Goal: Task Accomplishment & Management: Use online tool/utility

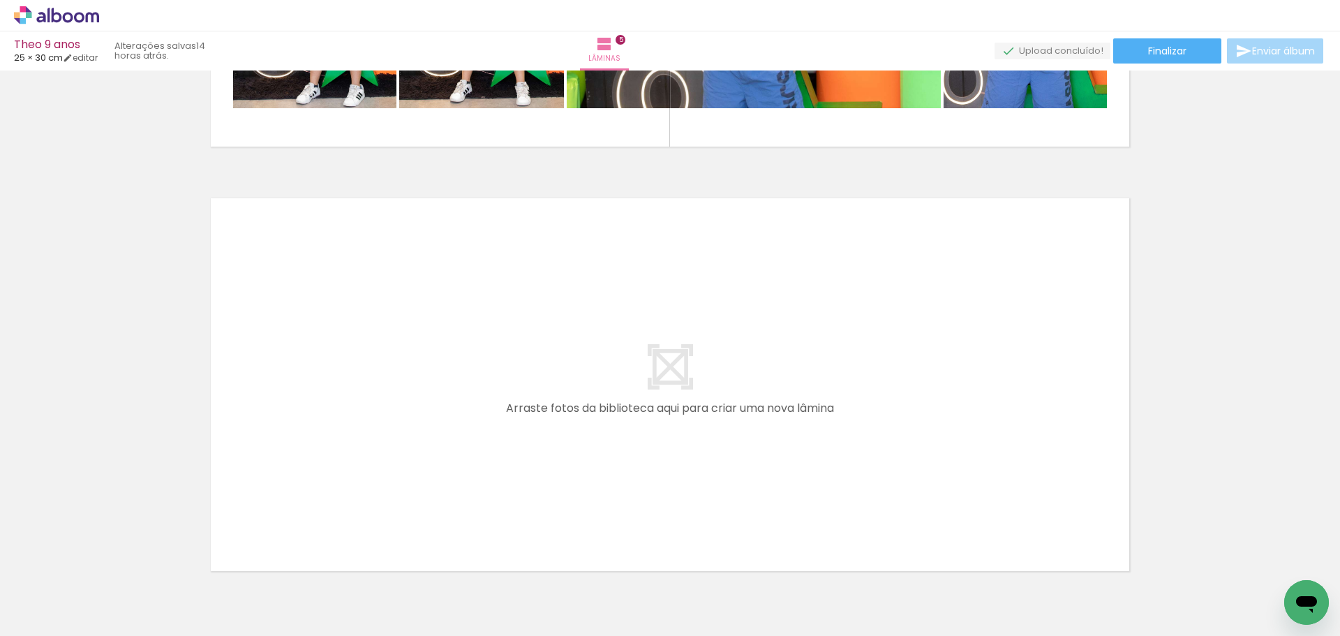
scroll to position [0, 681]
drag, startPoint x: 414, startPoint y: 587, endPoint x: 398, endPoint y: 424, distance: 163.4
click at [398, 424] on quentale-workspace at bounding box center [670, 318] width 1340 height 636
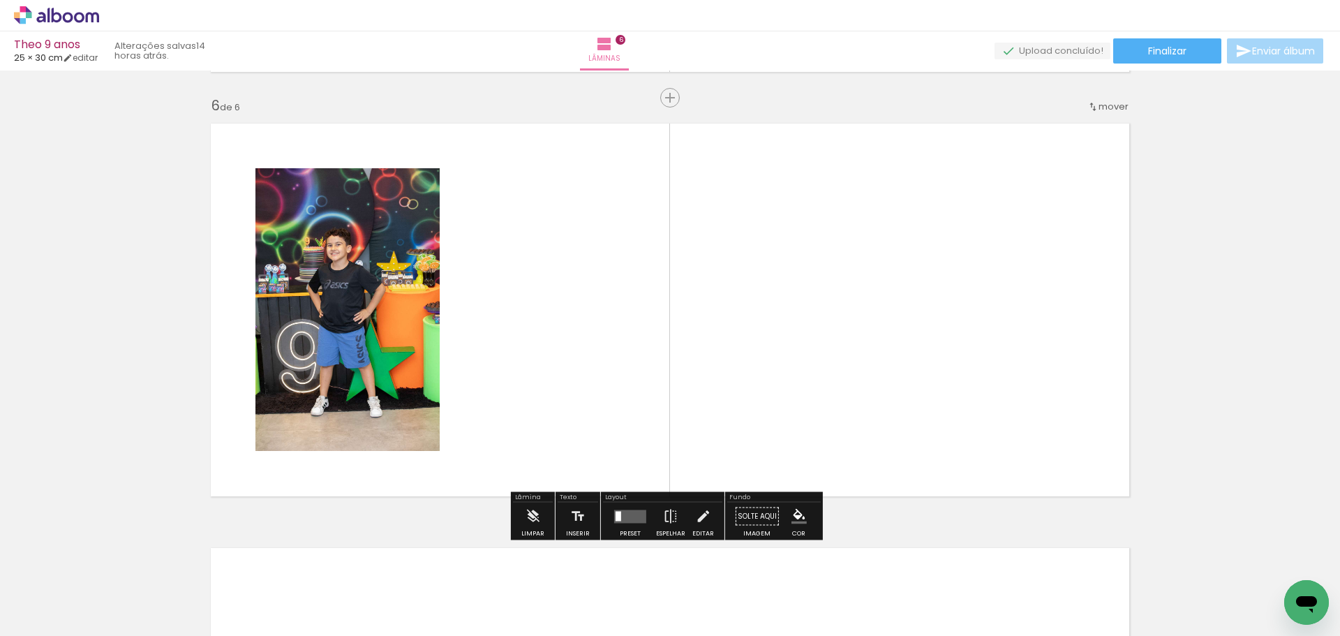
scroll to position [2118, 0]
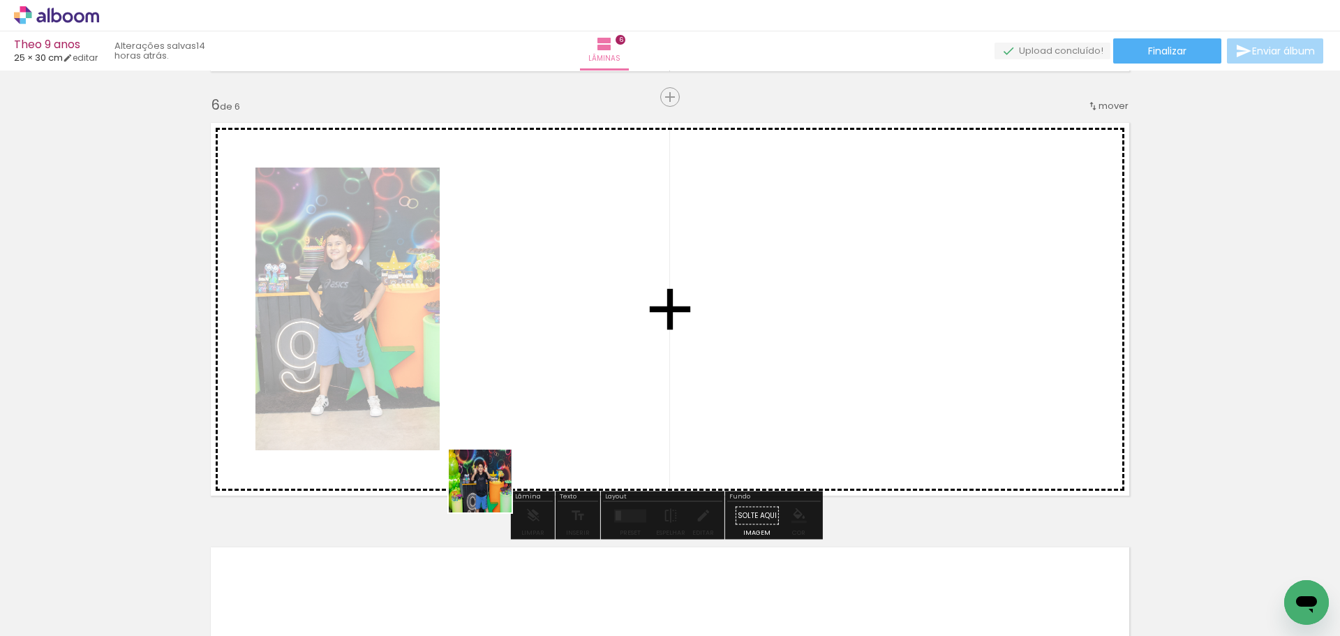
drag, startPoint x: 480, startPoint y: 592, endPoint x: 503, endPoint y: 357, distance: 236.3
click at [503, 357] on quentale-workspace at bounding box center [670, 318] width 1340 height 636
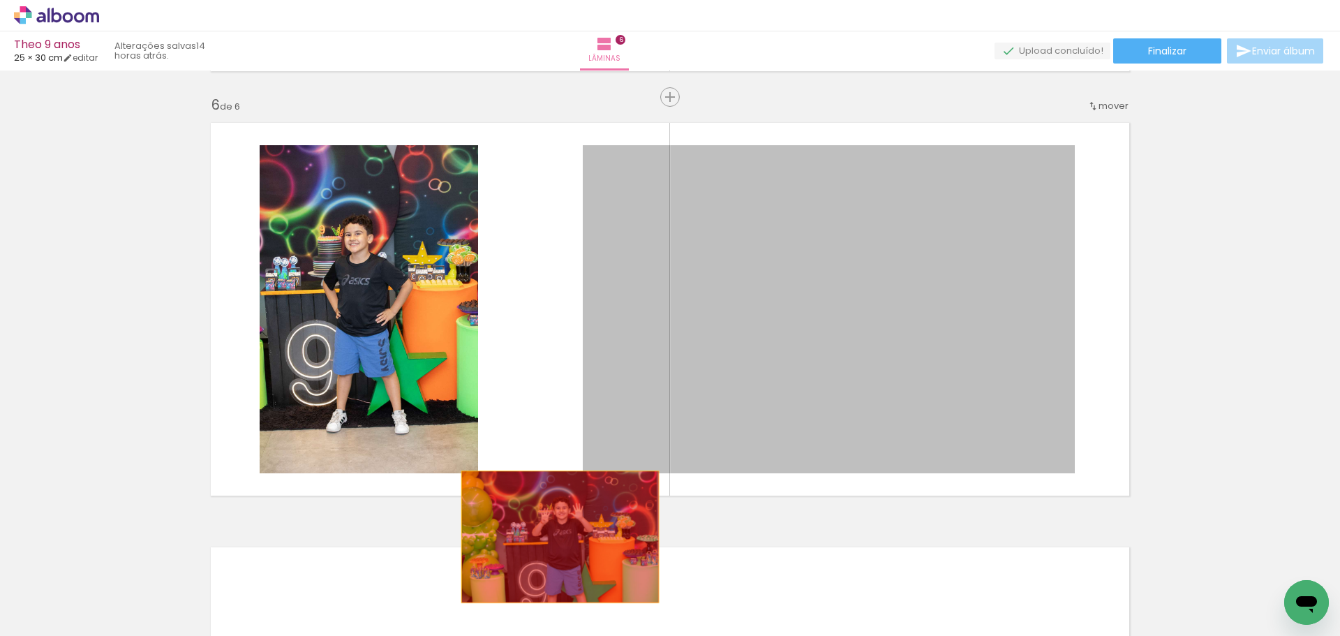
drag, startPoint x: 800, startPoint y: 306, endPoint x: 533, endPoint y: 514, distance: 338.6
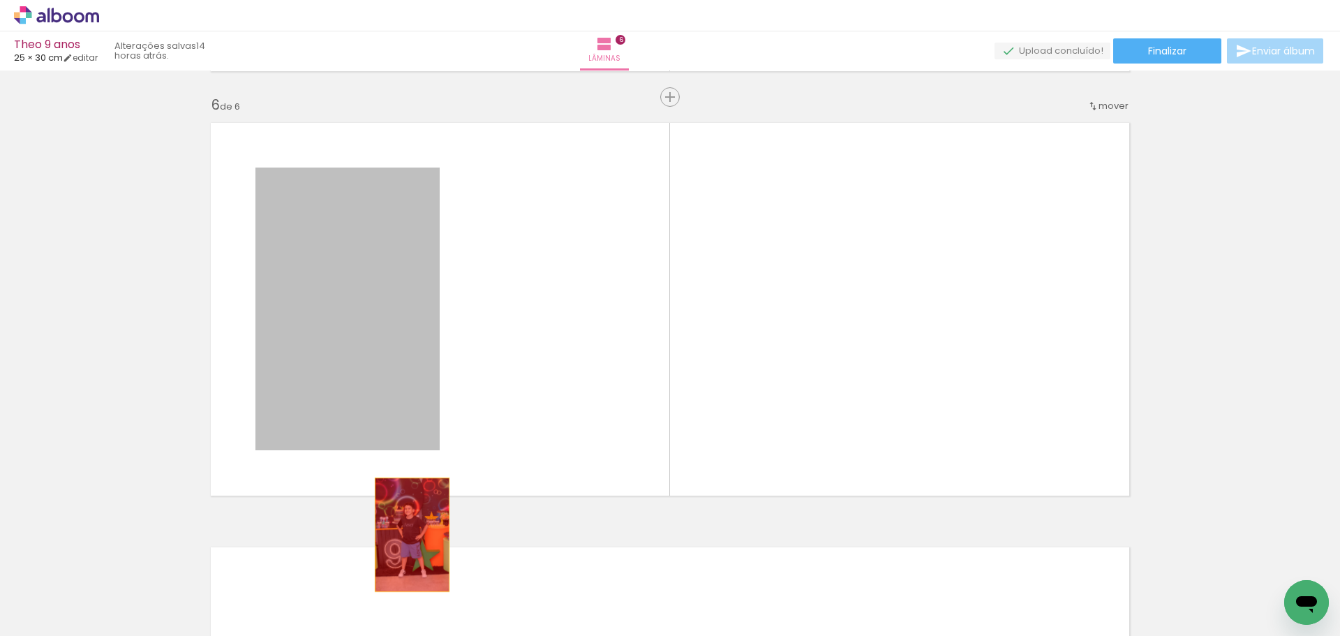
drag, startPoint x: 347, startPoint y: 268, endPoint x: 407, endPoint y: 534, distance: 273.1
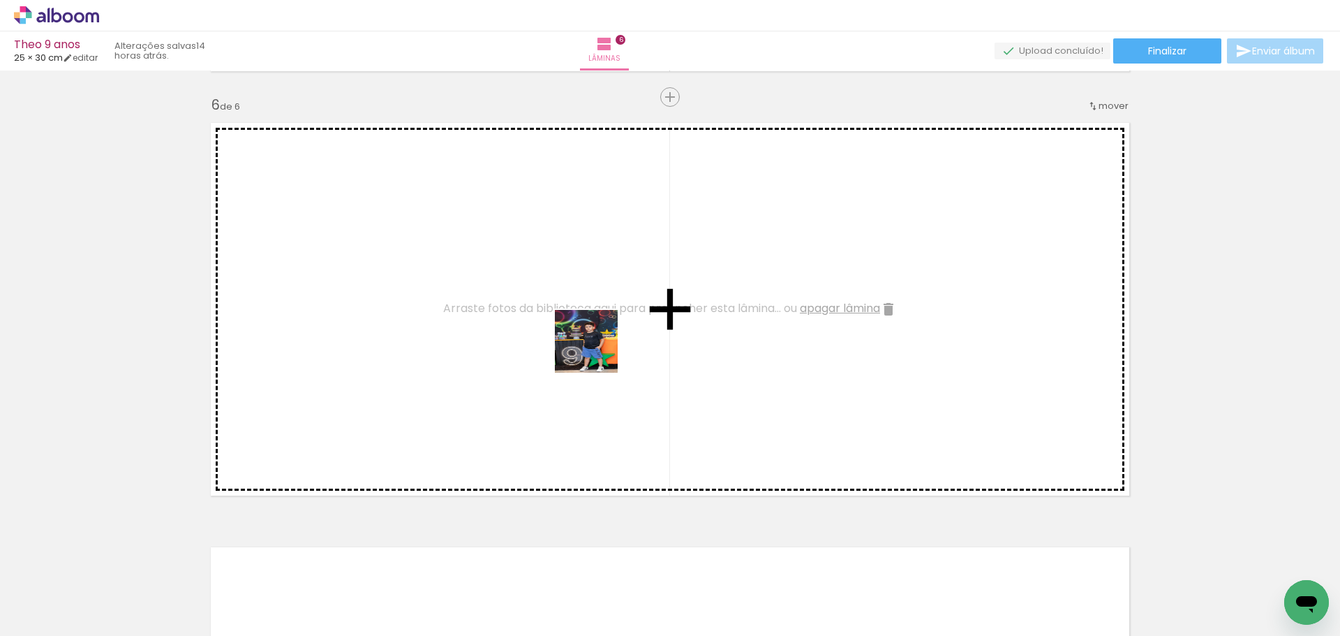
drag, startPoint x: 567, startPoint y: 597, endPoint x: 597, endPoint y: 340, distance: 258.5
click at [597, 340] on quentale-workspace at bounding box center [670, 318] width 1340 height 636
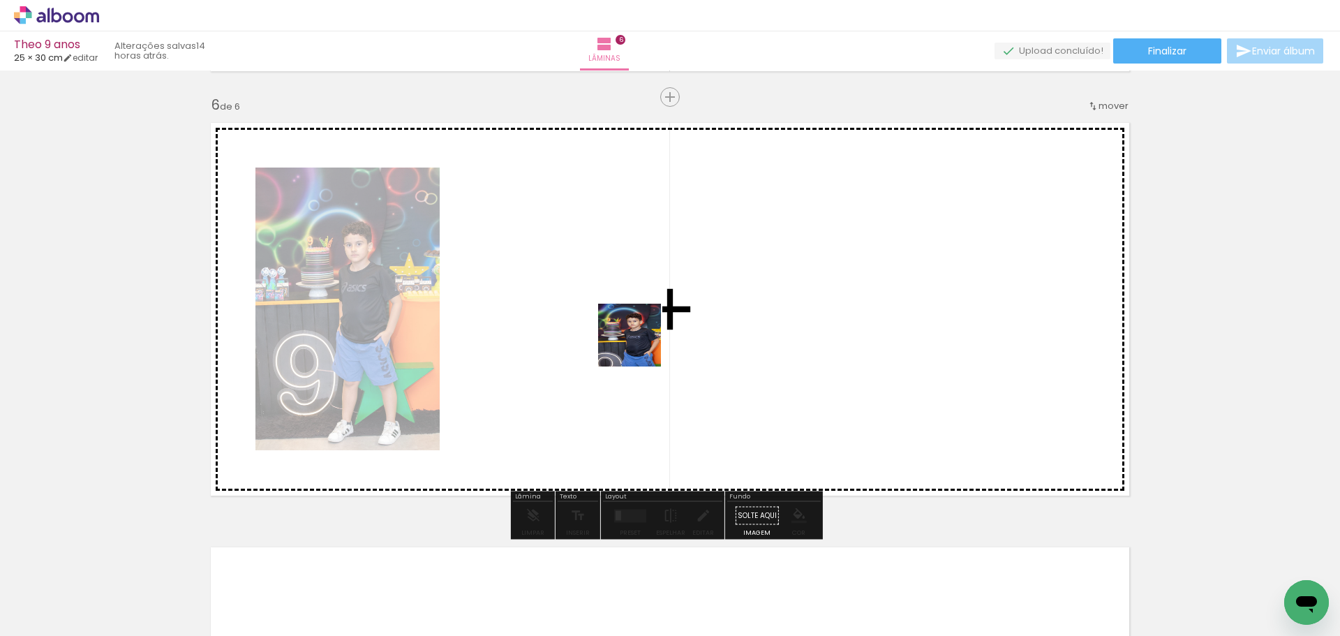
drag, startPoint x: 650, startPoint y: 595, endPoint x: 638, endPoint y: 331, distance: 264.0
click at [638, 331] on quentale-workspace at bounding box center [670, 318] width 1340 height 636
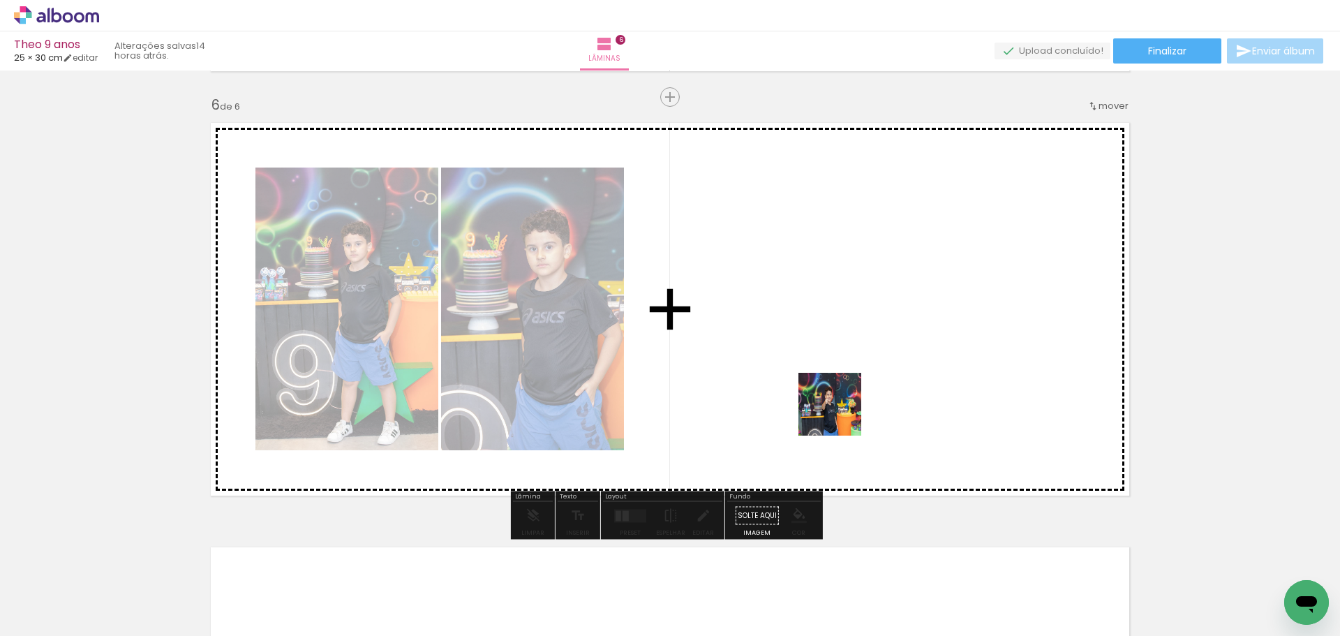
drag, startPoint x: 875, startPoint y: 608, endPoint x: 833, endPoint y: 387, distance: 225.1
click at [833, 387] on quentale-workspace at bounding box center [670, 318] width 1340 height 636
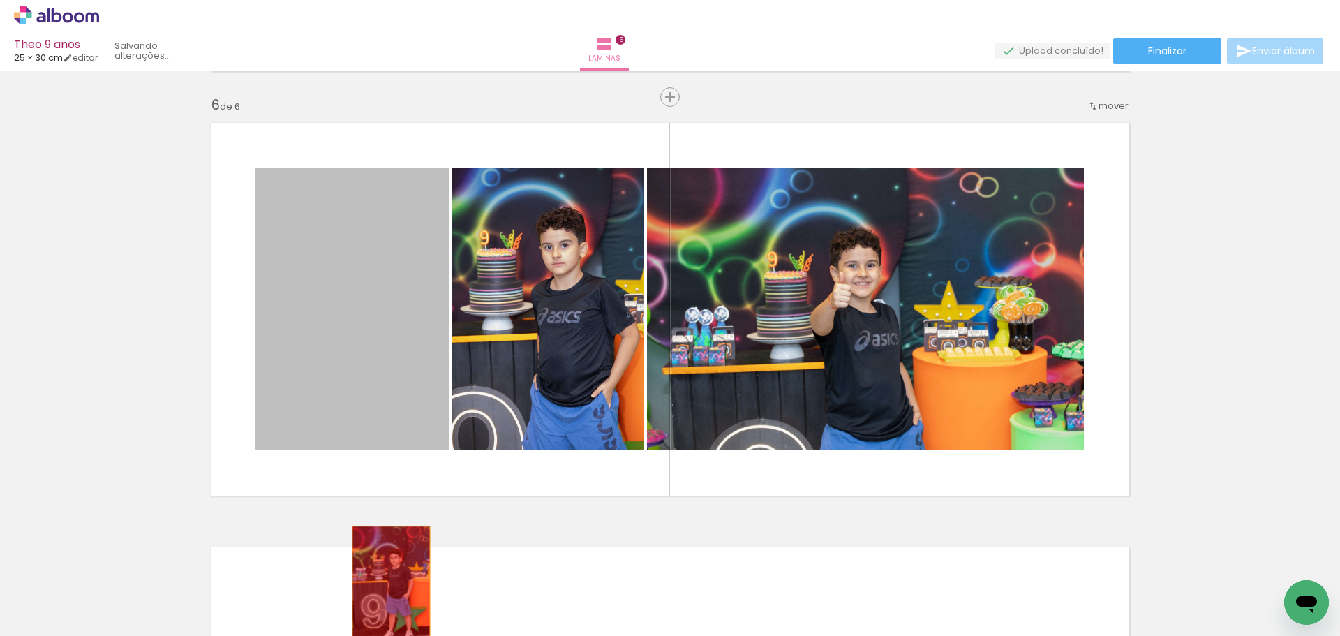
drag, startPoint x: 409, startPoint y: 338, endPoint x: 386, endPoint y: 583, distance: 246.0
click at [386, 583] on quentale-workspace at bounding box center [670, 318] width 1340 height 636
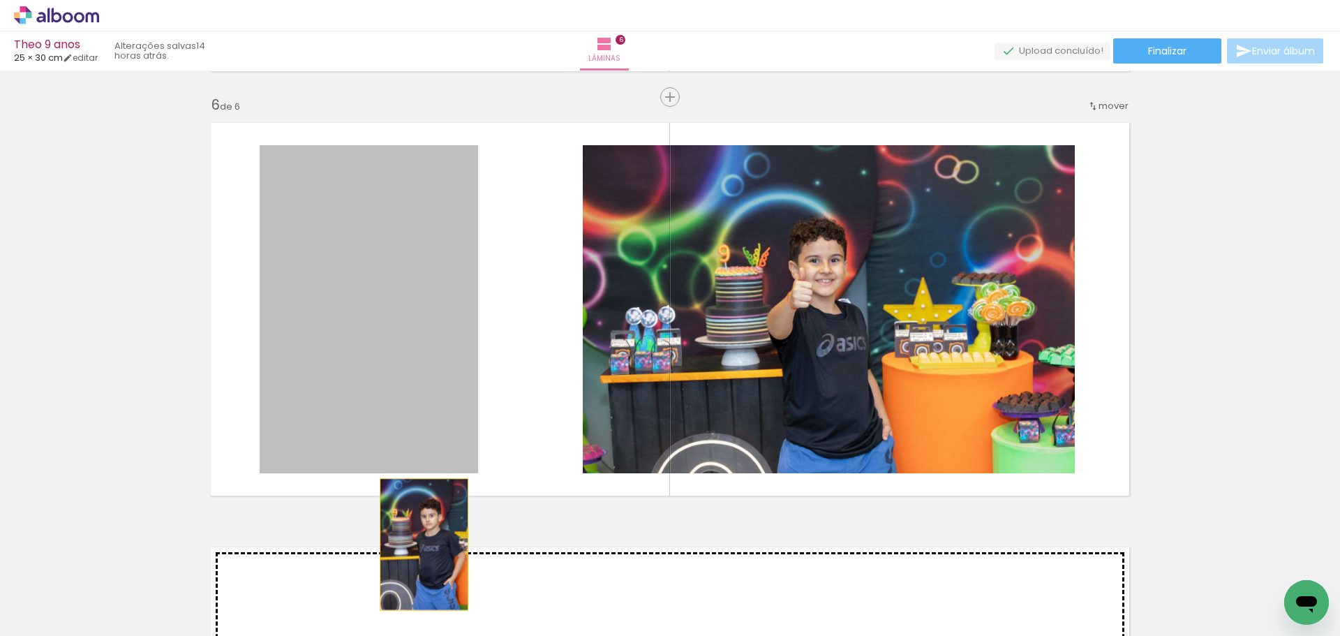
drag, startPoint x: 386, startPoint y: 335, endPoint x: 452, endPoint y: 535, distance: 210.9
click at [419, 550] on quentale-workspace at bounding box center [670, 318] width 1340 height 636
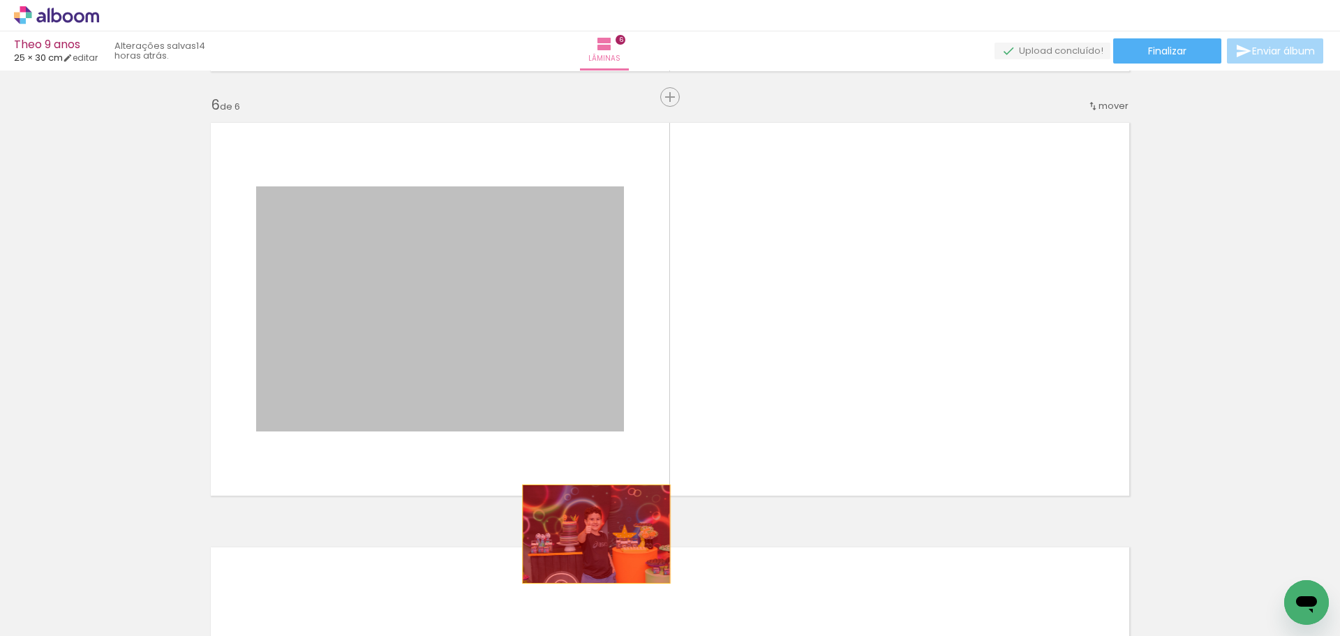
drag, startPoint x: 548, startPoint y: 317, endPoint x: 591, endPoint y: 534, distance: 220.4
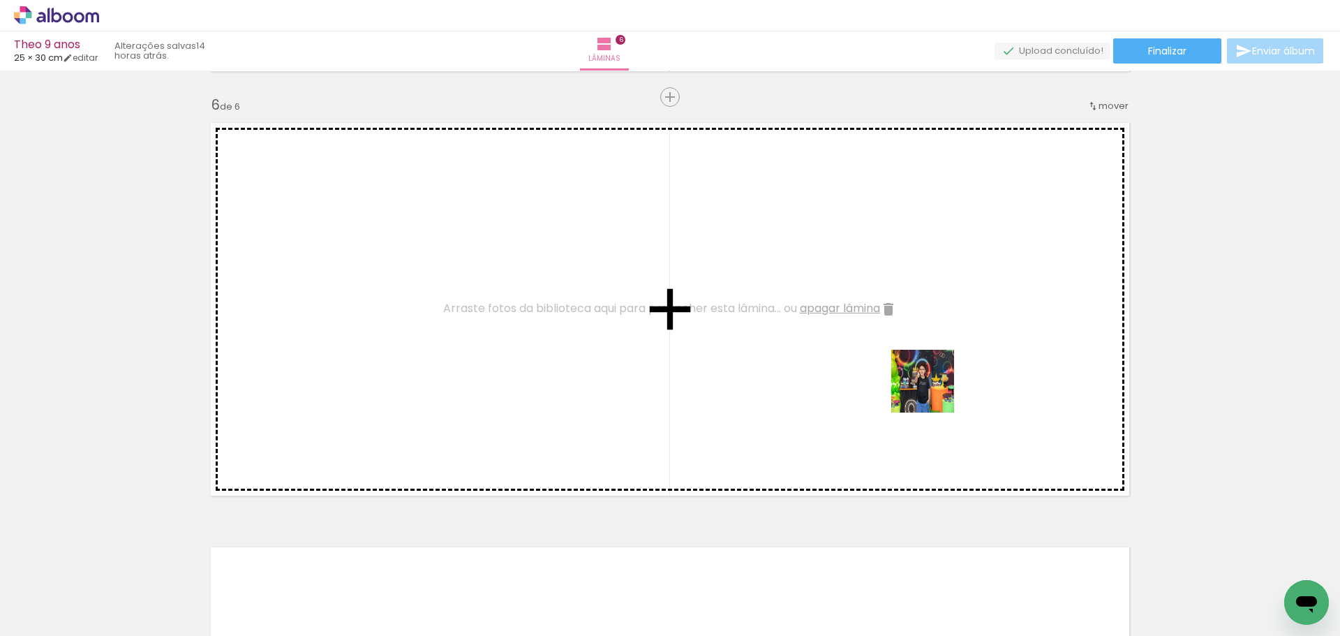
drag, startPoint x: 1038, startPoint y: 597, endPoint x: 889, endPoint y: 354, distance: 285.6
click at [889, 354] on quentale-workspace at bounding box center [670, 318] width 1340 height 636
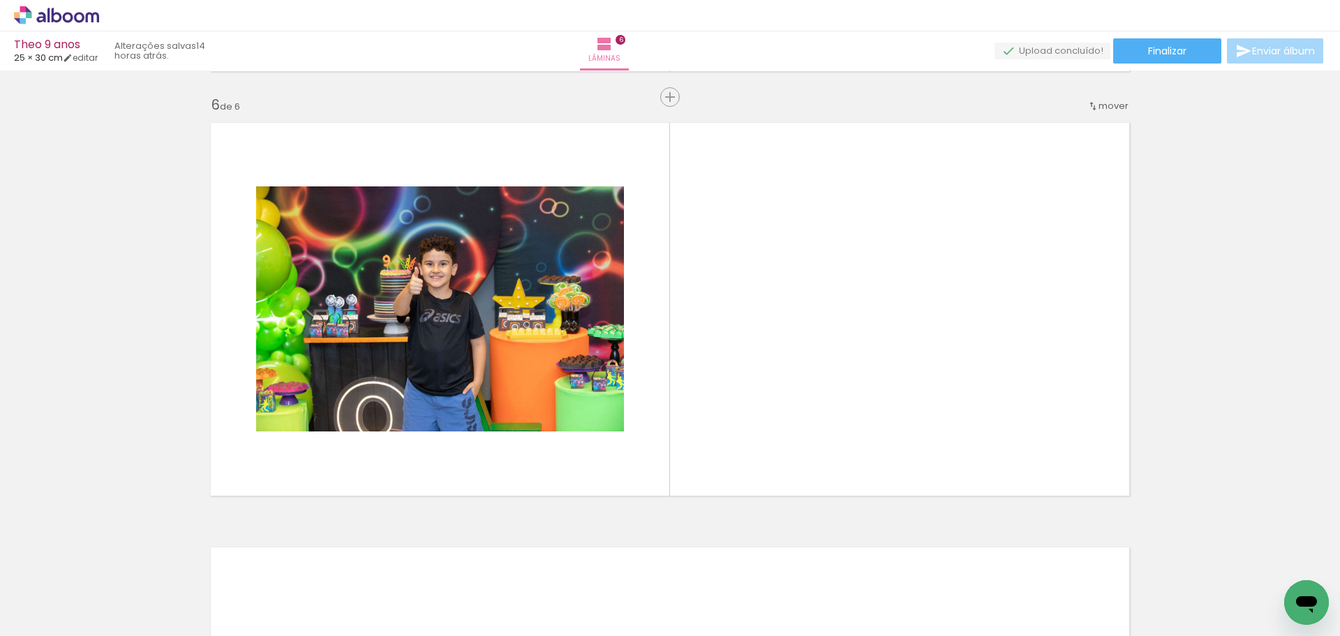
scroll to position [0, 1379]
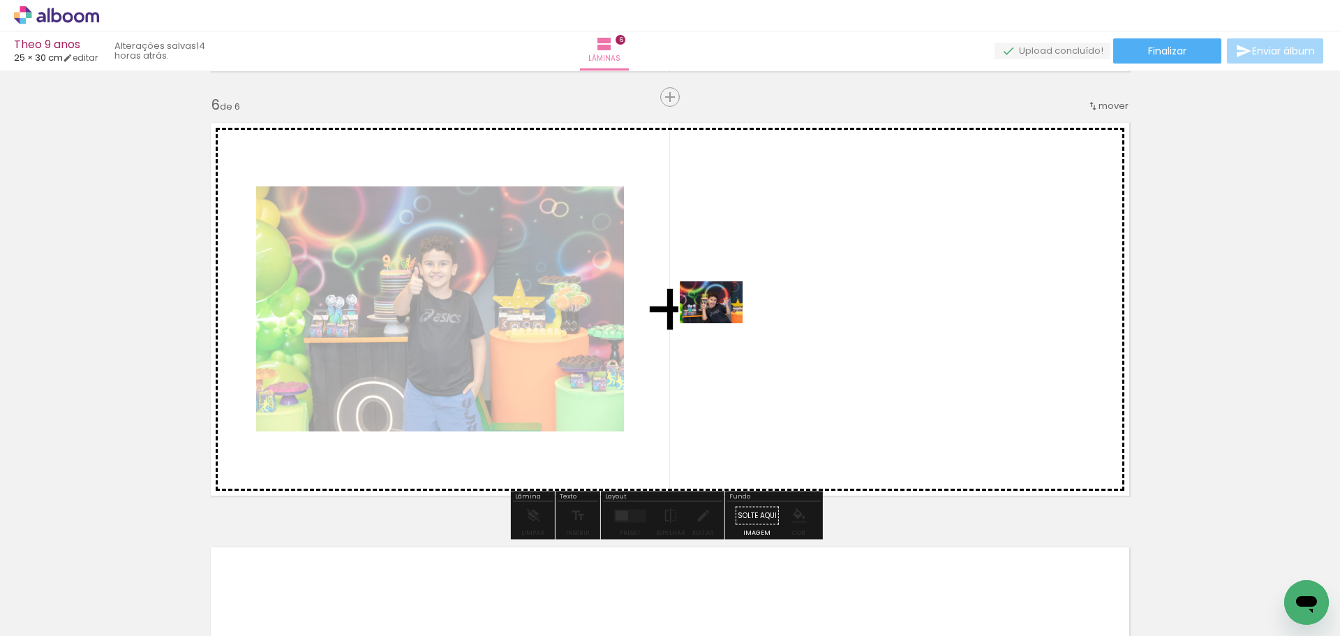
drag, startPoint x: 477, startPoint y: 589, endPoint x: 721, endPoint y: 323, distance: 361.0
click at [721, 323] on quentale-workspace at bounding box center [670, 318] width 1340 height 636
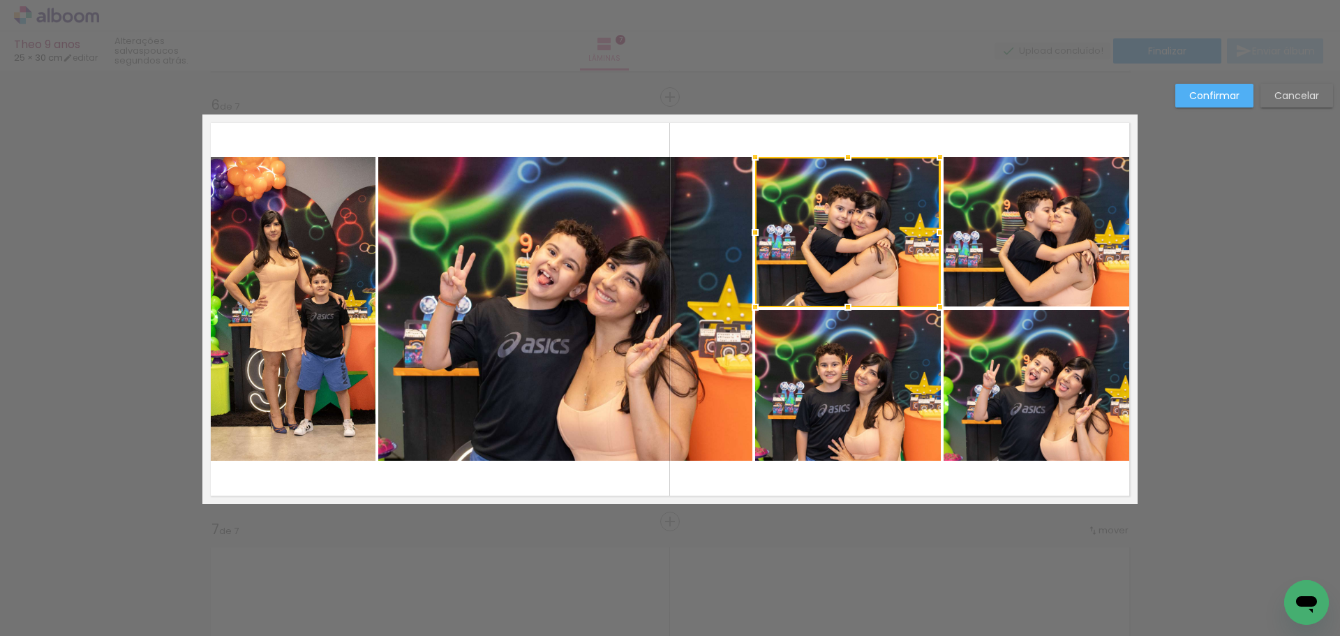
scroll to position [0, 2373]
click at [0, 0] on slot "Confirmar" at bounding box center [0, 0] width 0 height 0
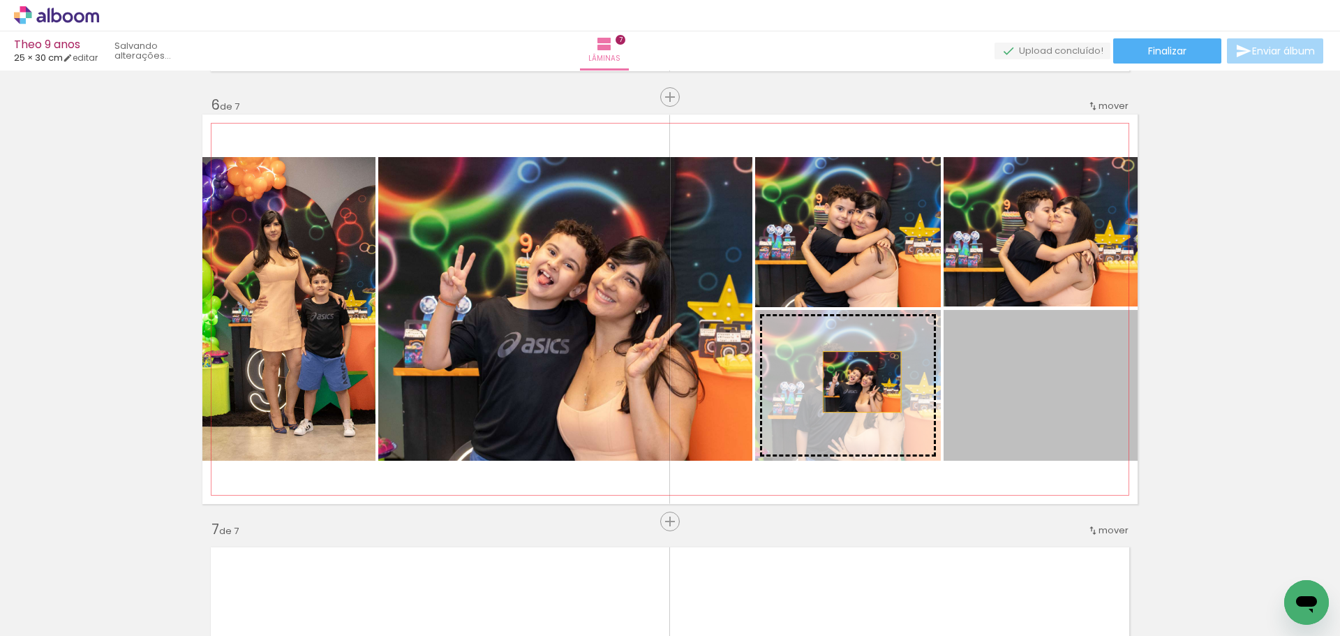
drag, startPoint x: 1051, startPoint y: 389, endPoint x: 857, endPoint y: 382, distance: 194.8
click at [0, 0] on slot at bounding box center [0, 0] width 0 height 0
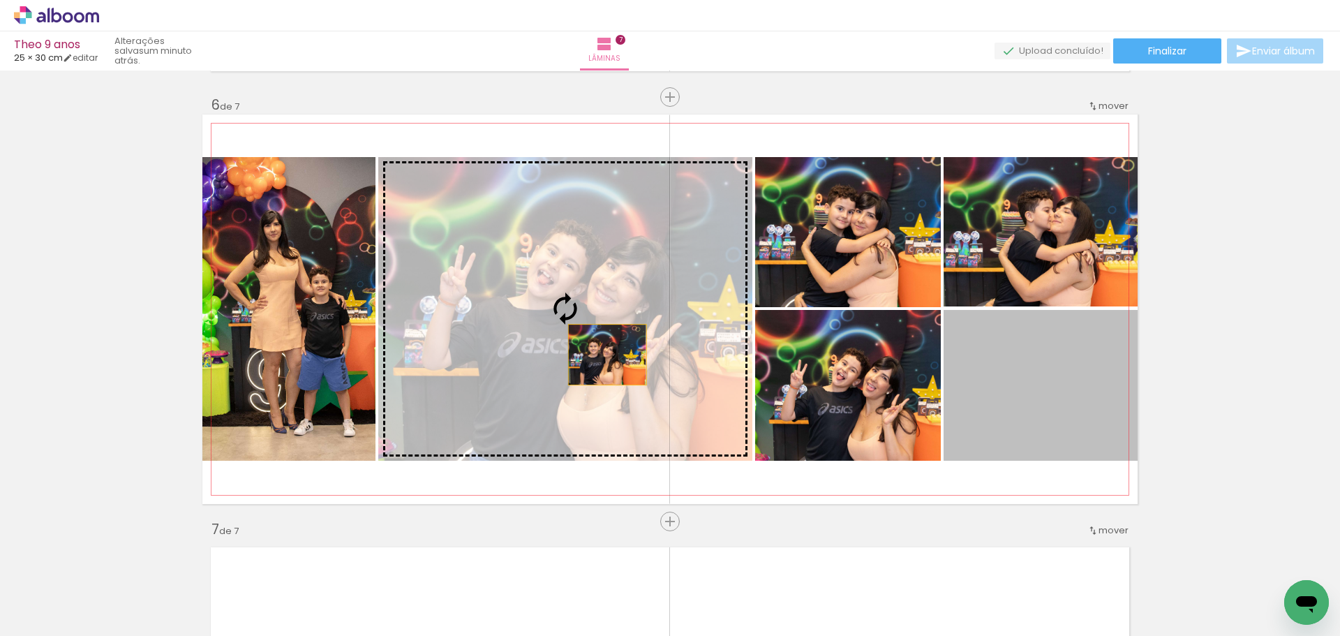
drag, startPoint x: 1034, startPoint y: 409, endPoint x: 602, endPoint y: 354, distance: 435.3
click at [0, 0] on slot at bounding box center [0, 0] width 0 height 0
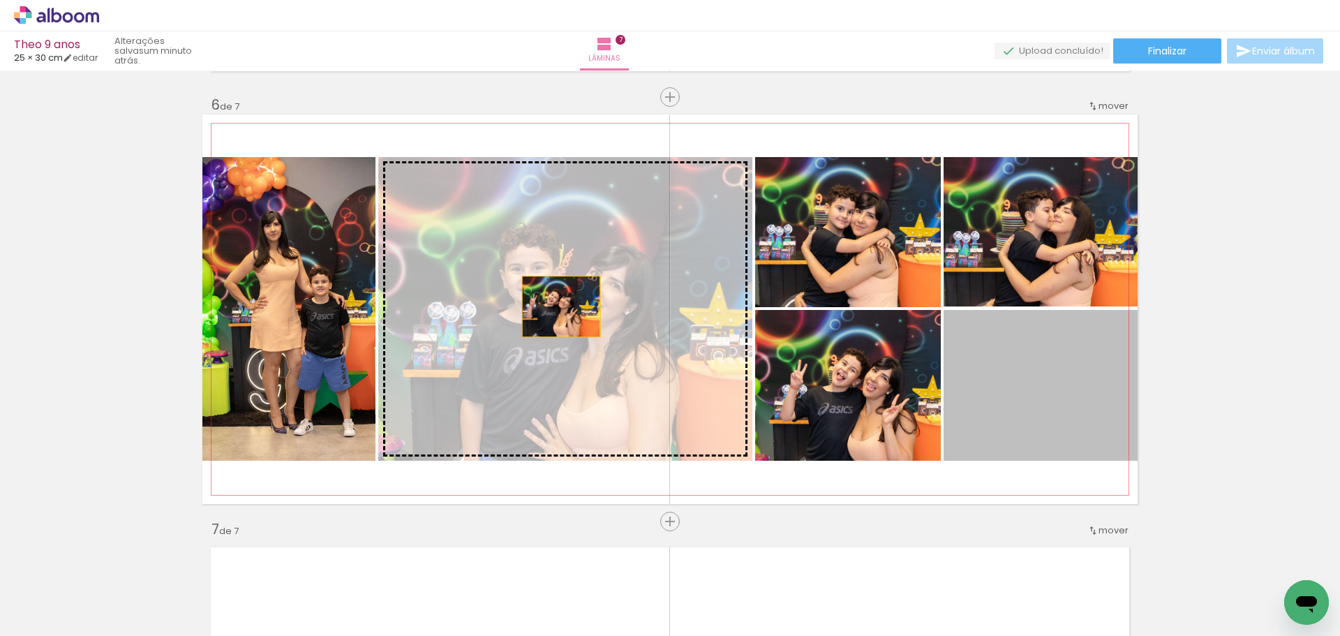
drag, startPoint x: 1019, startPoint y: 387, endPoint x: 556, endPoint y: 306, distance: 470.2
click at [0, 0] on slot at bounding box center [0, 0] width 0 height 0
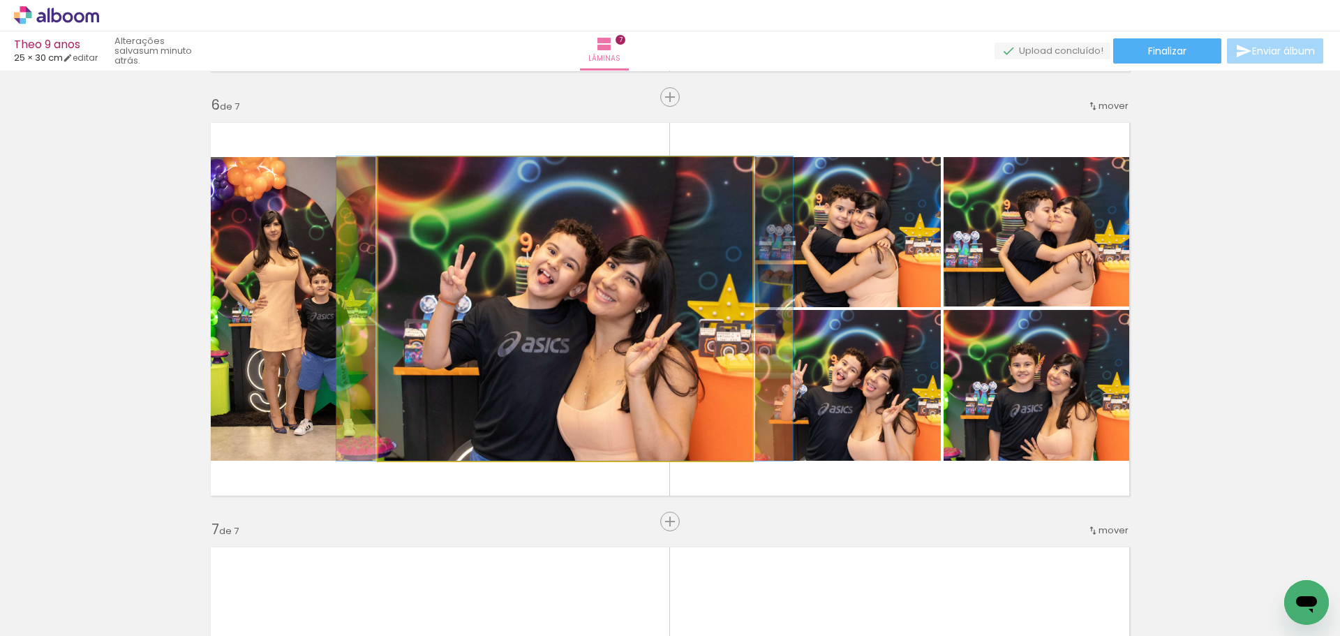
drag, startPoint x: 556, startPoint y: 340, endPoint x: 556, endPoint y: 322, distance: 18.8
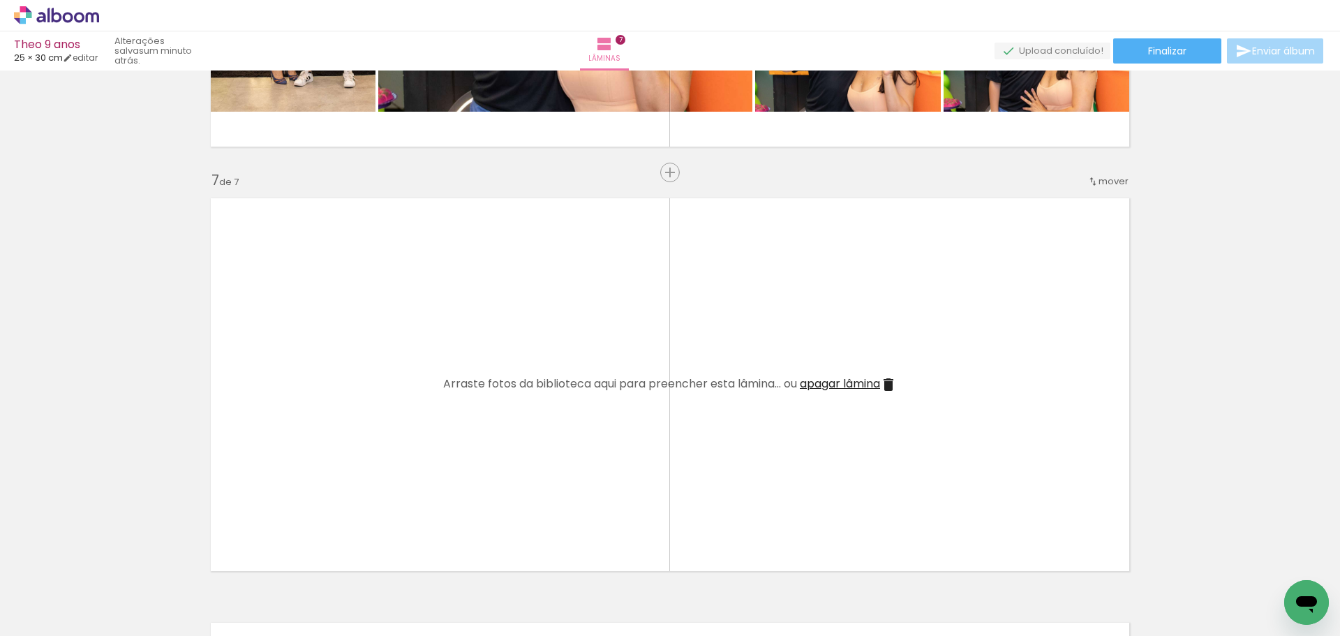
scroll to position [0, 2824]
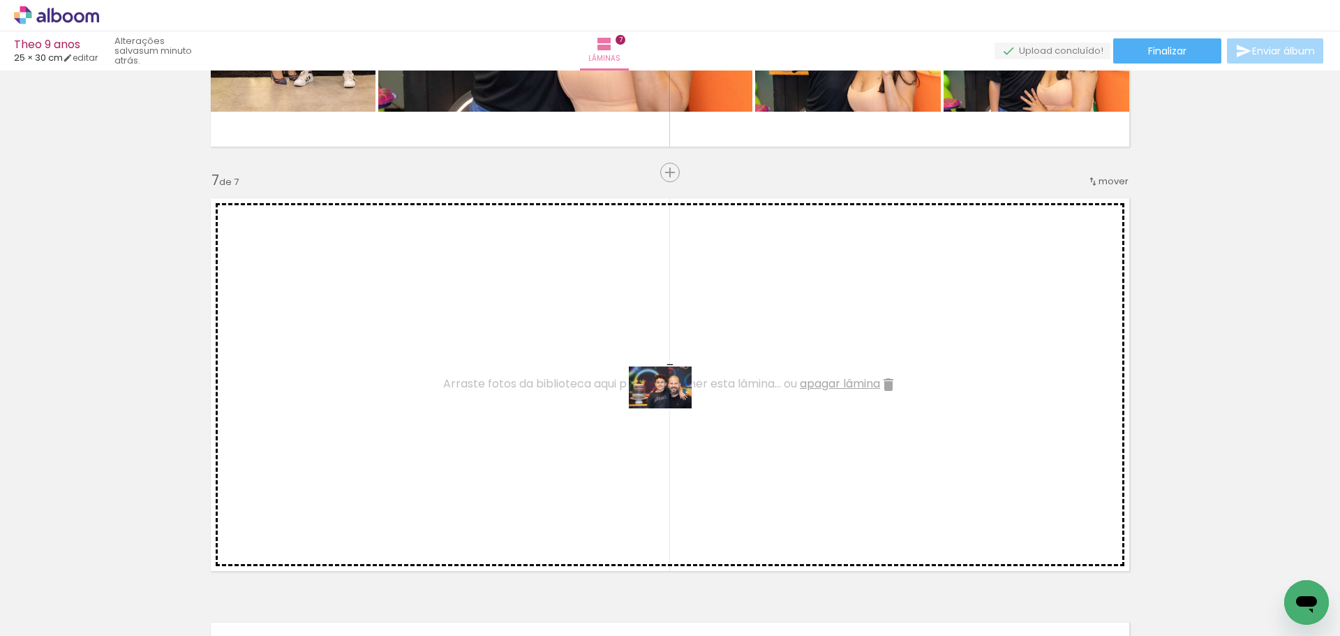
drag, startPoint x: 673, startPoint y: 590, endPoint x: 671, endPoint y: 408, distance: 182.1
click at [671, 408] on quentale-workspace at bounding box center [670, 318] width 1340 height 636
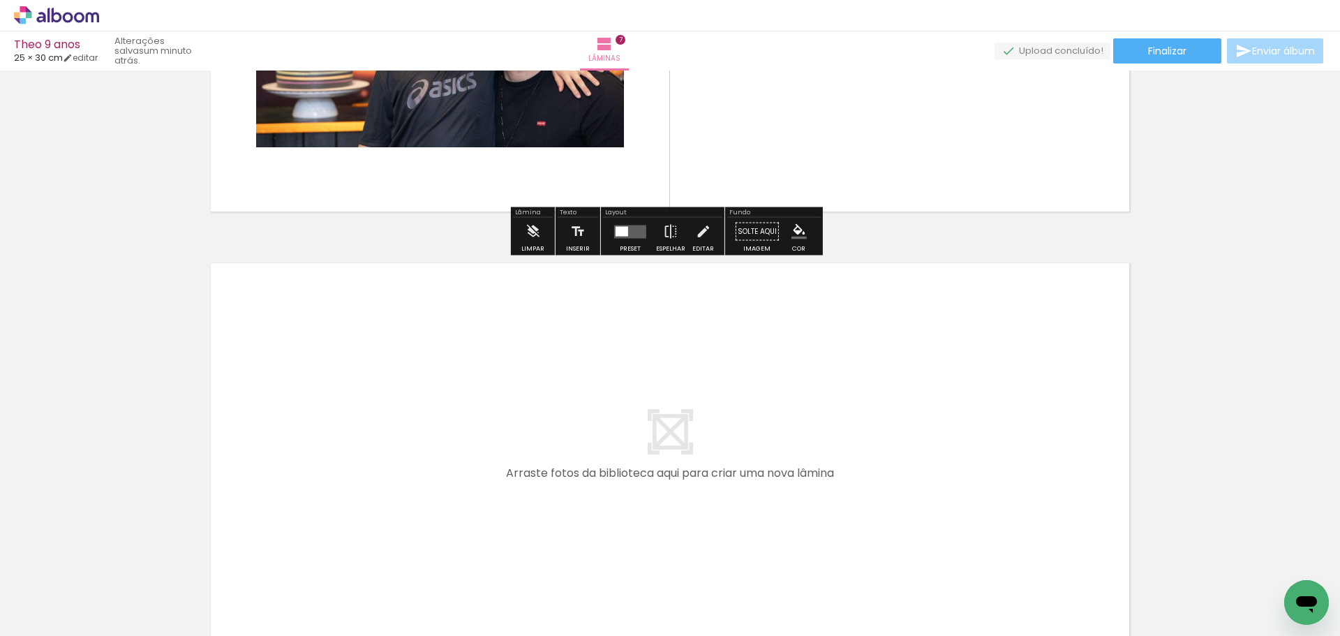
scroll to position [2885, 0]
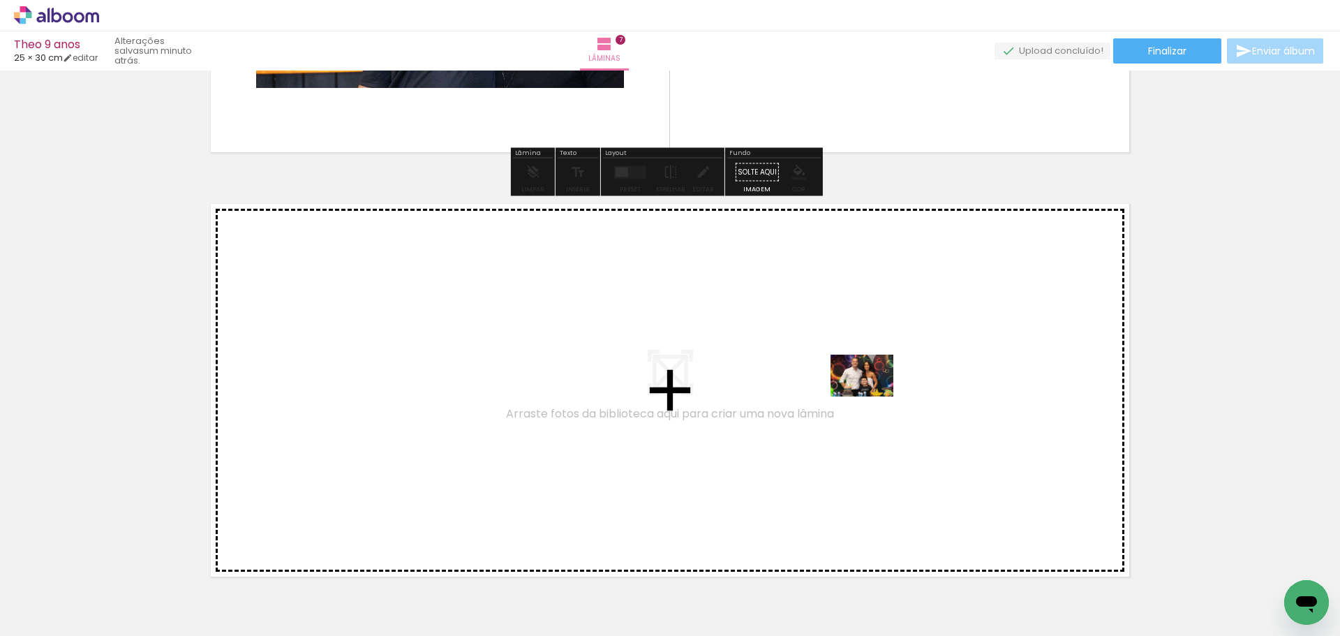
drag, startPoint x: 927, startPoint y: 588, endPoint x: 872, endPoint y: 396, distance: 199.6
click at [872, 396] on quentale-workspace at bounding box center [670, 318] width 1340 height 636
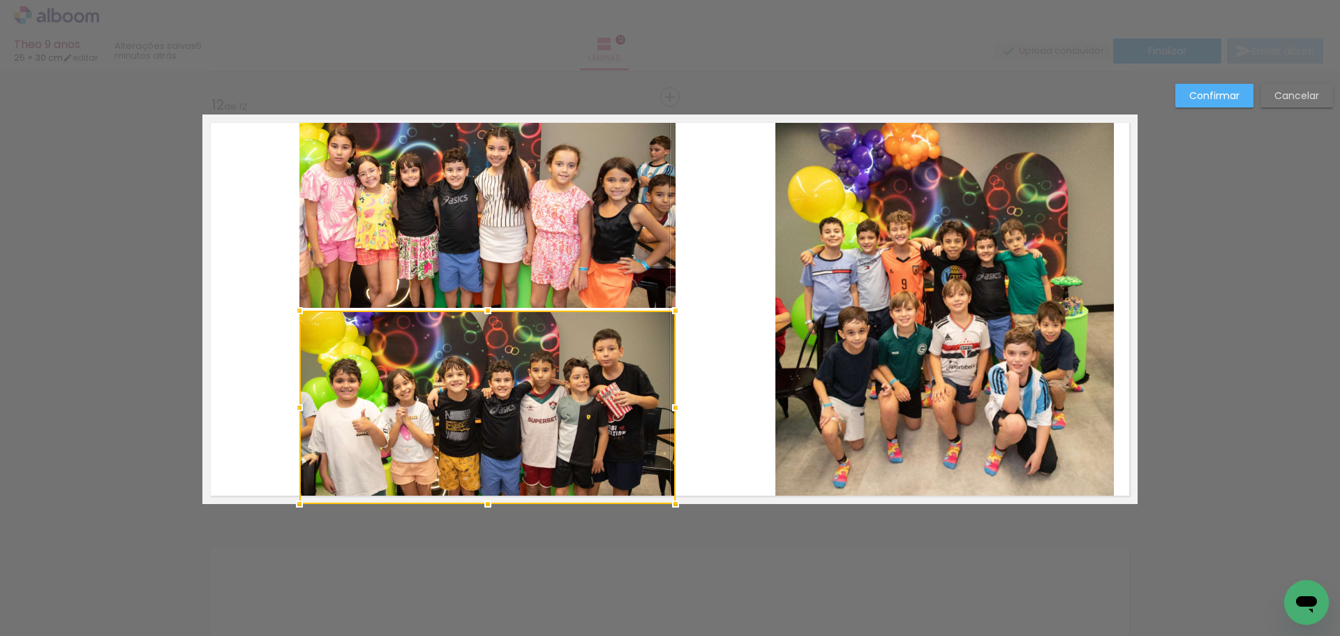
scroll to position [0, 6229]
click at [520, 232] on quentale-photo at bounding box center [487, 210] width 376 height 193
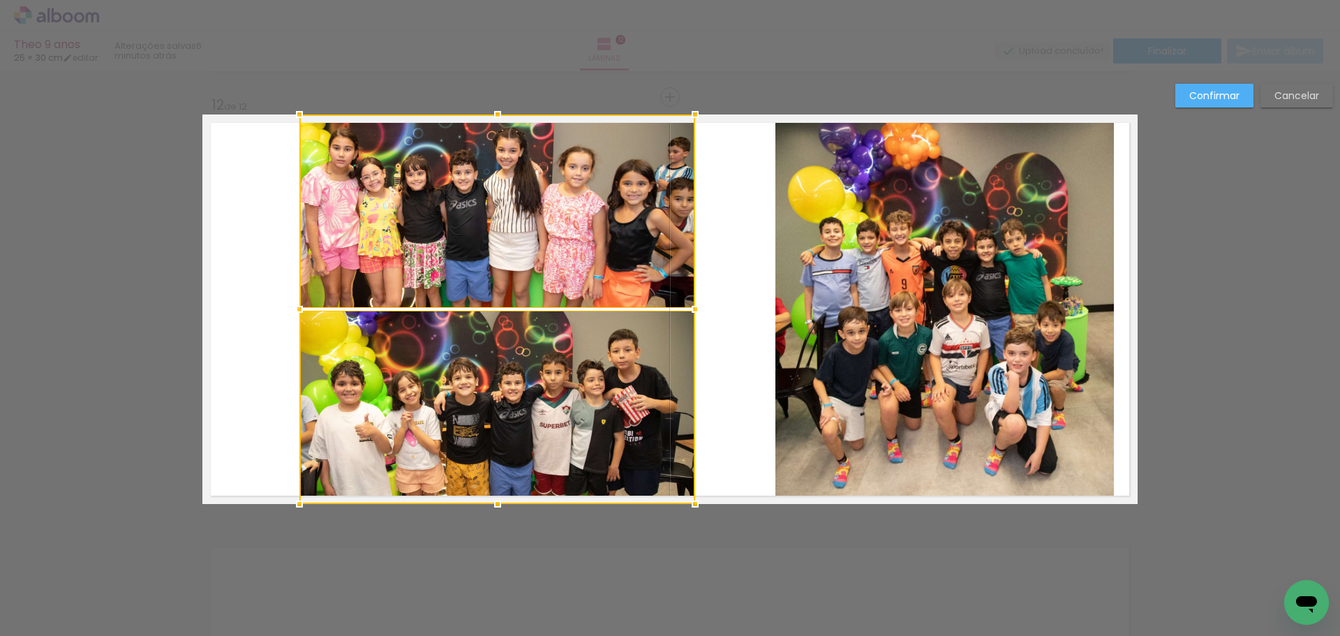
drag, startPoint x: 673, startPoint y: 310, endPoint x: 692, endPoint y: 309, distance: 19.5
click at [692, 309] on div at bounding box center [695, 309] width 28 height 28
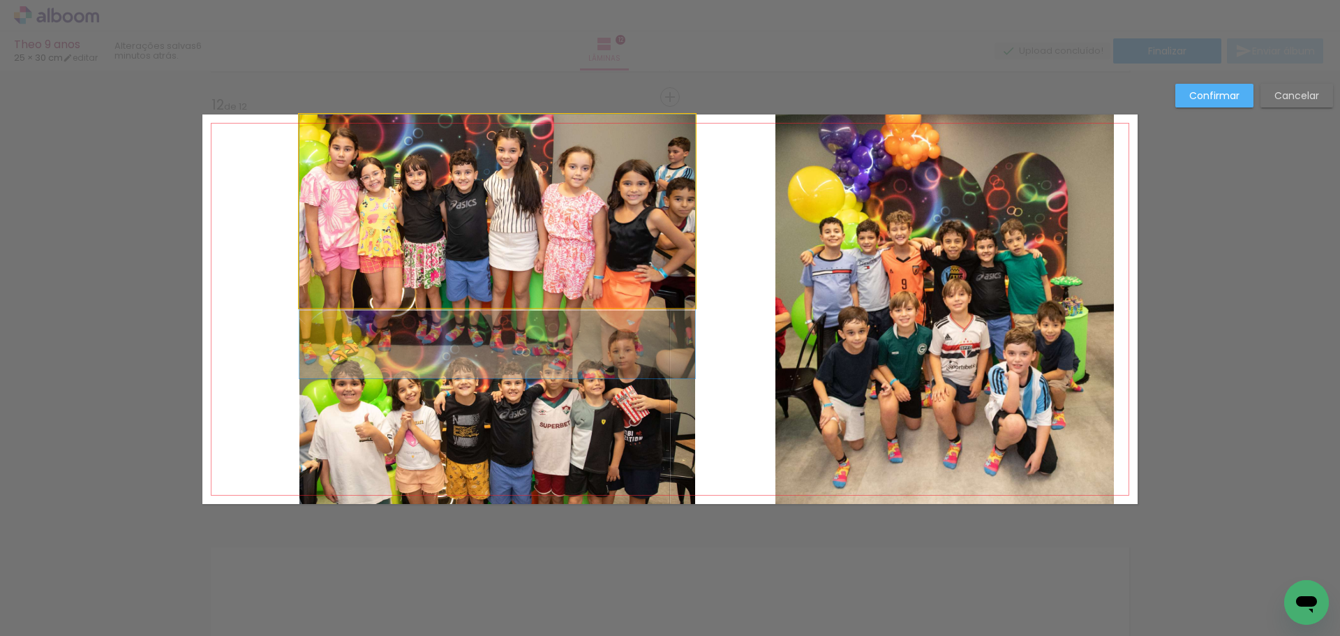
drag, startPoint x: 602, startPoint y: 260, endPoint x: 599, endPoint y: 275, distance: 15.6
click at [601, 258] on quentale-photo at bounding box center [497, 210] width 396 height 193
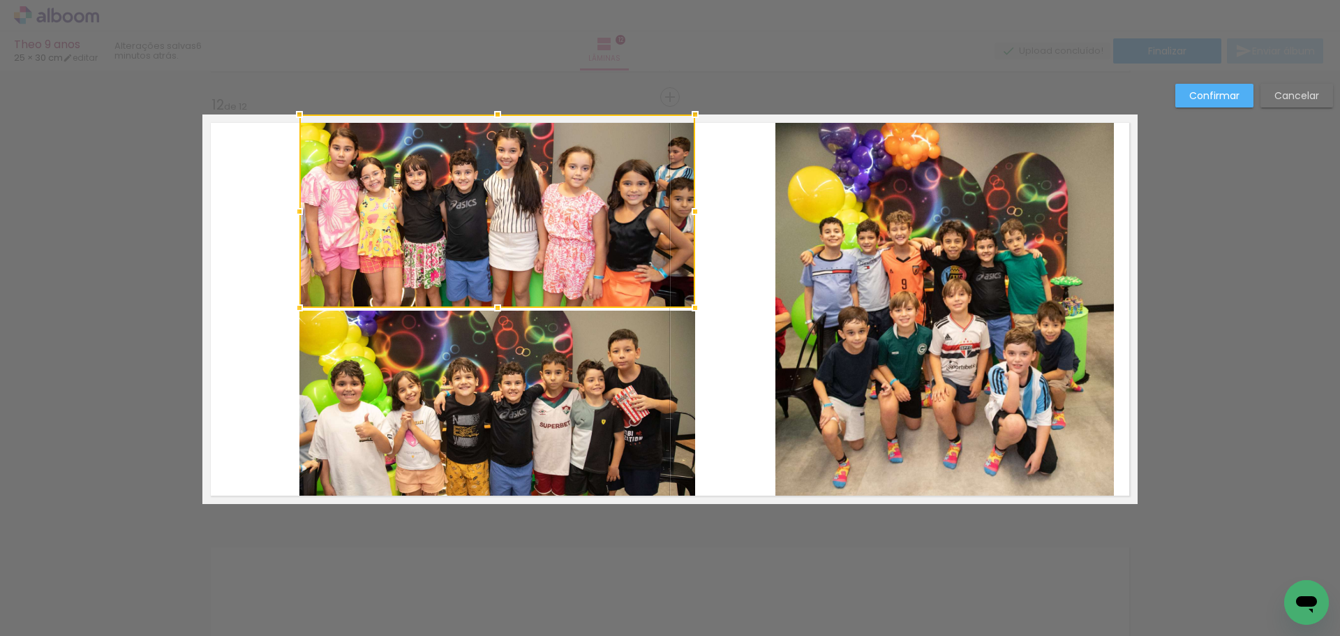
click at [593, 428] on quentale-photo at bounding box center [497, 406] width 396 height 193
click at [825, 367] on quentale-photo at bounding box center [944, 308] width 338 height 389
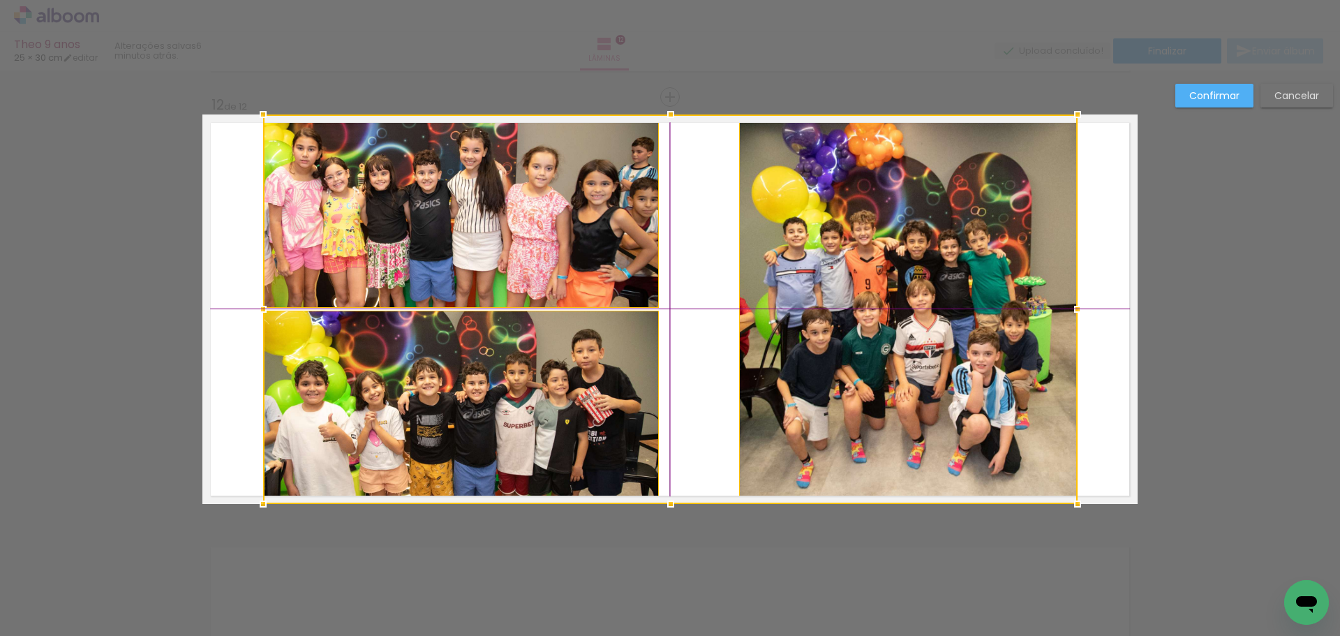
drag, startPoint x: 834, startPoint y: 343, endPoint x: 795, endPoint y: 341, distance: 39.1
click at [795, 341] on div at bounding box center [670, 308] width 814 height 389
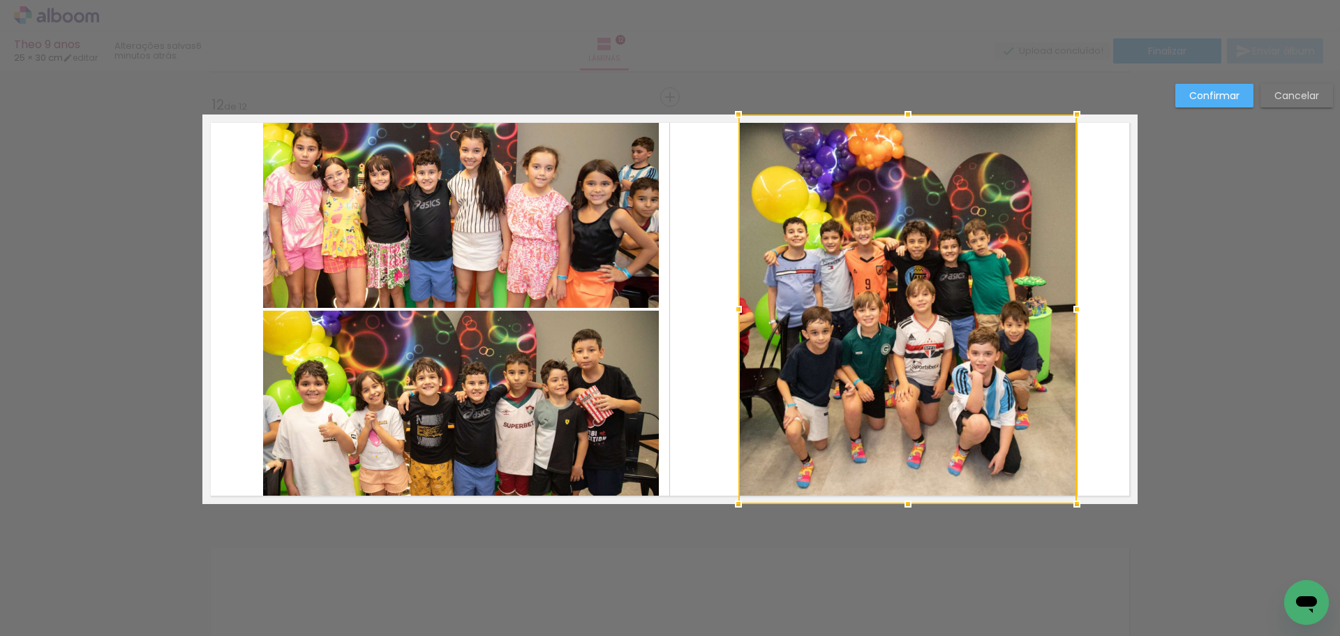
click at [794, 307] on div at bounding box center [907, 308] width 338 height 389
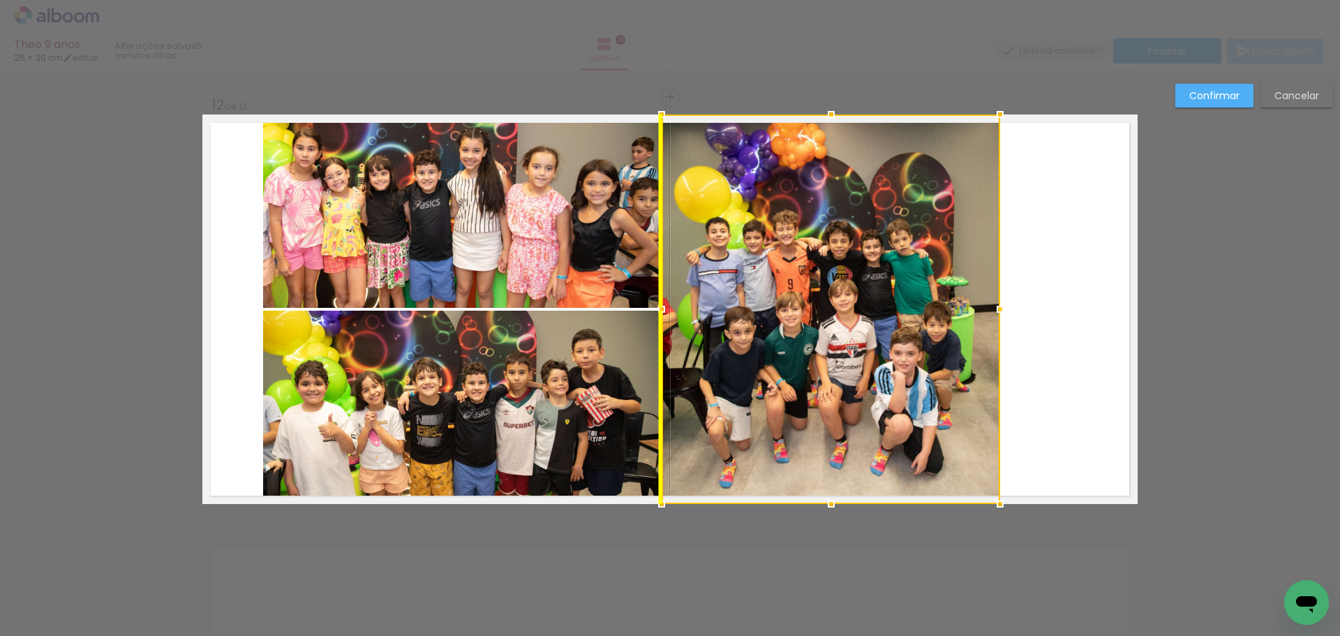
drag, startPoint x: 830, startPoint y: 315, endPoint x: 753, endPoint y: 313, distance: 76.8
click at [753, 313] on div at bounding box center [830, 308] width 338 height 389
click at [568, 244] on quentale-photo at bounding box center [461, 210] width 396 height 193
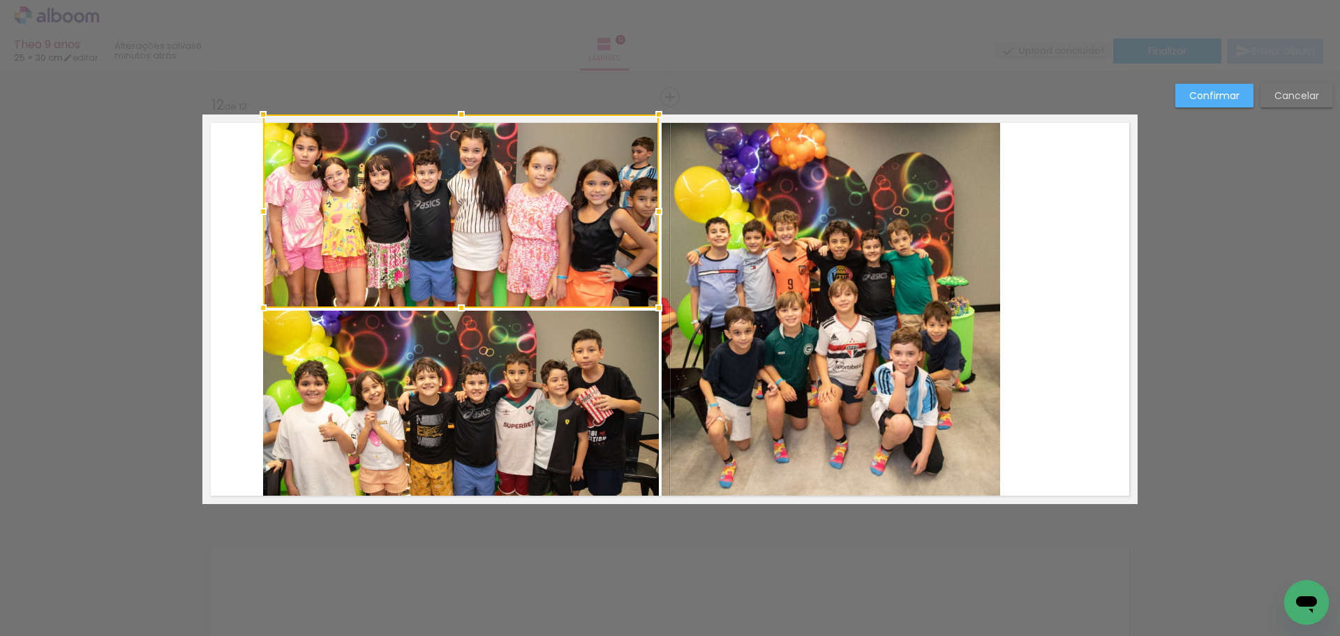
click at [560, 412] on quentale-photo at bounding box center [461, 406] width 396 height 193
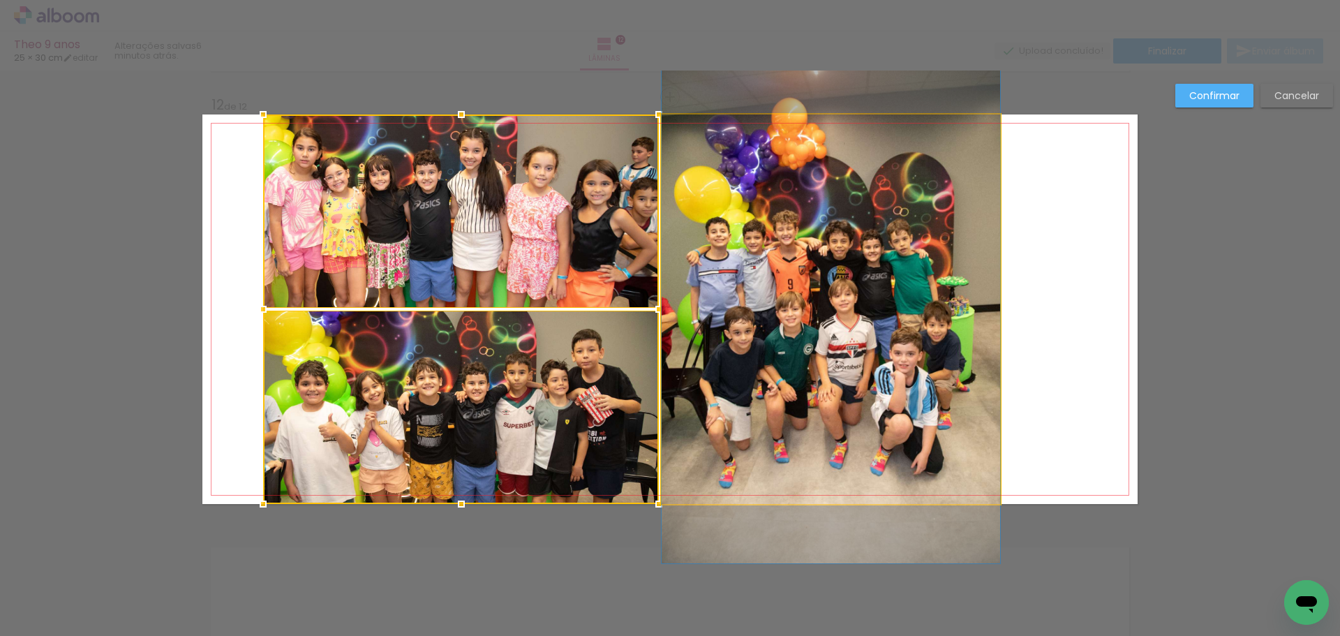
click at [763, 314] on quentale-photo at bounding box center [830, 308] width 338 height 389
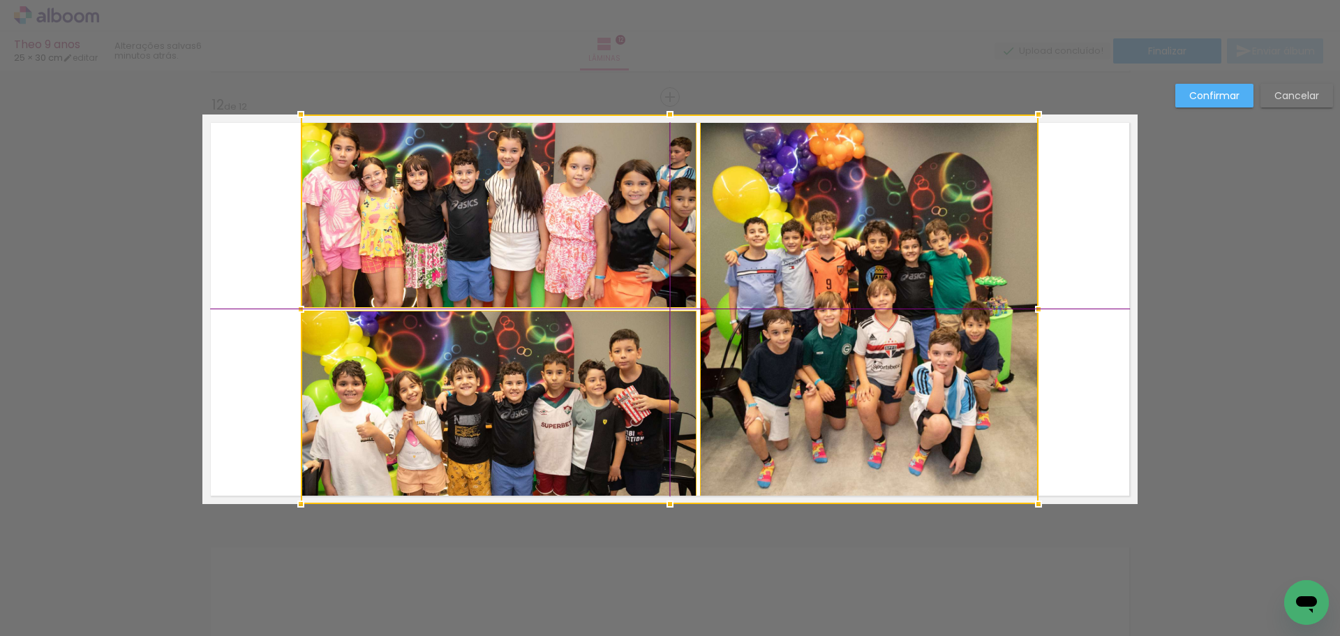
drag, startPoint x: 752, startPoint y: 308, endPoint x: 788, endPoint y: 305, distance: 35.7
click at [788, 305] on div at bounding box center [669, 308] width 737 height 389
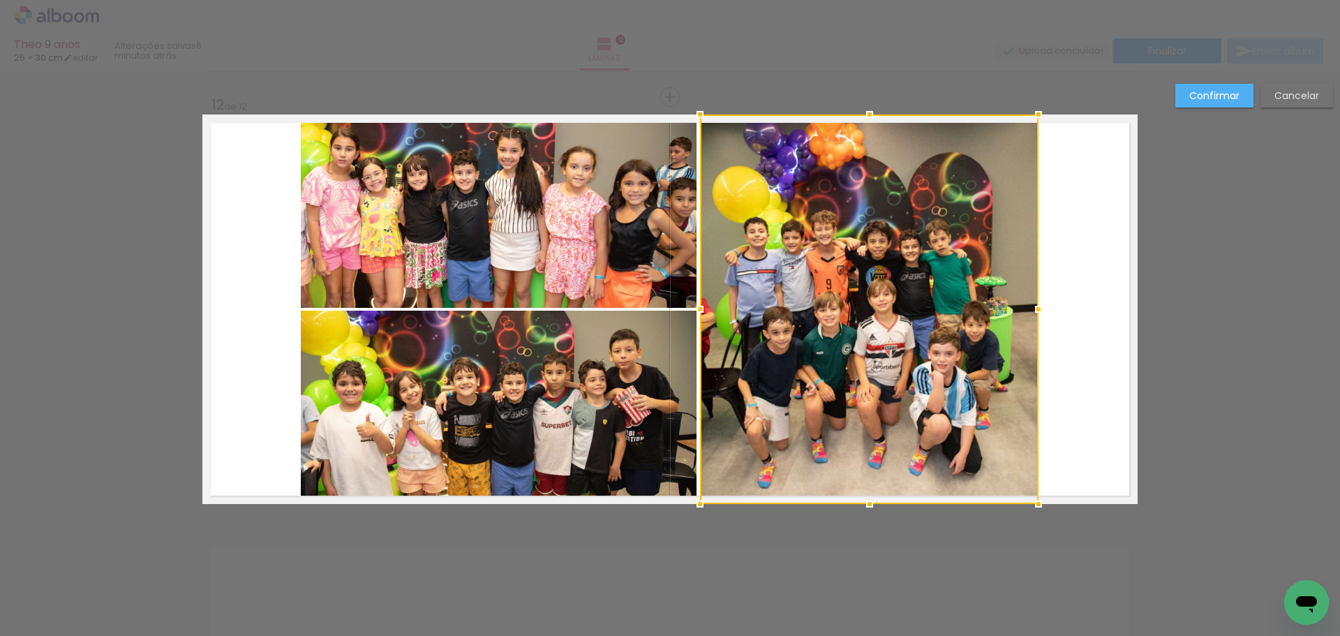
click at [1225, 85] on paper-button "Confirmar" at bounding box center [1214, 96] width 78 height 24
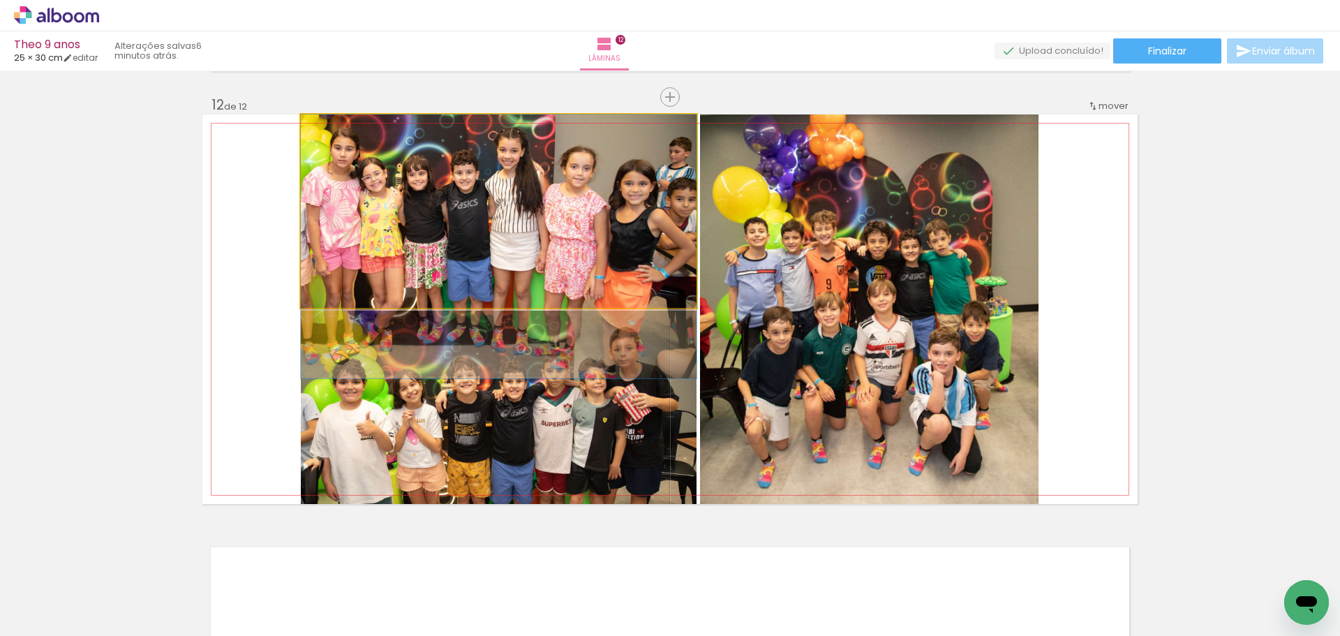
drag, startPoint x: 511, startPoint y: 218, endPoint x: 511, endPoint y: 232, distance: 14.7
drag, startPoint x: 509, startPoint y: 163, endPoint x: 509, endPoint y: 188, distance: 25.1
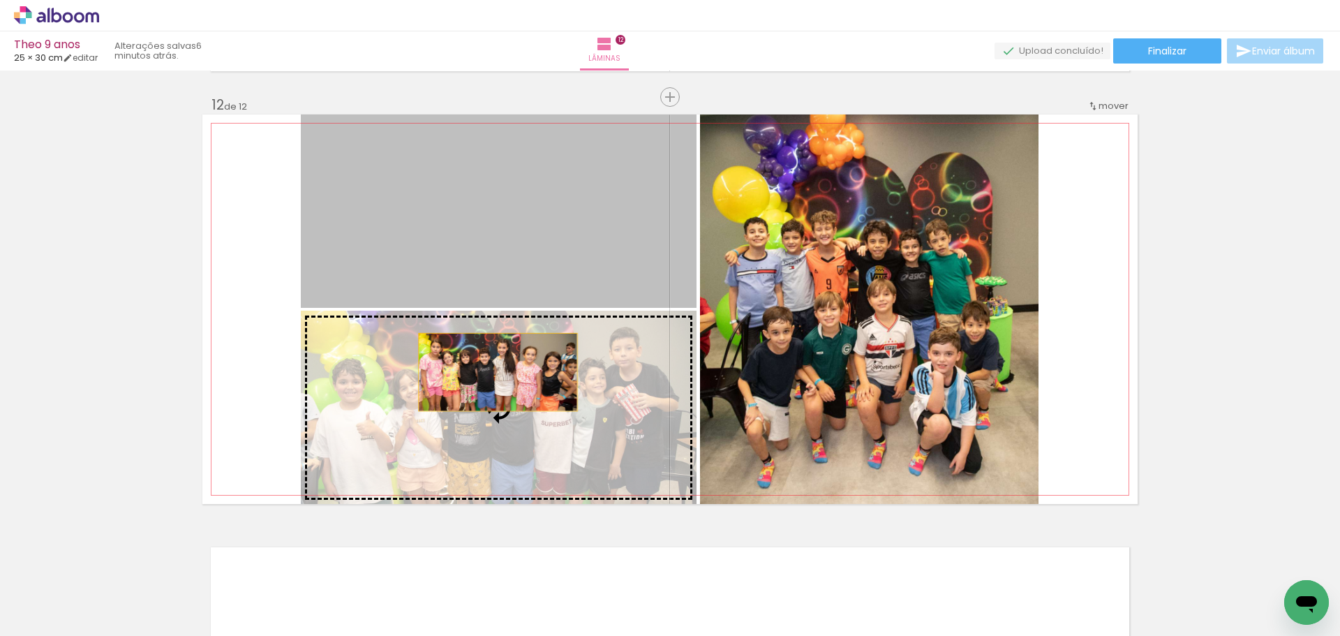
drag, startPoint x: 505, startPoint y: 203, endPoint x: 493, endPoint y: 373, distance: 170.7
click at [0, 0] on slot at bounding box center [0, 0] width 0 height 0
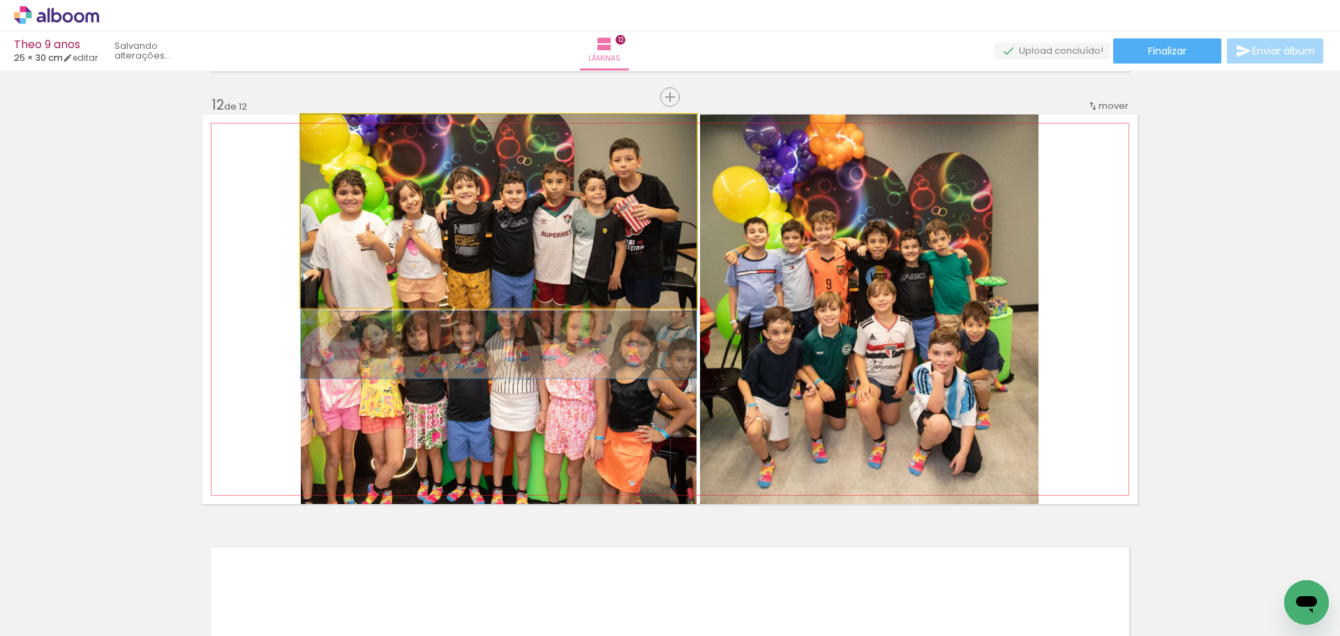
drag, startPoint x: 526, startPoint y: 253, endPoint x: 526, endPoint y: 290, distance: 37.0
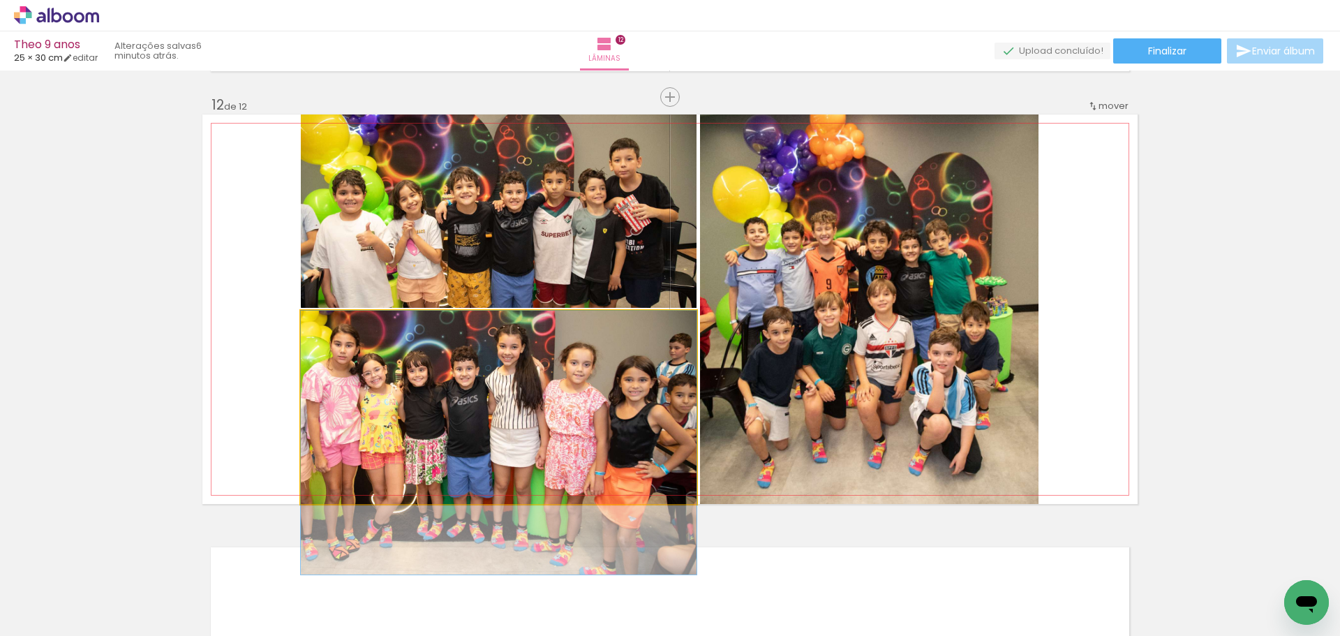
drag, startPoint x: 564, startPoint y: 400, endPoint x: 565, endPoint y: 440, distance: 39.8
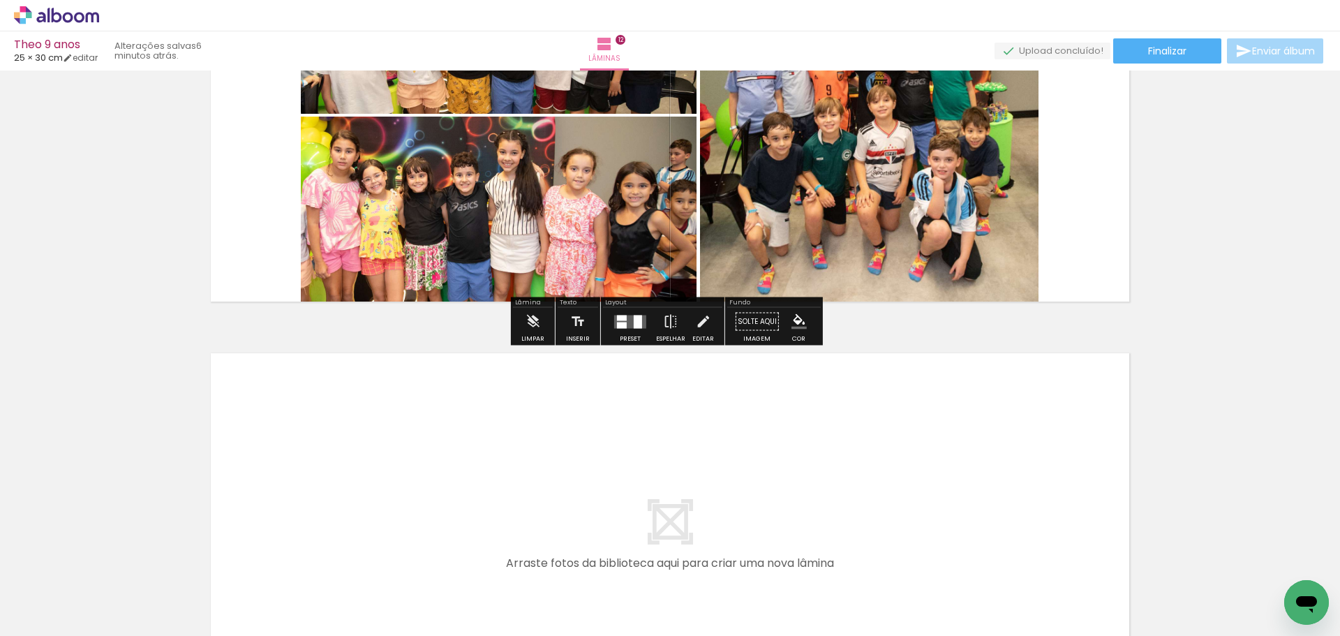
scroll to position [4942, 0]
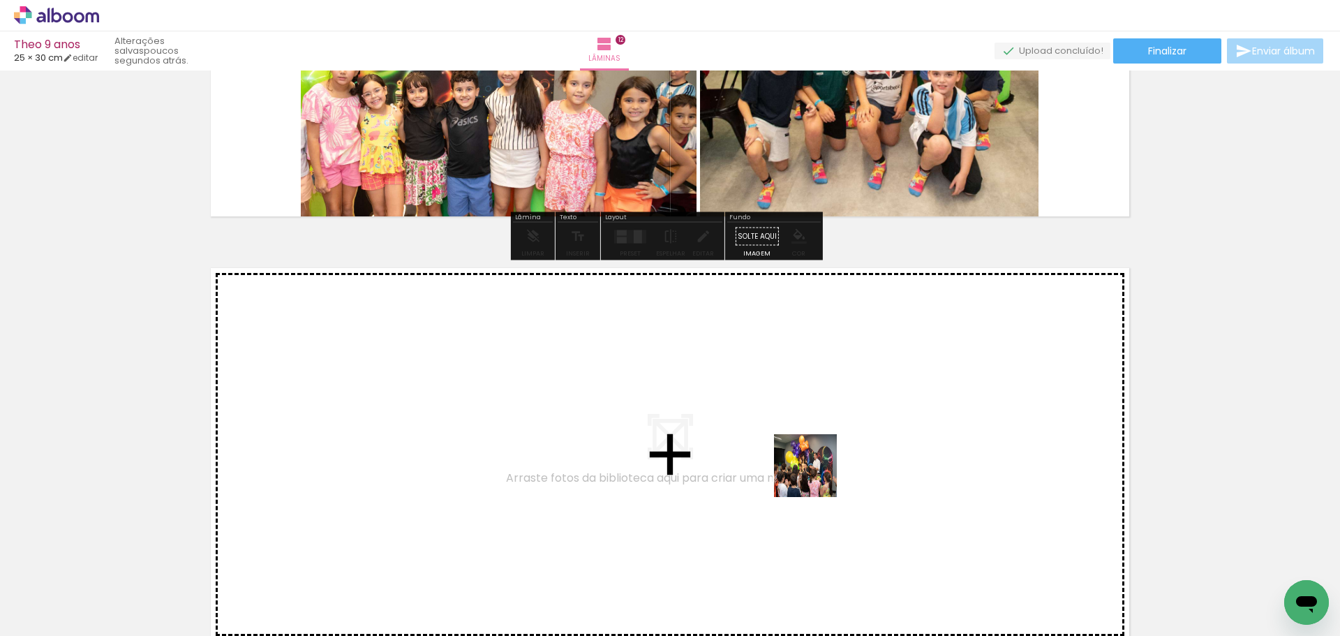
drag, startPoint x: 957, startPoint y: 599, endPoint x: 775, endPoint y: 432, distance: 246.9
click at [775, 432] on quentale-workspace at bounding box center [670, 318] width 1340 height 636
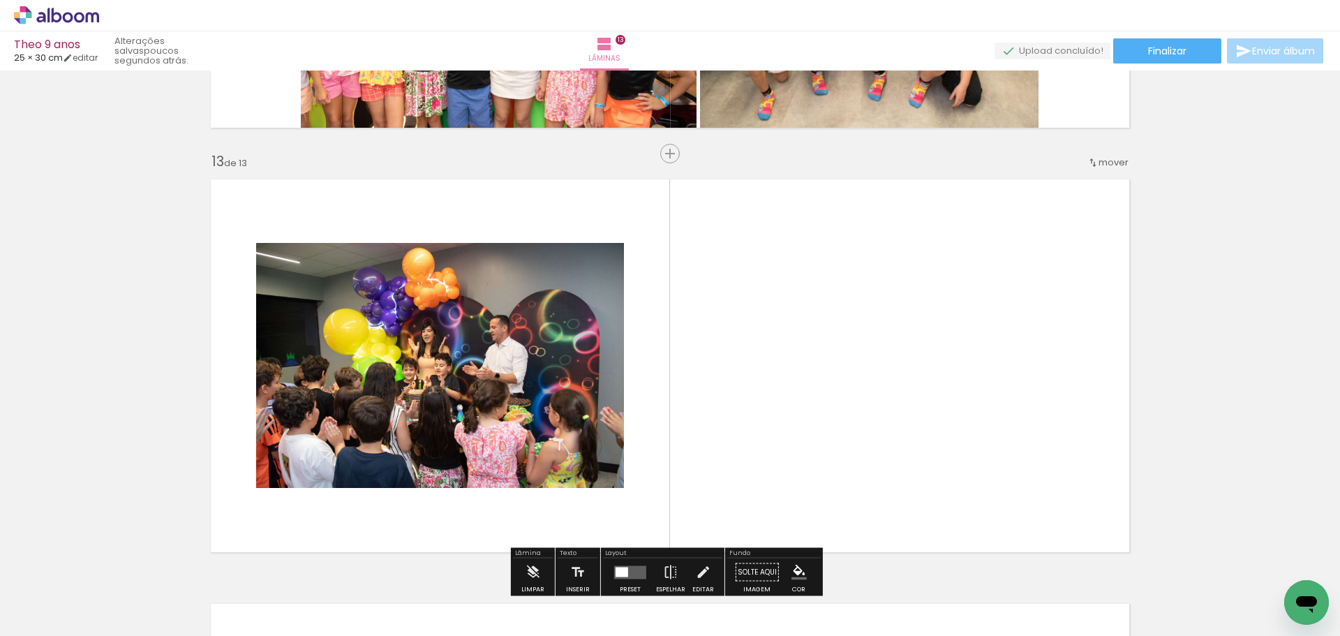
scroll to position [5087, 0]
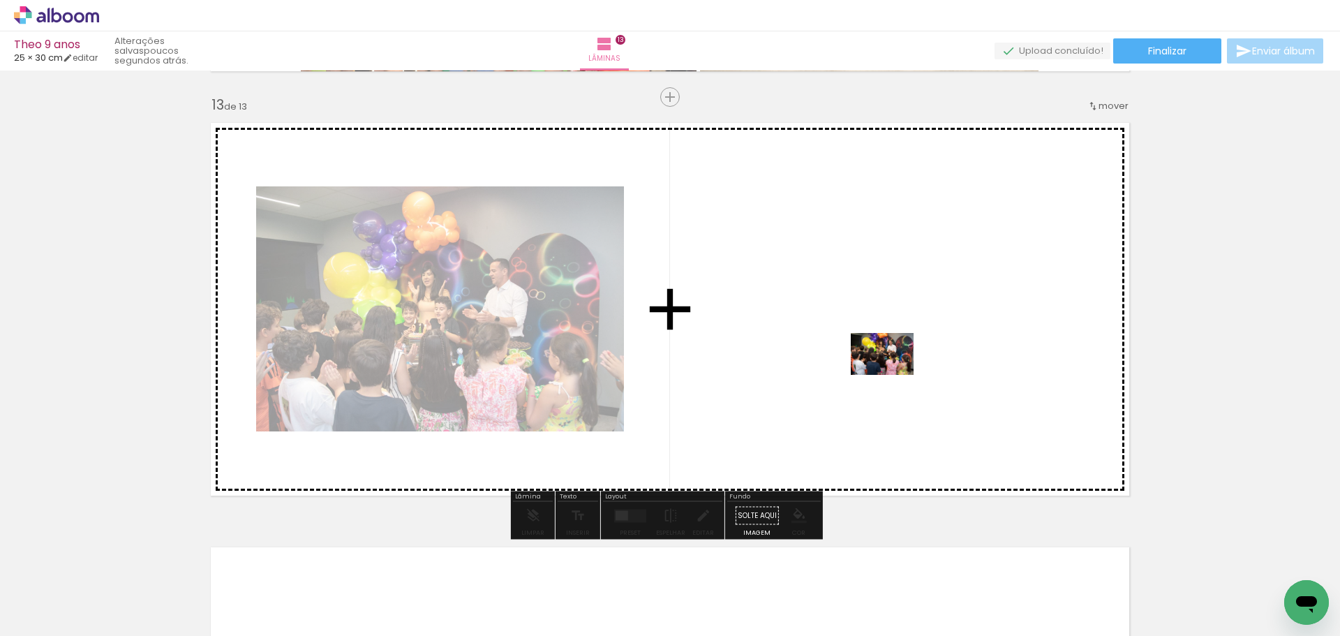
drag, startPoint x: 1026, startPoint y: 586, endPoint x: 892, endPoint y: 376, distance: 249.1
click at [892, 376] on quentale-workspace at bounding box center [670, 318] width 1340 height 636
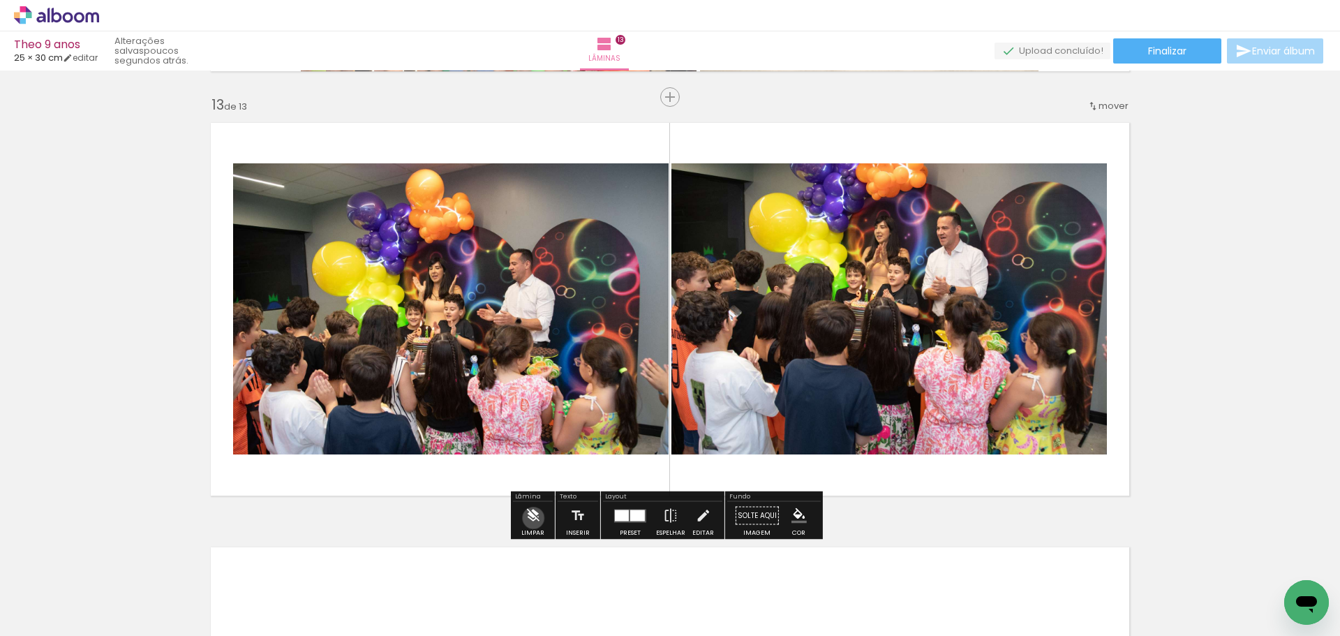
click at [532, 518] on iron-icon at bounding box center [532, 516] width 15 height 28
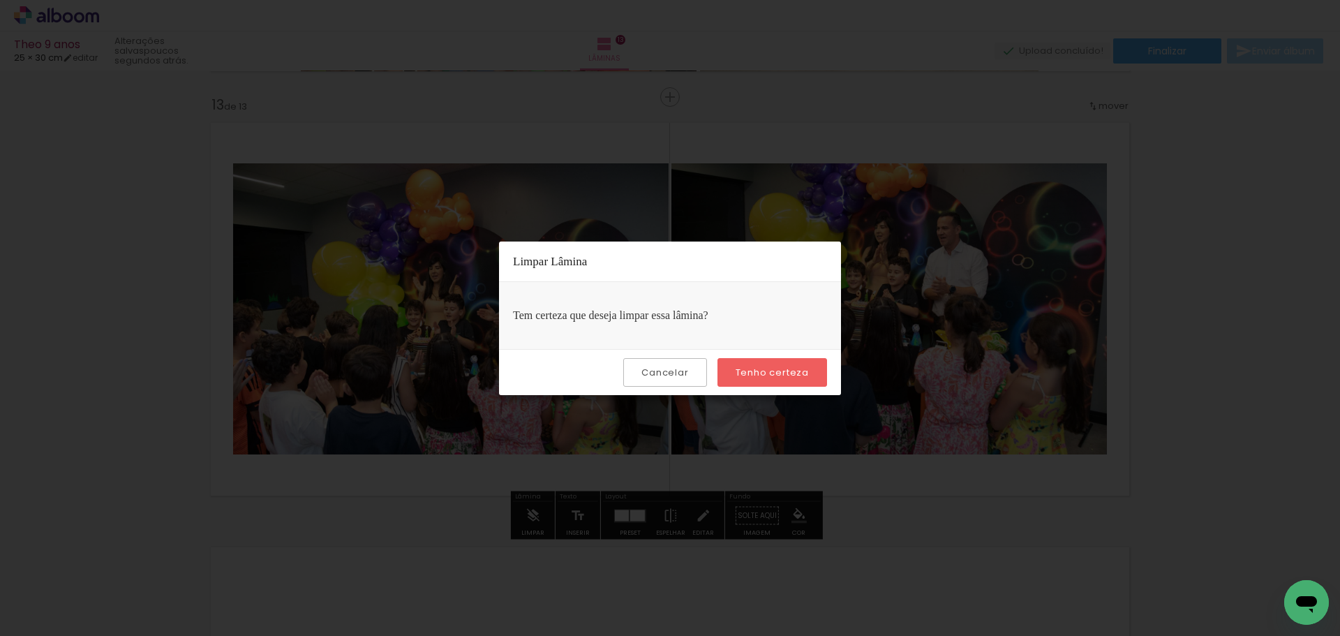
click at [757, 364] on paper-button "Tenho certeza" at bounding box center [772, 372] width 110 height 29
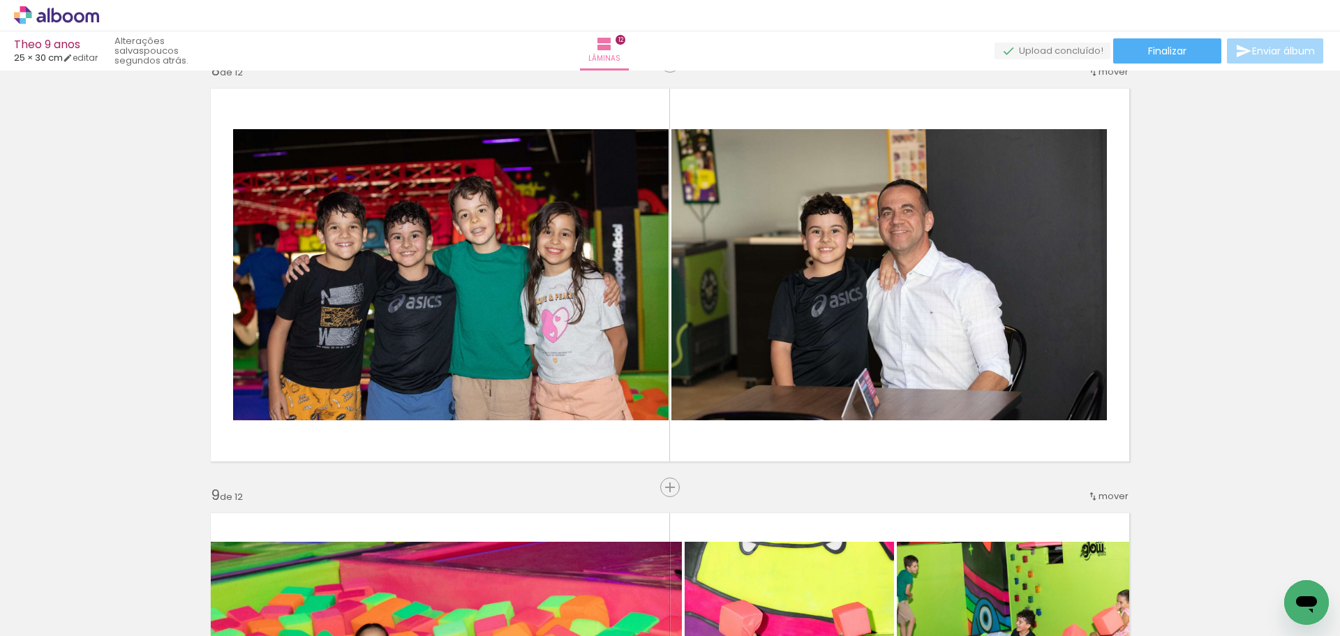
scroll to position [0, 6359]
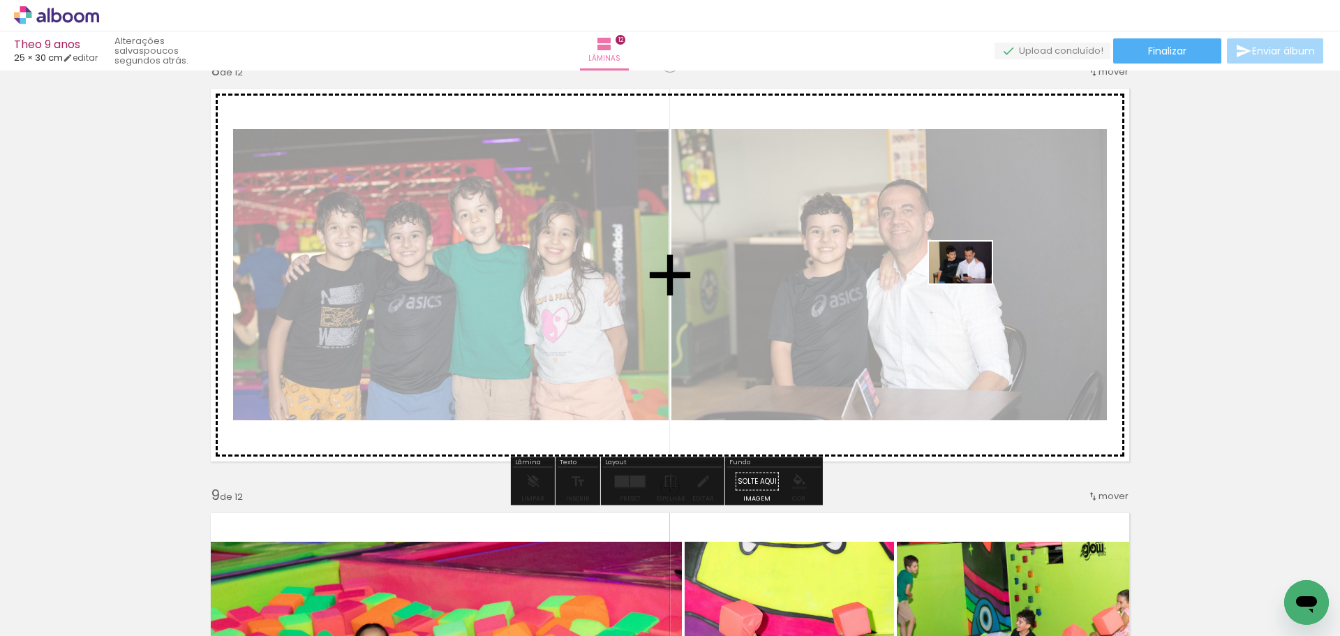
drag, startPoint x: 188, startPoint y: 599, endPoint x: 971, endPoint y: 283, distance: 843.3
click at [971, 283] on quentale-workspace at bounding box center [670, 318] width 1340 height 636
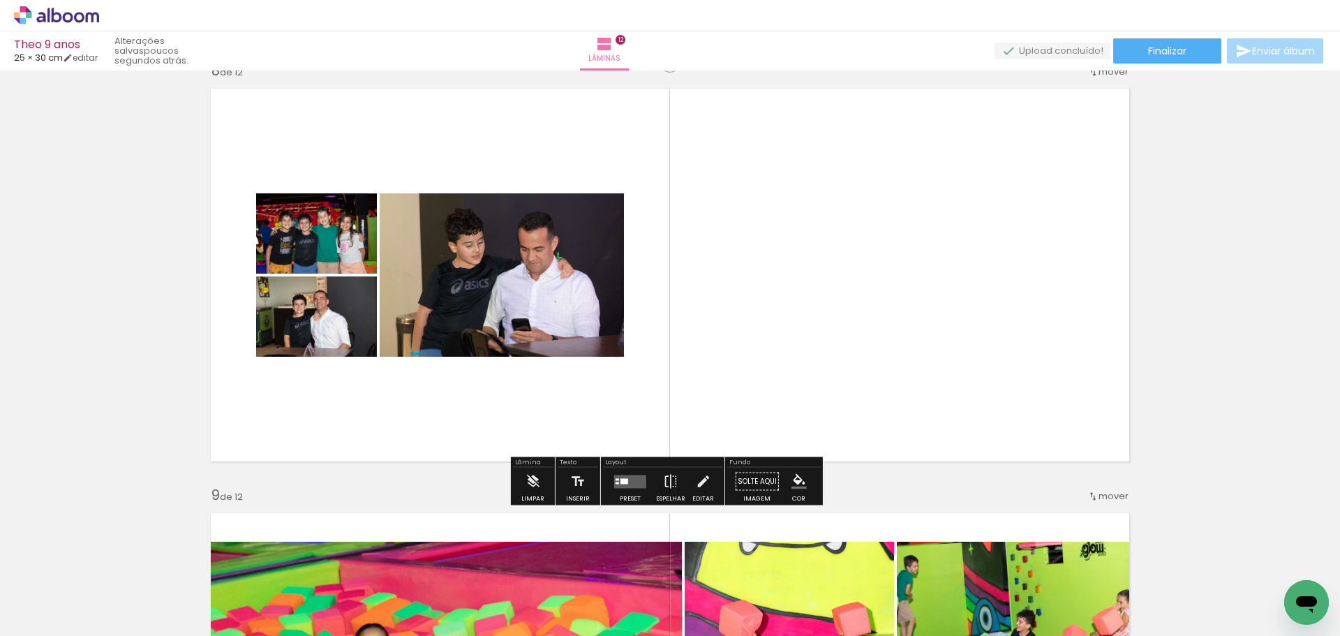
click at [616, 477] on quentale-layouter at bounding box center [630, 480] width 32 height 13
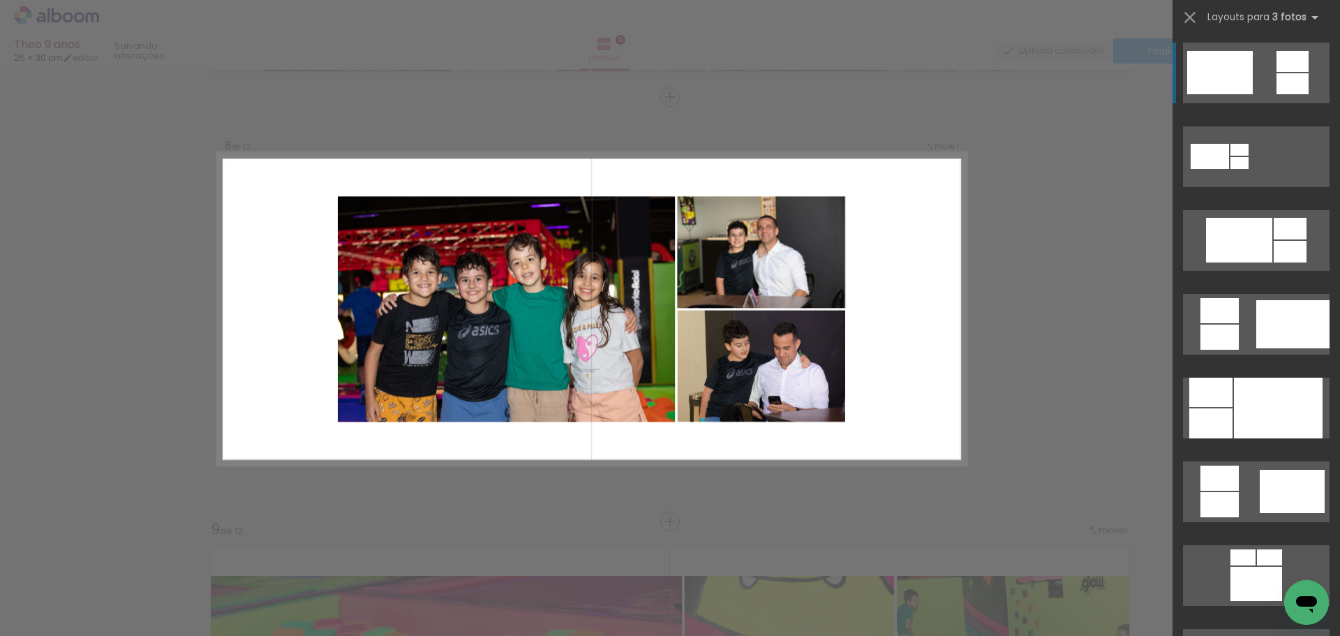
scroll to position [628, 0]
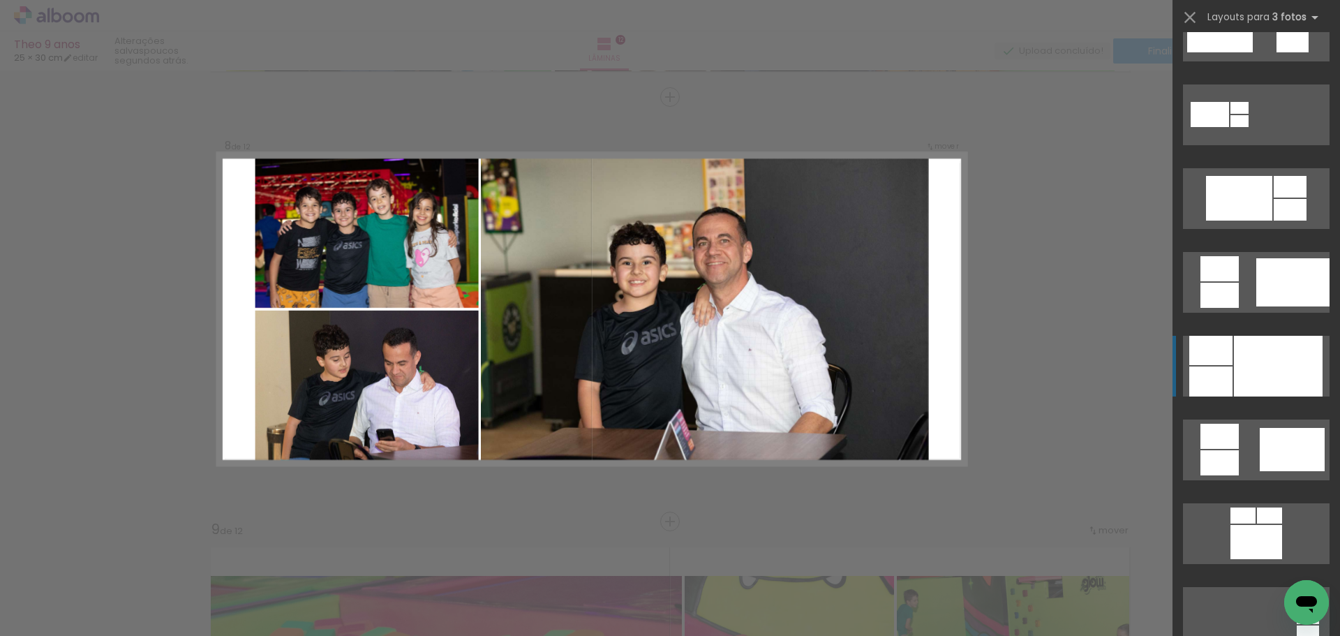
click at [1278, 371] on div at bounding box center [1278, 366] width 89 height 61
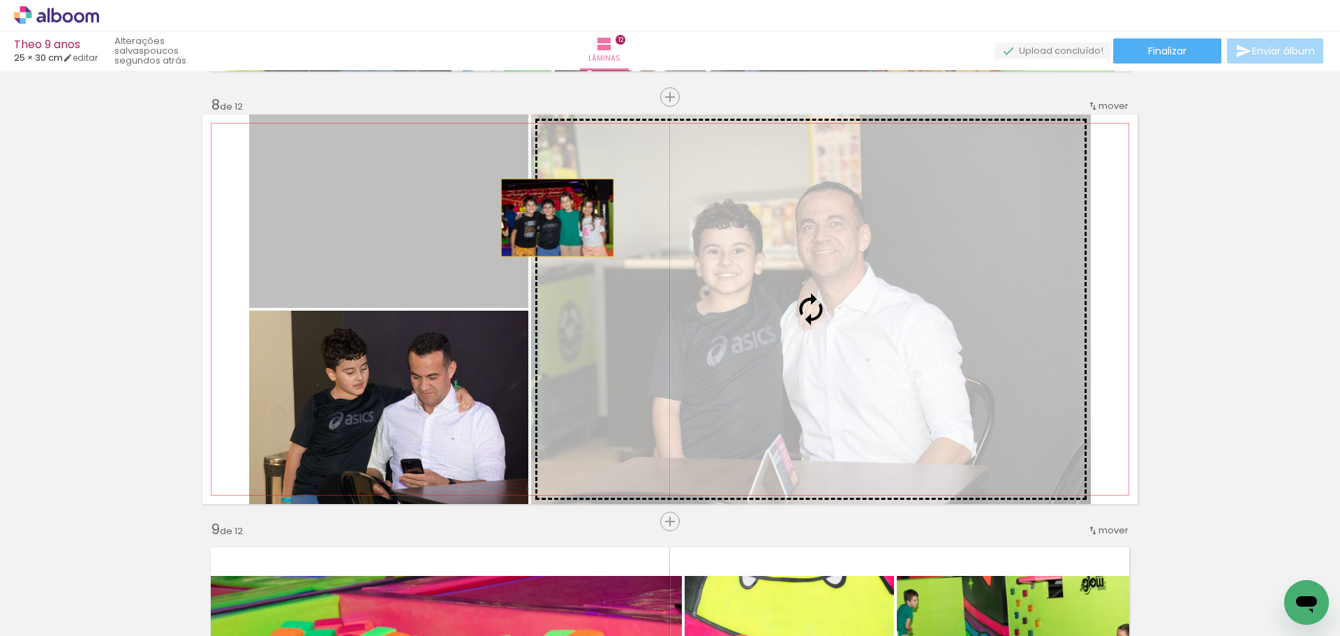
drag, startPoint x: 435, startPoint y: 186, endPoint x: 725, endPoint y: 268, distance: 300.8
click at [0, 0] on slot at bounding box center [0, 0] width 0 height 0
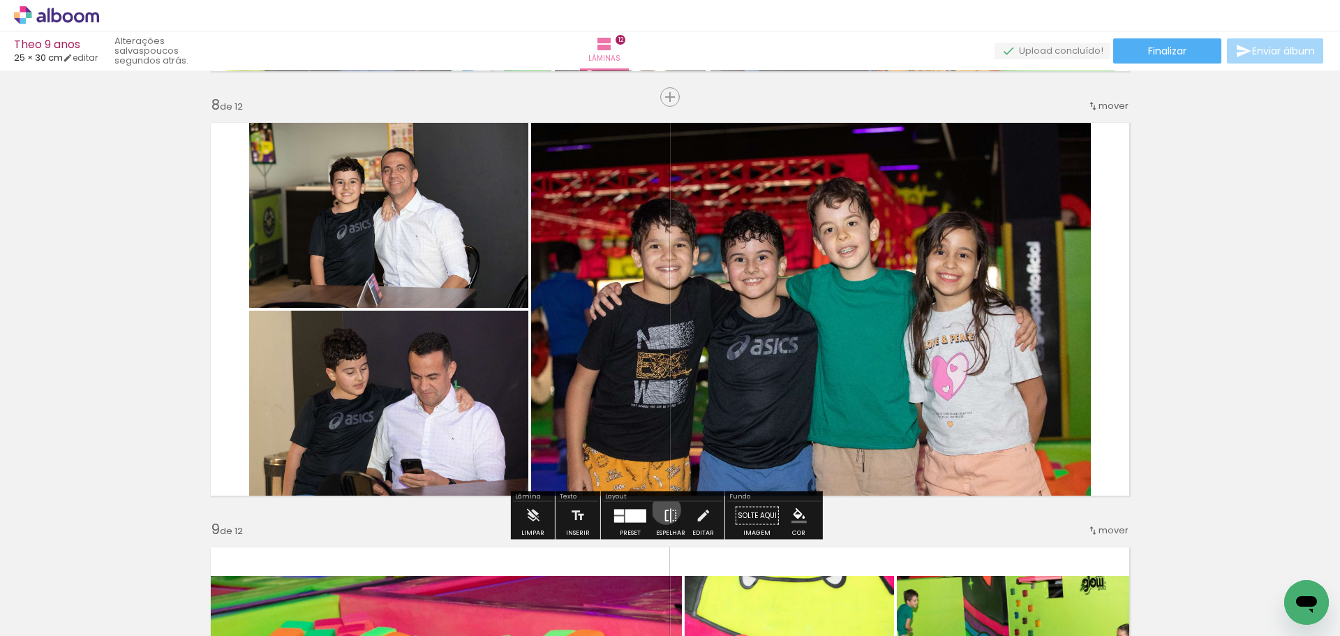
click at [663, 509] on iron-icon at bounding box center [670, 516] width 15 height 28
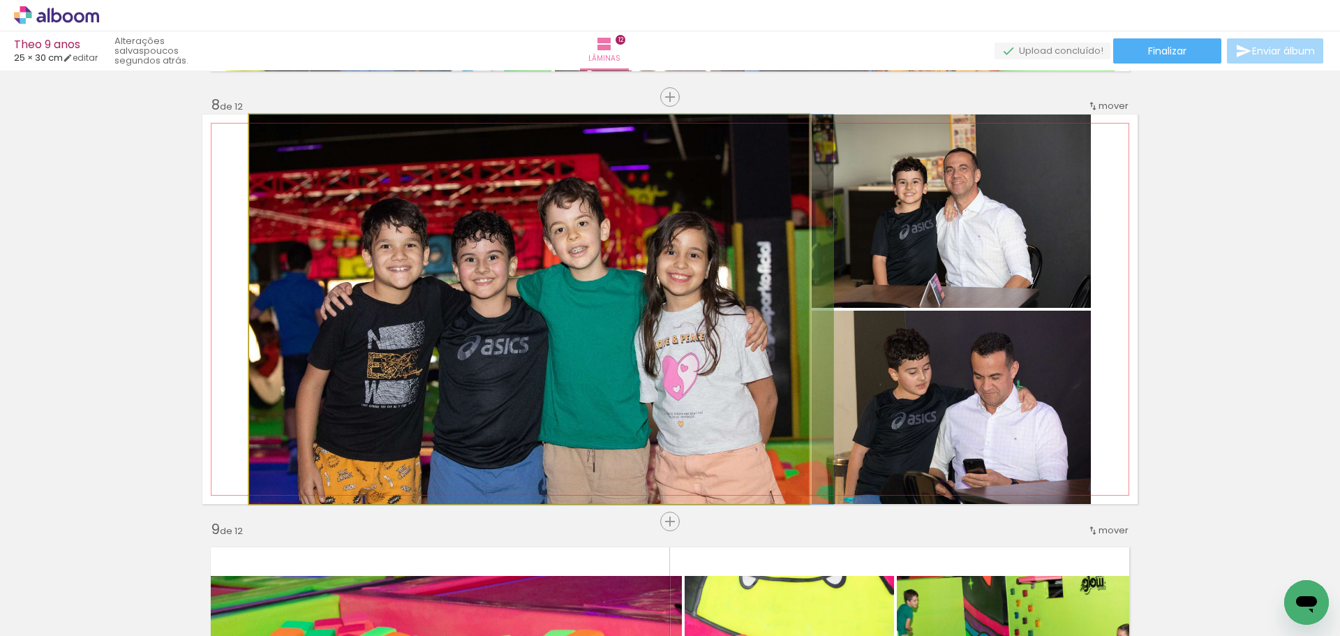
drag, startPoint x: 555, startPoint y: 375, endPoint x: 629, endPoint y: 375, distance: 74.0
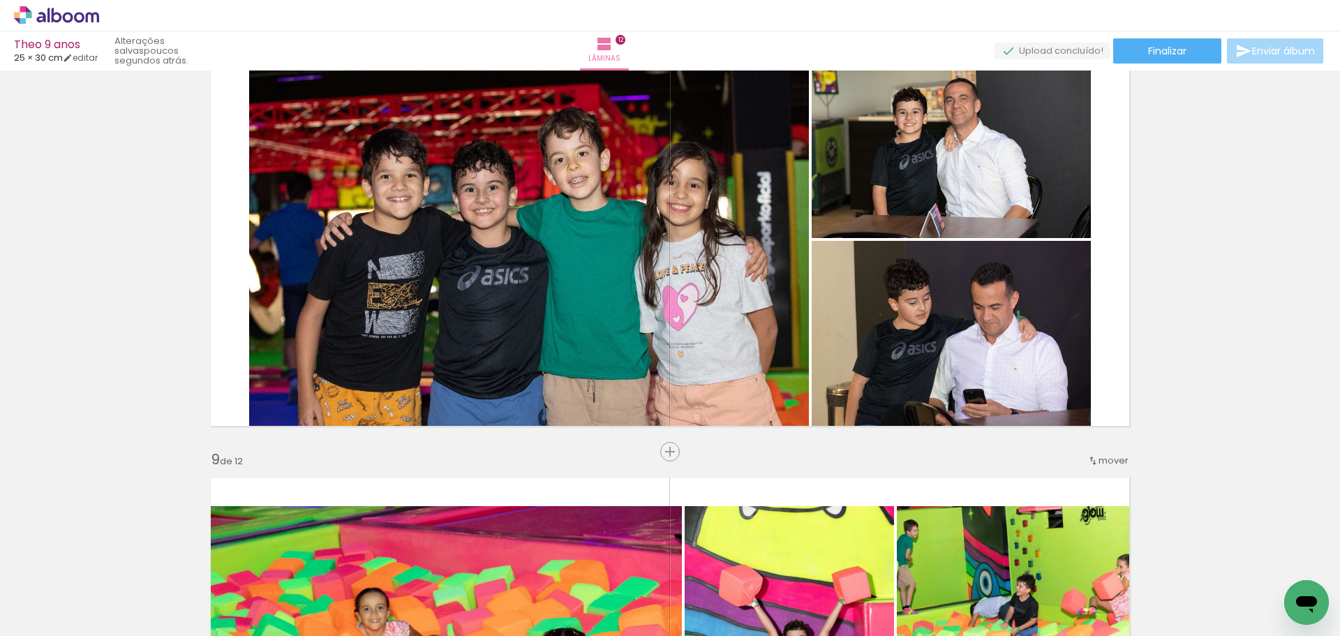
scroll to position [0, 4546]
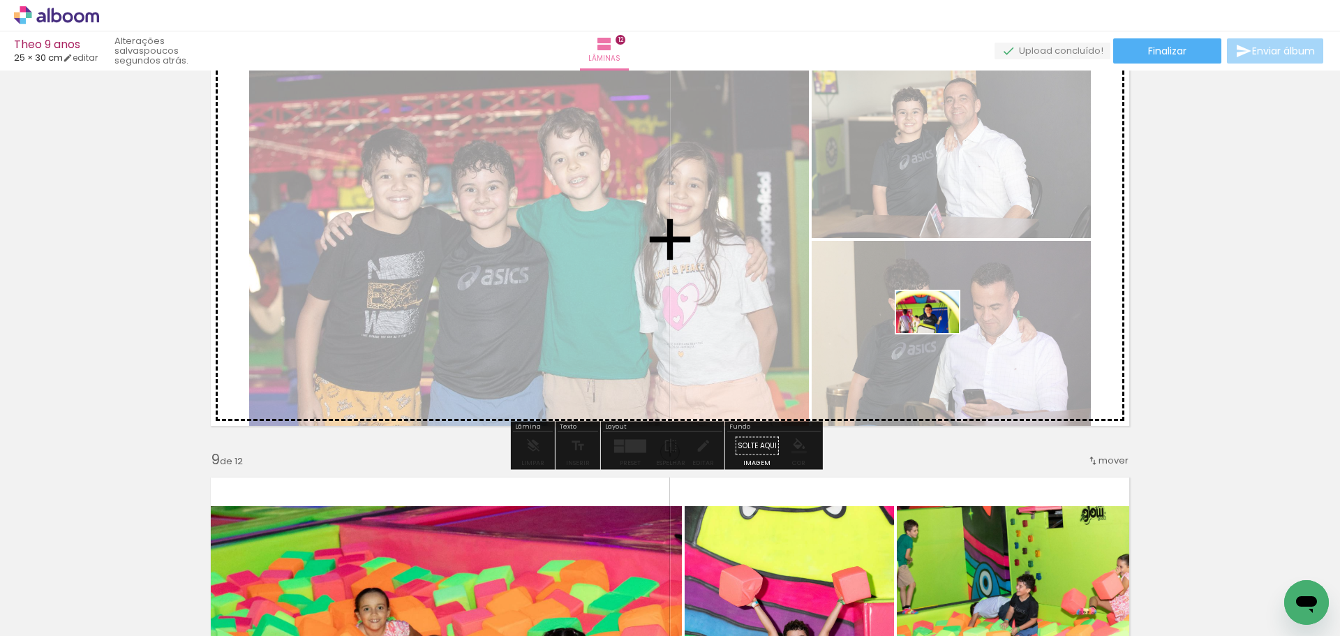
drag, startPoint x: 903, startPoint y: 595, endPoint x: 938, endPoint y: 333, distance: 264.7
click at [938, 333] on quentale-workspace at bounding box center [670, 318] width 1340 height 636
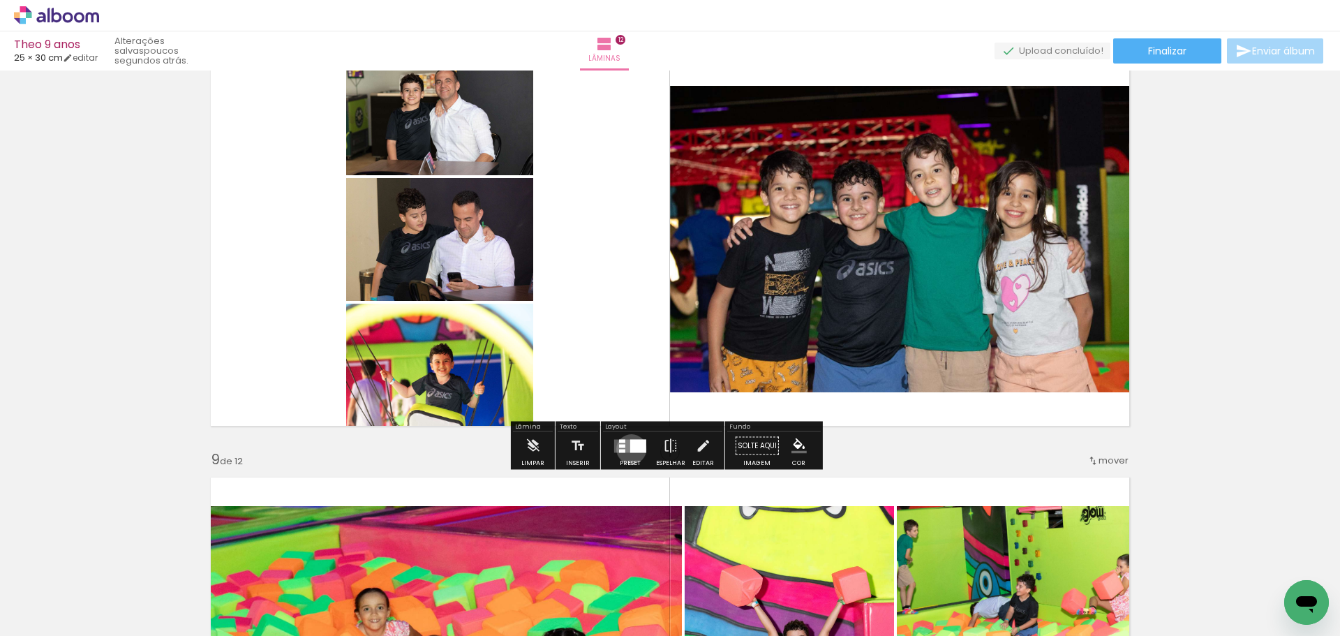
drag, startPoint x: 628, startPoint y: 449, endPoint x: 637, endPoint y: 444, distance: 10.3
click at [630, 448] on div at bounding box center [638, 445] width 16 height 13
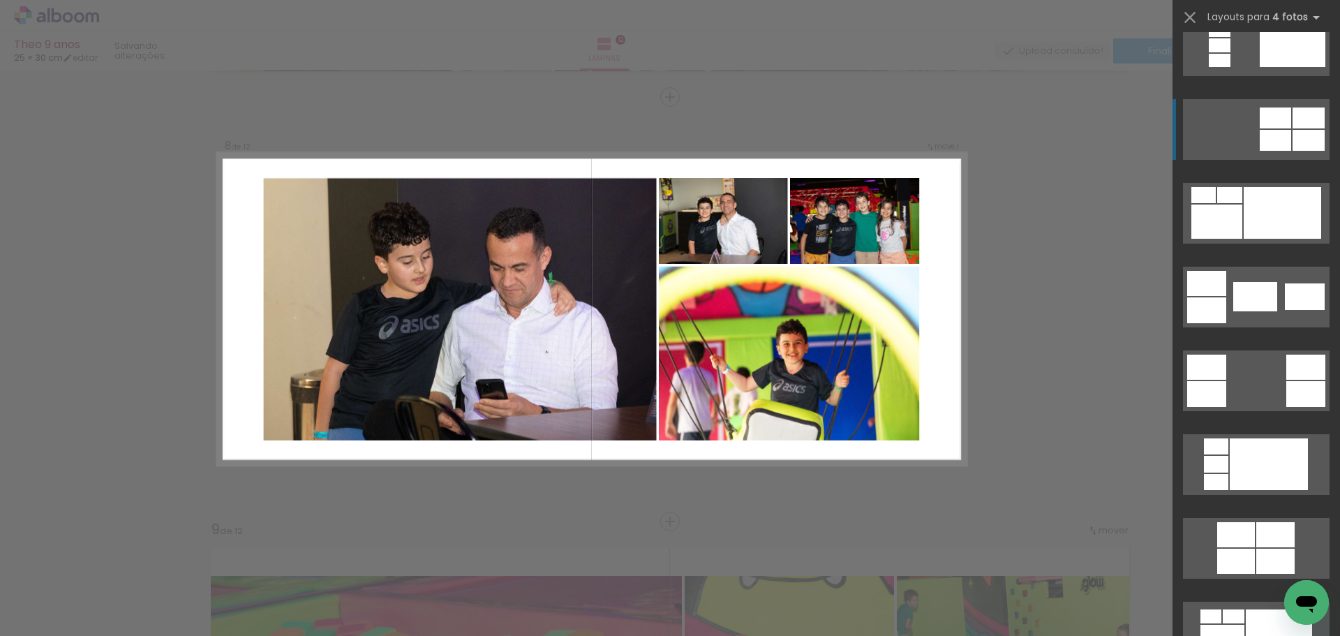
scroll to position [279, 0]
click at [1296, 207] on div at bounding box center [1281, 212] width 77 height 52
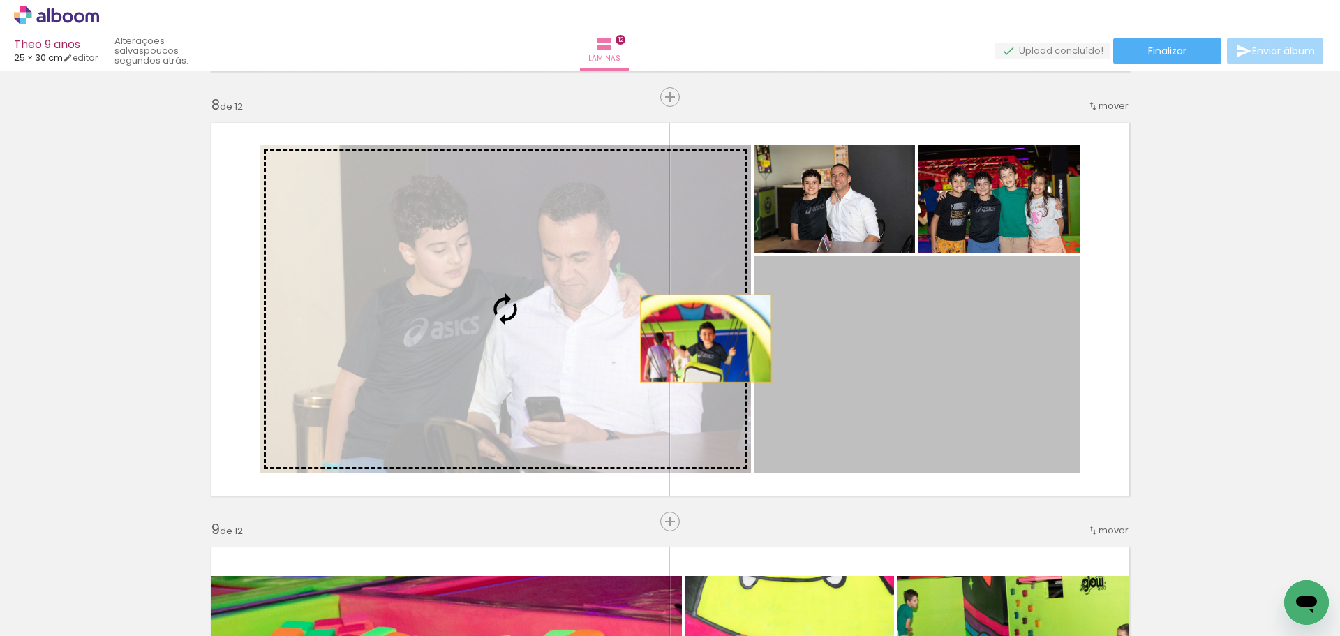
drag, startPoint x: 1003, startPoint y: 387, endPoint x: 581, endPoint y: 323, distance: 427.0
click at [0, 0] on slot at bounding box center [0, 0] width 0 height 0
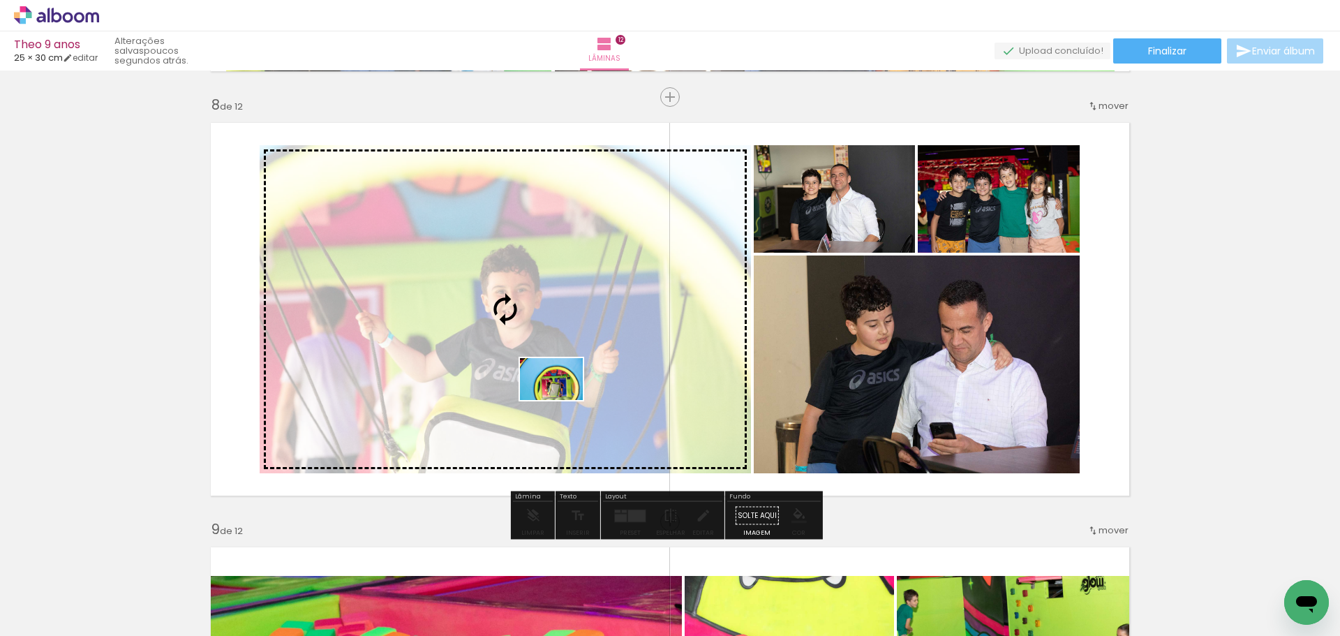
drag, startPoint x: 835, startPoint y: 597, endPoint x: 562, endPoint y: 400, distance: 337.3
click at [562, 400] on quentale-workspace at bounding box center [670, 318] width 1340 height 636
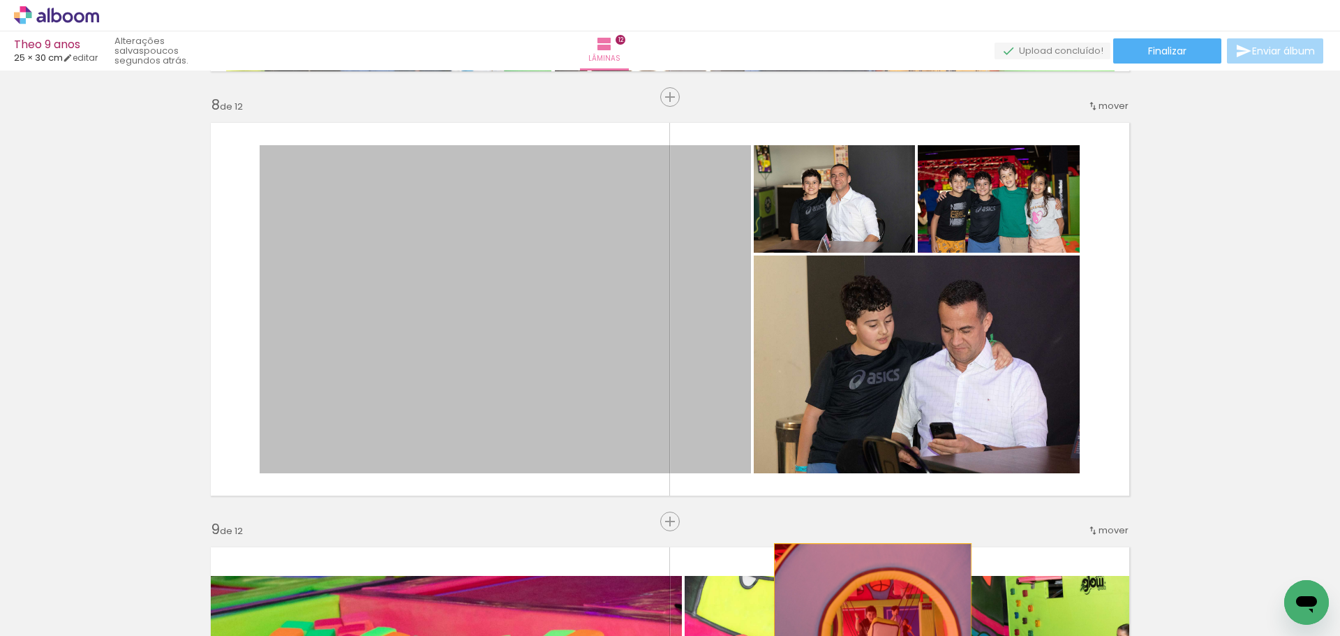
drag, startPoint x: 604, startPoint y: 387, endPoint x: 867, endPoint y: 609, distance: 344.7
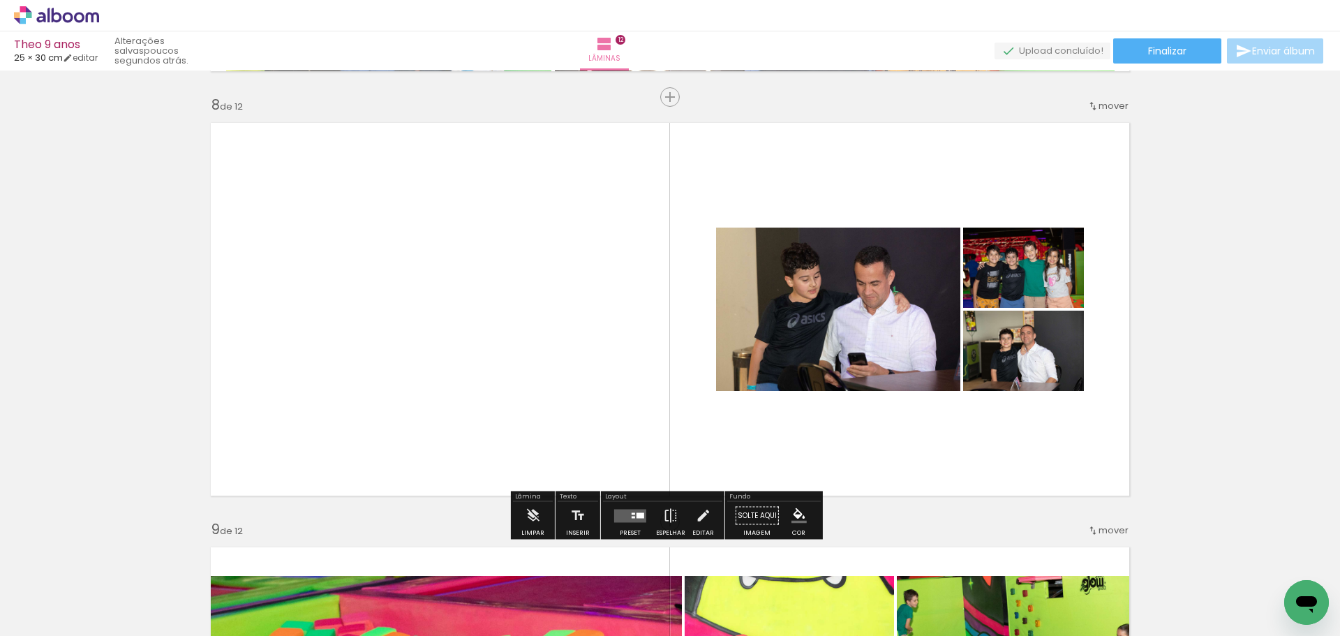
click at [615, 516] on quentale-layouter at bounding box center [630, 515] width 32 height 13
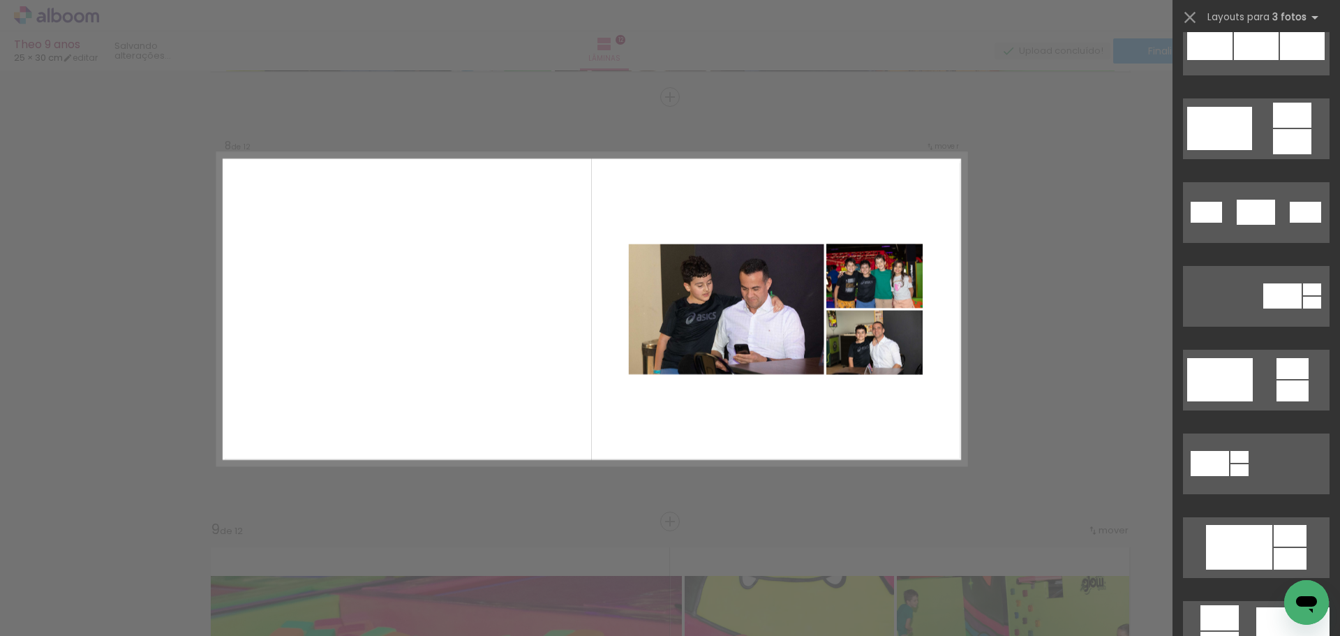
scroll to position [0, 0]
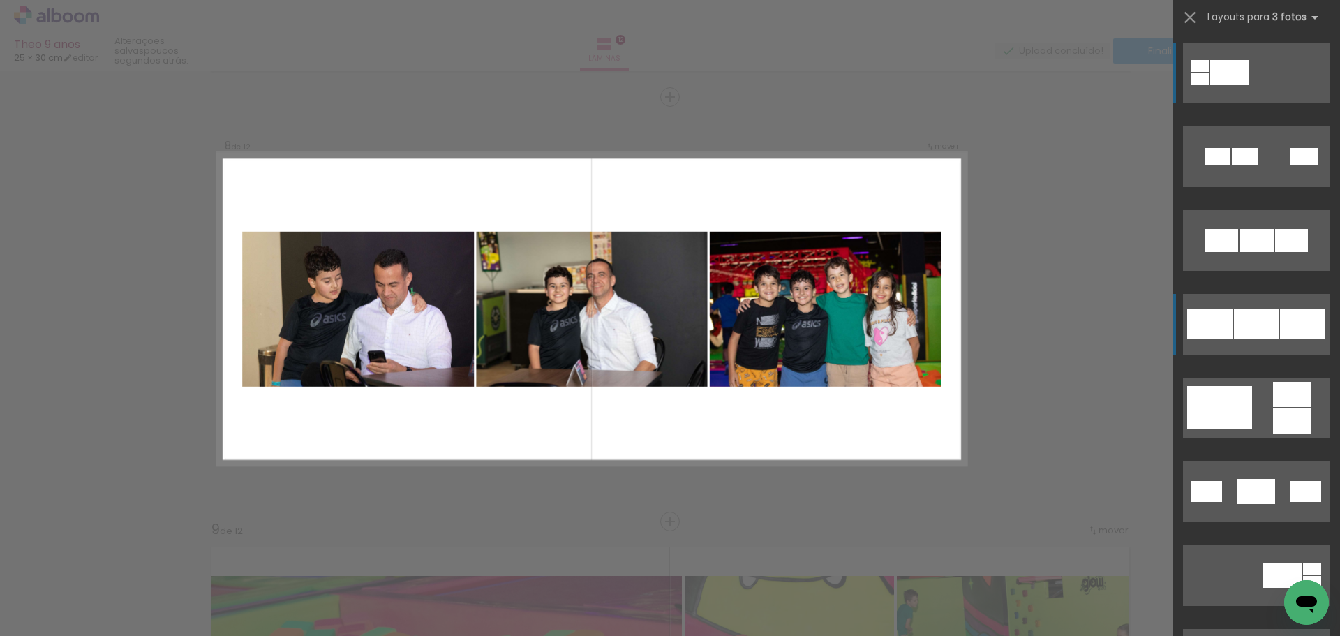
click at [1253, 327] on div at bounding box center [1256, 324] width 45 height 30
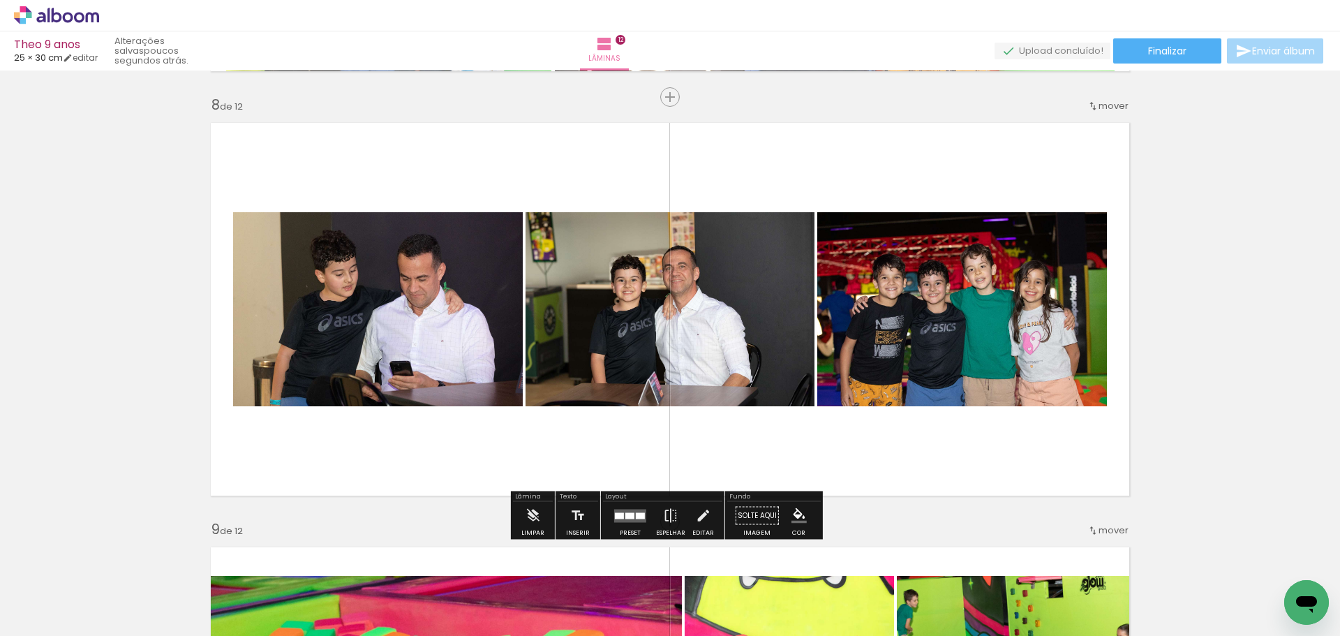
click at [636, 514] on div at bounding box center [640, 515] width 9 height 6
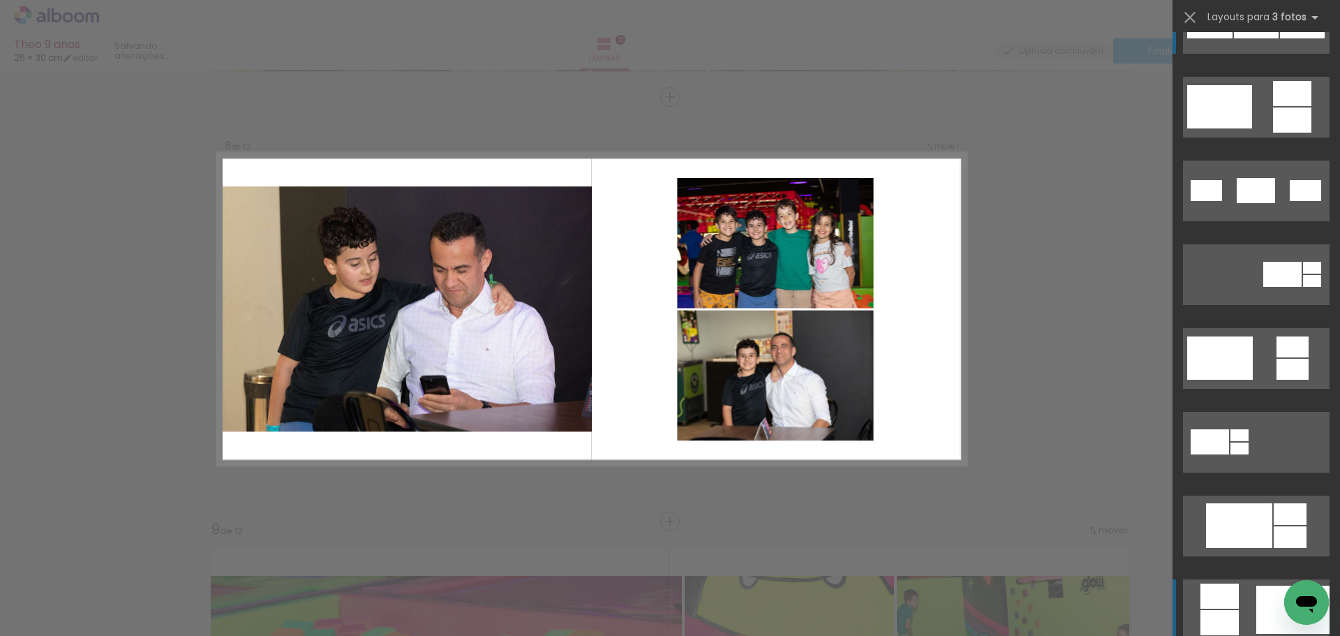
scroll to position [530, 0]
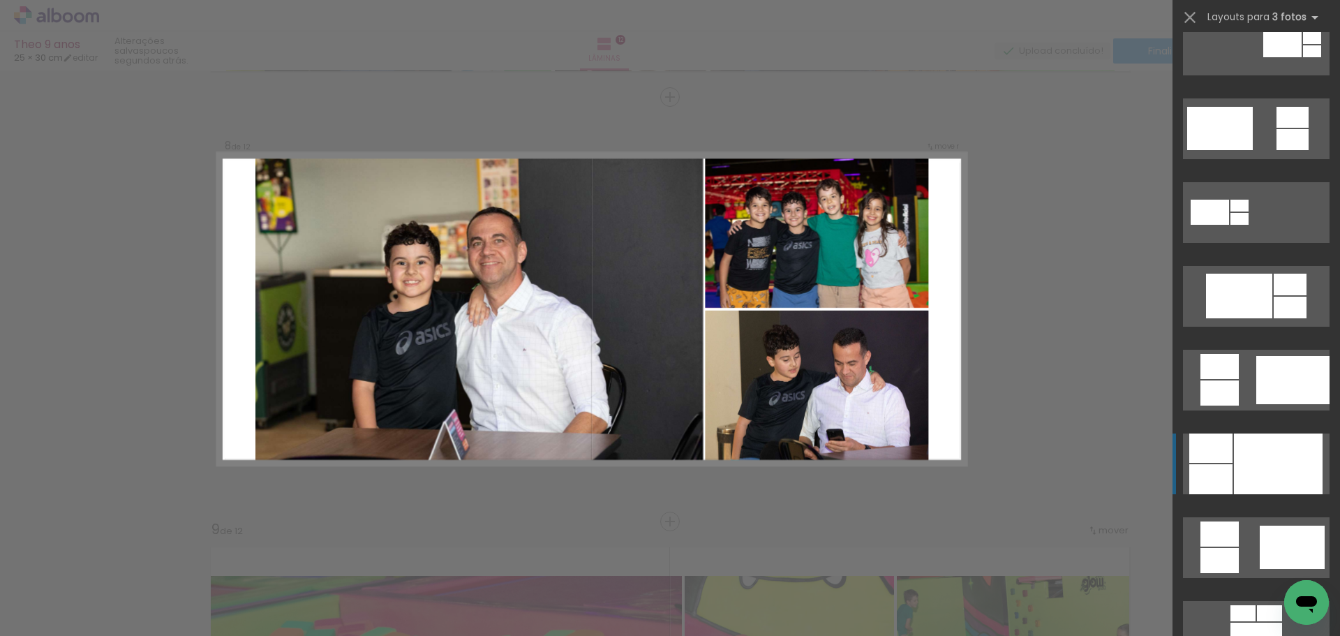
click at [1287, 470] on div at bounding box center [1278, 463] width 89 height 61
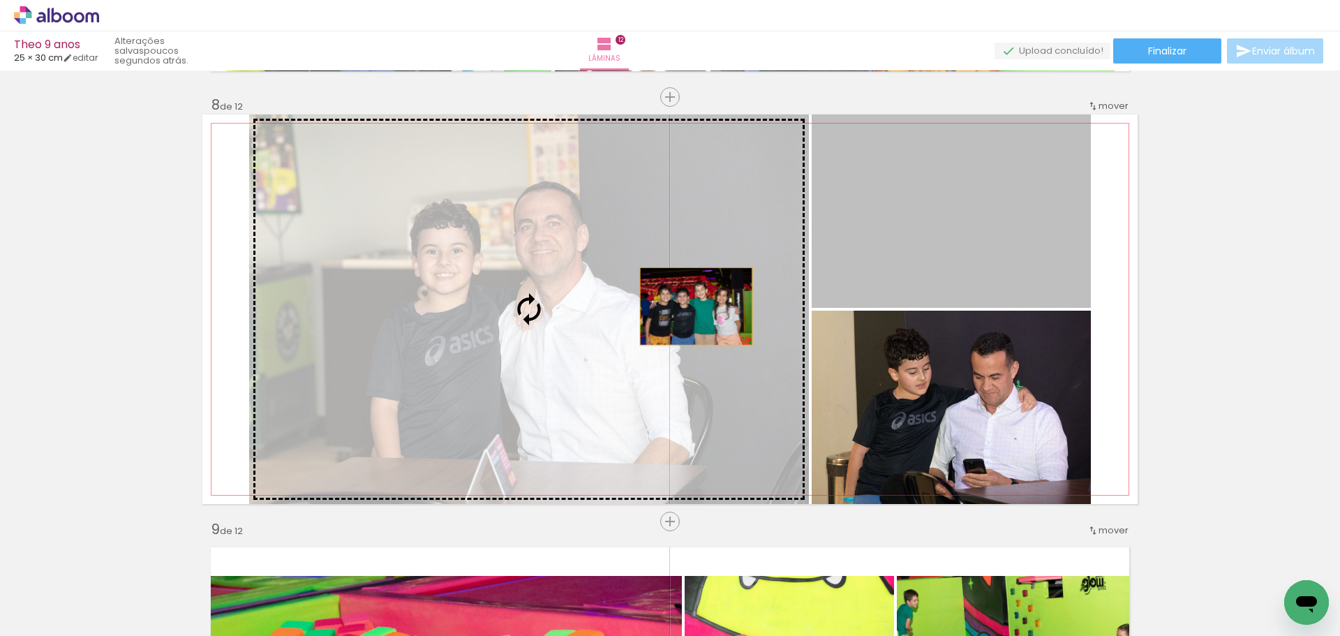
drag, startPoint x: 961, startPoint y: 222, endPoint x: 643, endPoint y: 324, distance: 334.1
click at [0, 0] on slot at bounding box center [0, 0] width 0 height 0
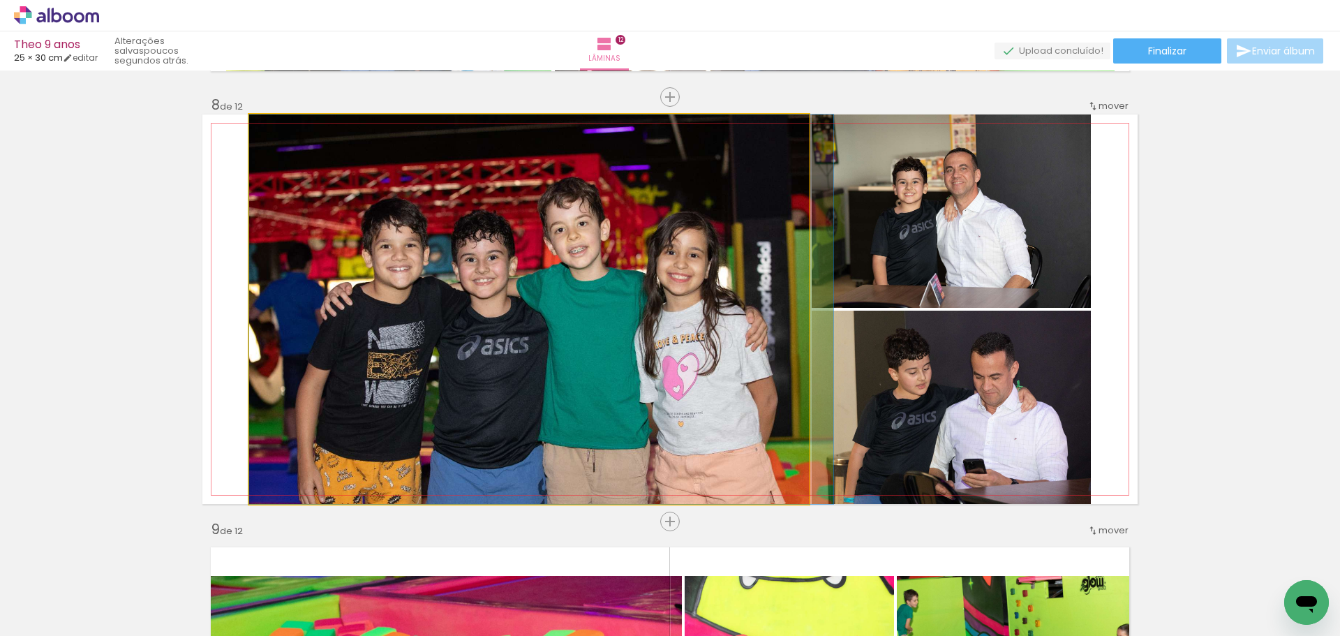
drag, startPoint x: 584, startPoint y: 312, endPoint x: 657, endPoint y: 312, distance: 72.6
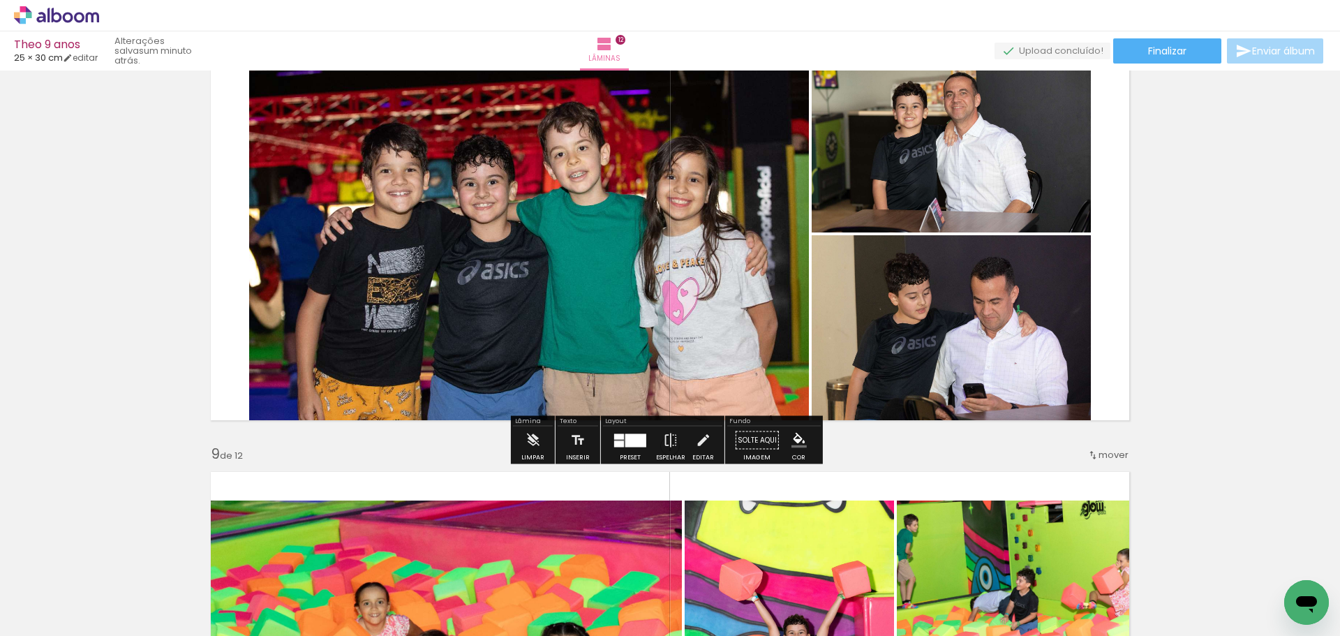
scroll to position [3036, 0]
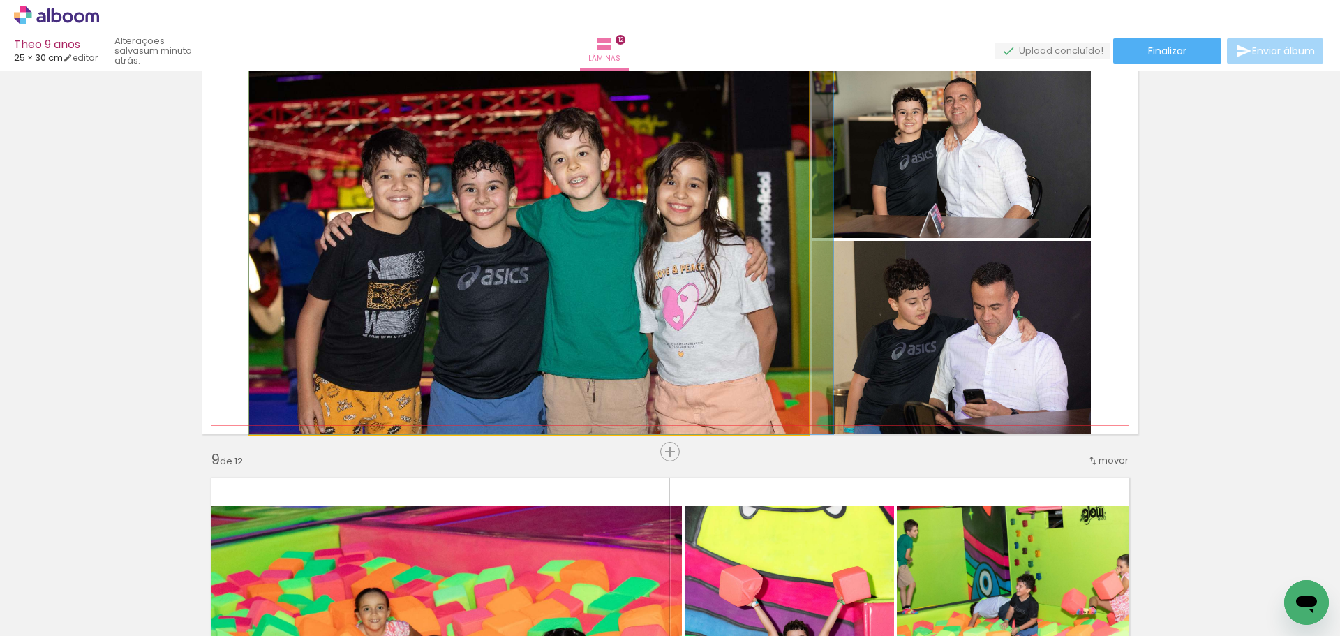
drag, startPoint x: 707, startPoint y: 255, endPoint x: 726, endPoint y: 245, distance: 21.2
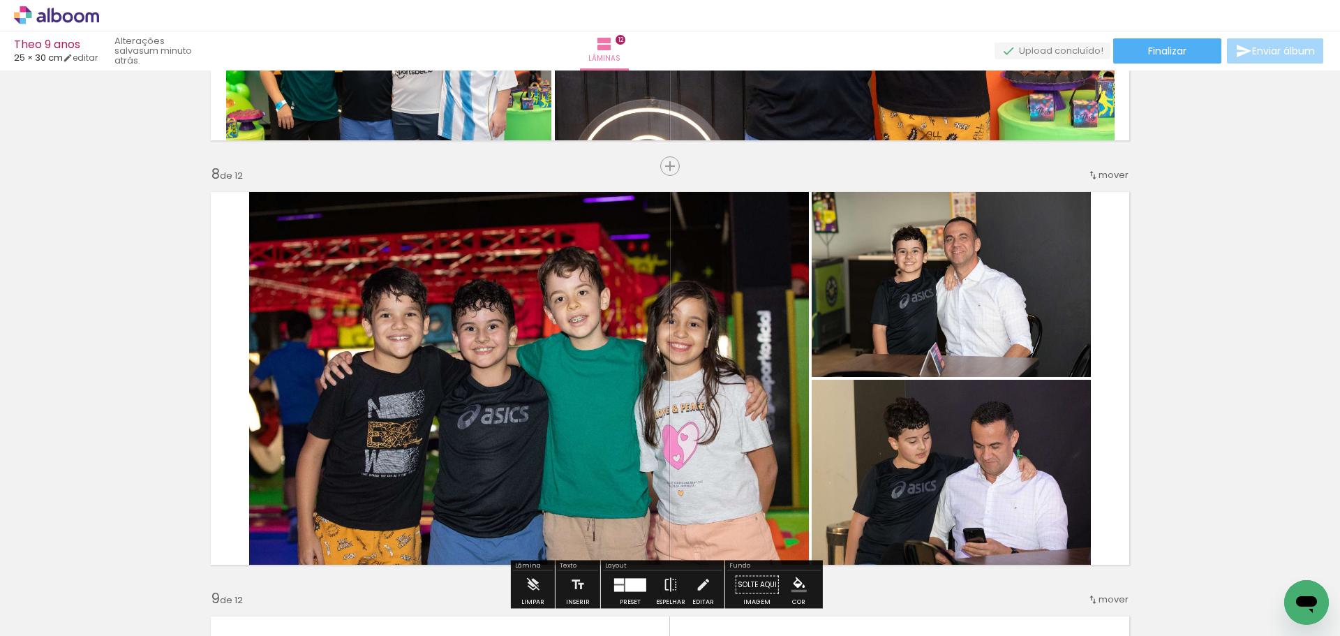
scroll to position [2896, 0]
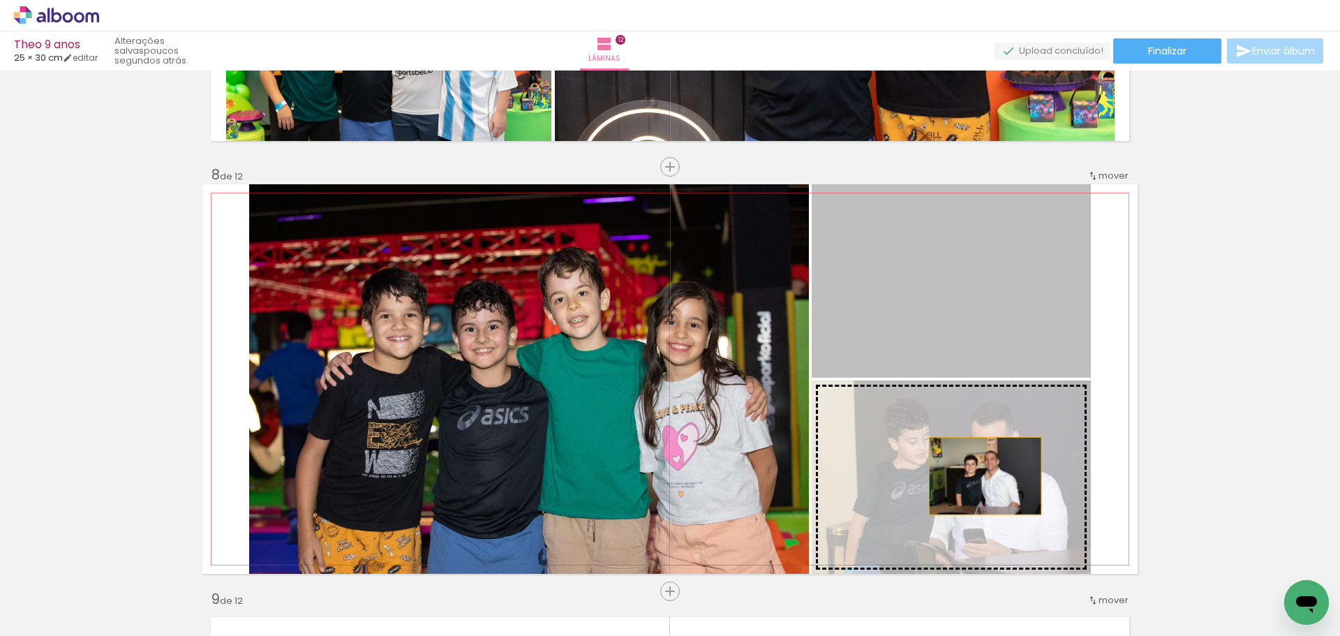
drag, startPoint x: 946, startPoint y: 267, endPoint x: 980, endPoint y: 476, distance: 211.3
click at [0, 0] on slot at bounding box center [0, 0] width 0 height 0
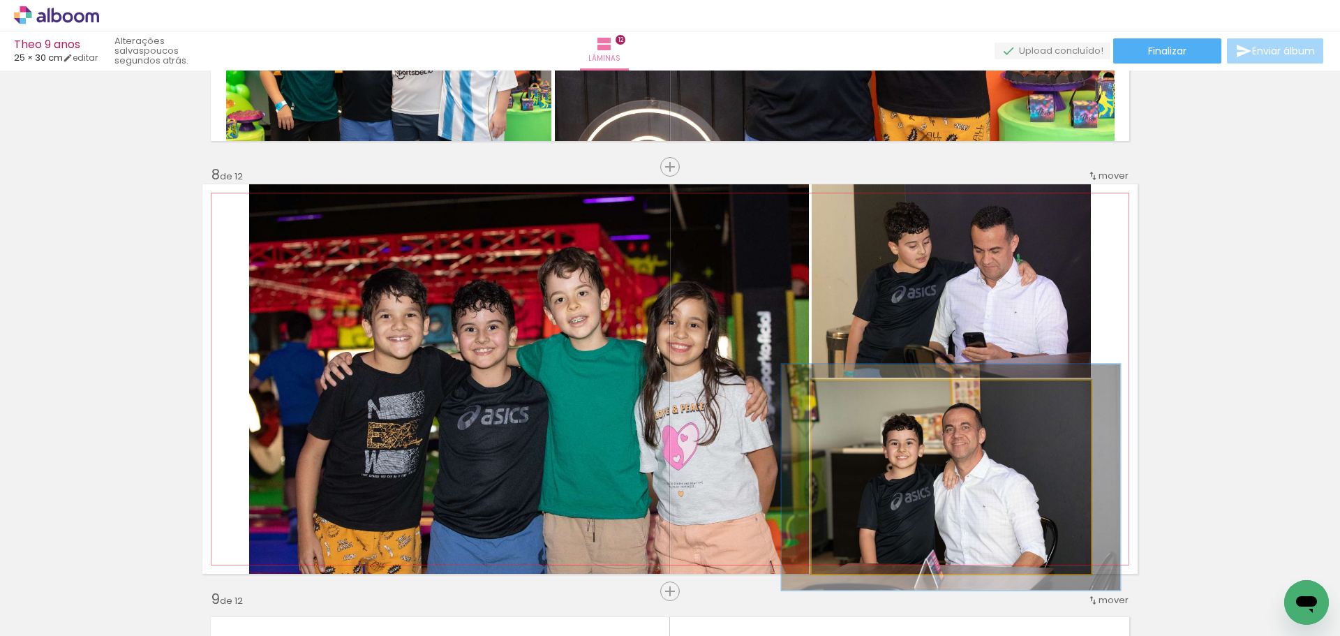
drag, startPoint x: 843, startPoint y: 396, endPoint x: 851, endPoint y: 396, distance: 8.4
type paper-slider "117"
click at [851, 396] on div at bounding box center [852, 395] width 13 height 13
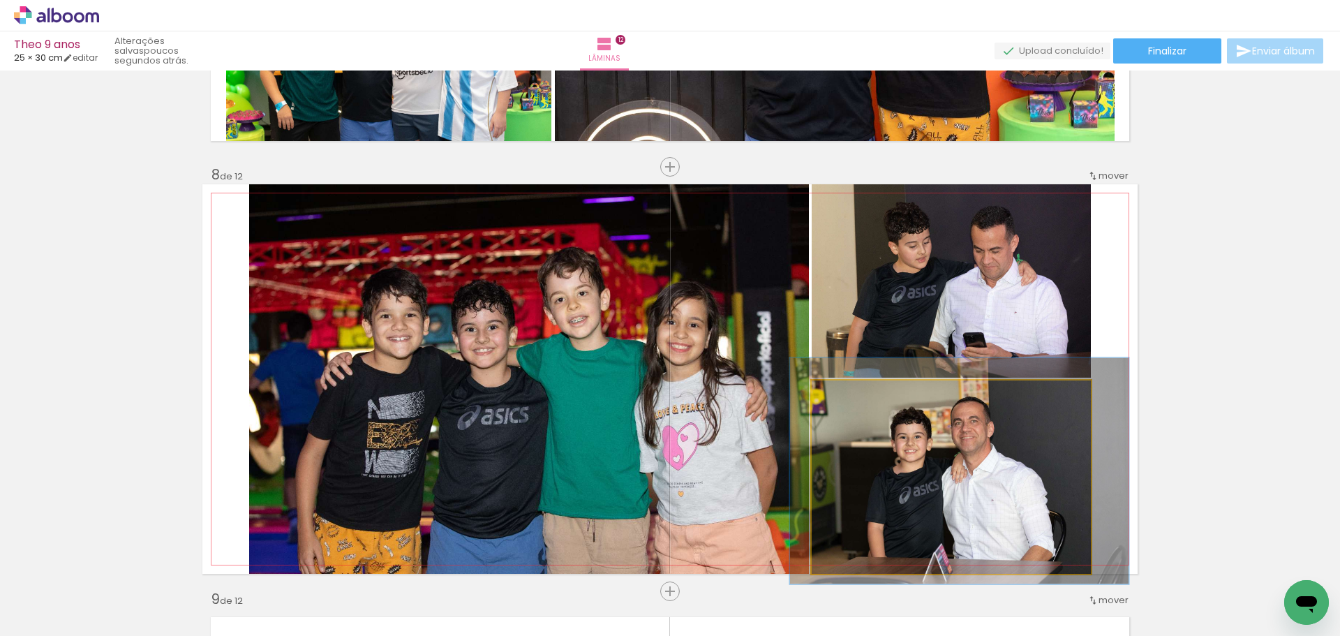
drag, startPoint x: 946, startPoint y: 472, endPoint x: 954, endPoint y: 466, distance: 10.5
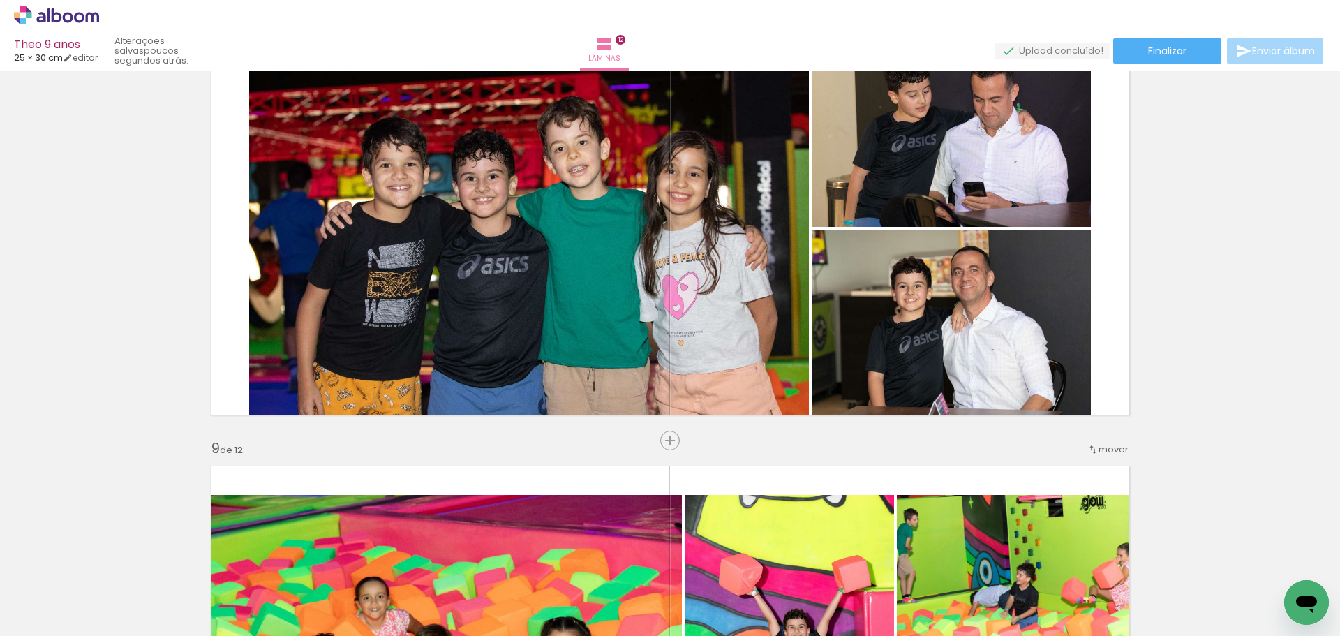
scroll to position [2966, 0]
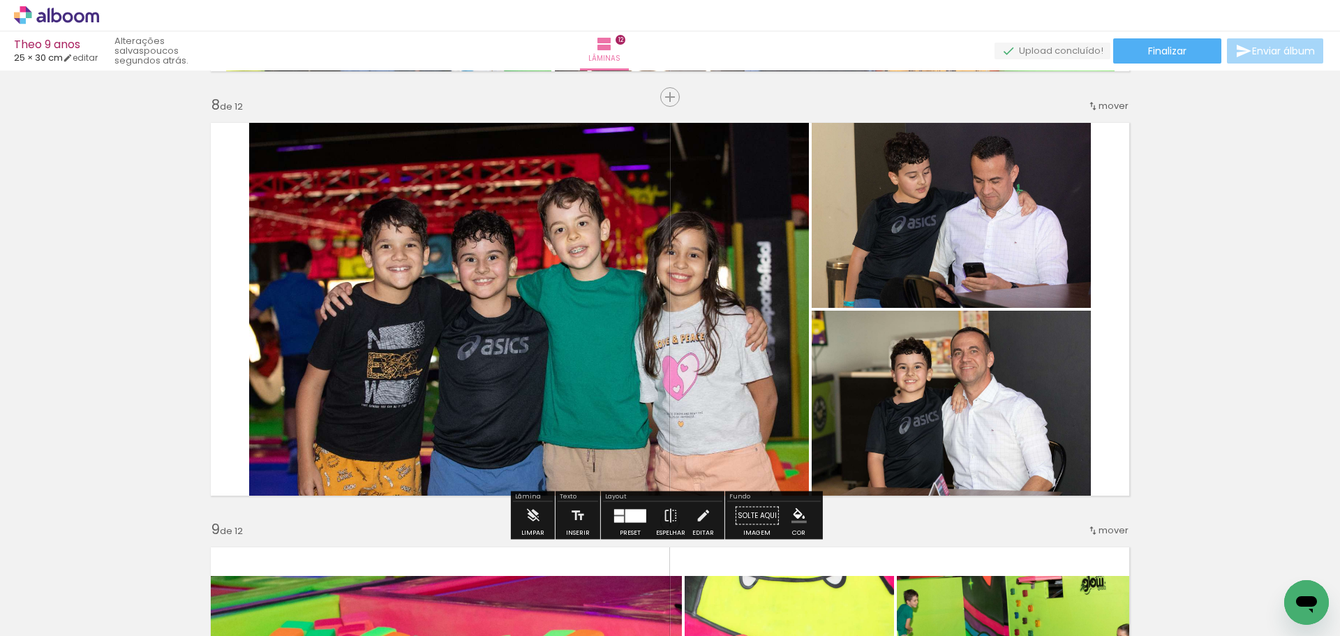
click at [1093, 107] on iron-icon at bounding box center [1092, 105] width 11 height 11
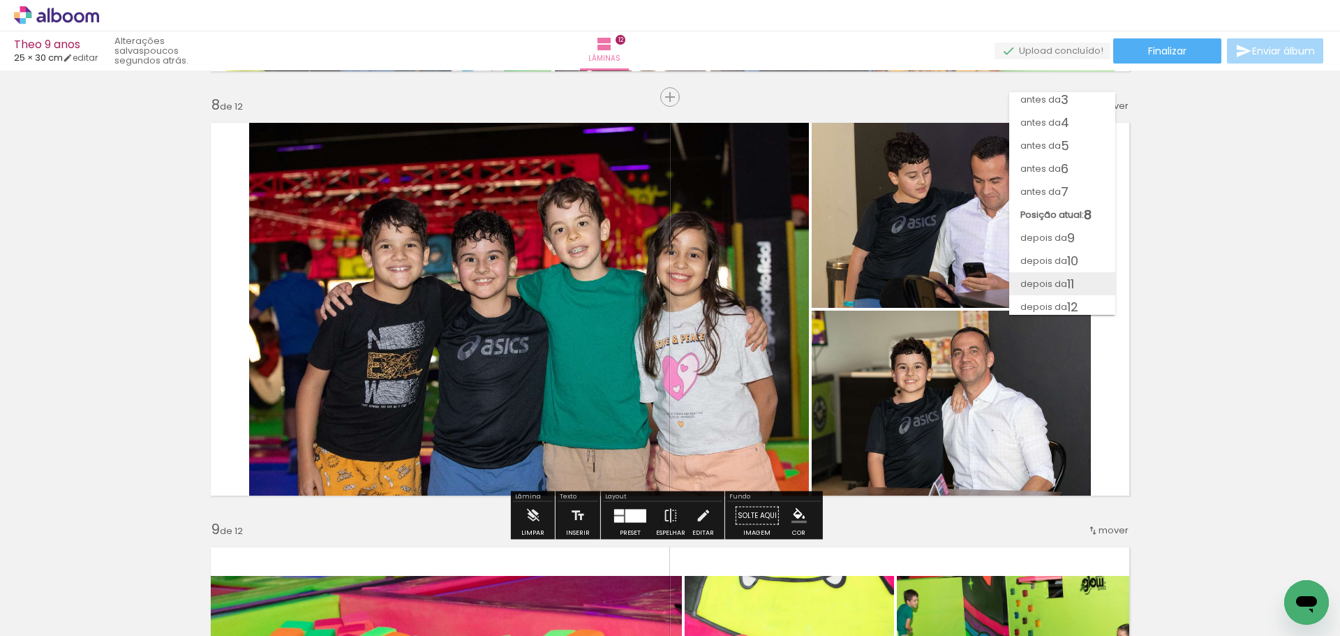
scroll to position [54, 0]
click at [1071, 291] on span "11" at bounding box center [1070, 280] width 7 height 23
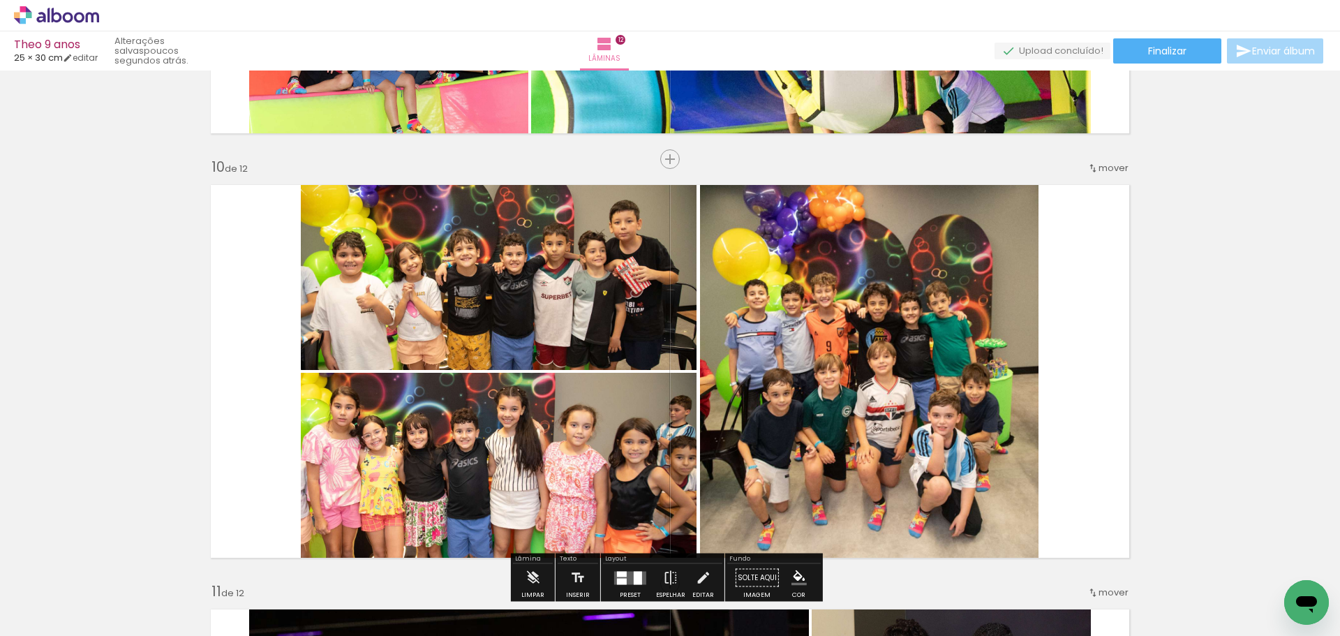
scroll to position [3750, 0]
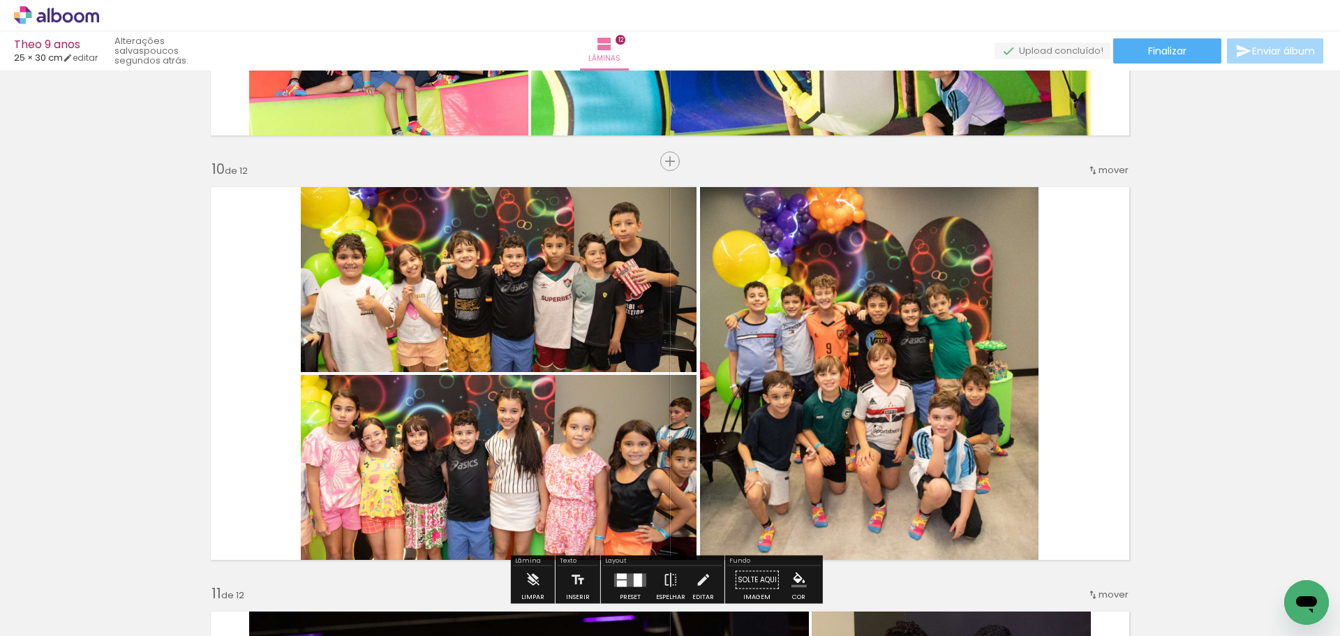
click at [1103, 170] on span "mover" at bounding box center [1113, 169] width 30 height 13
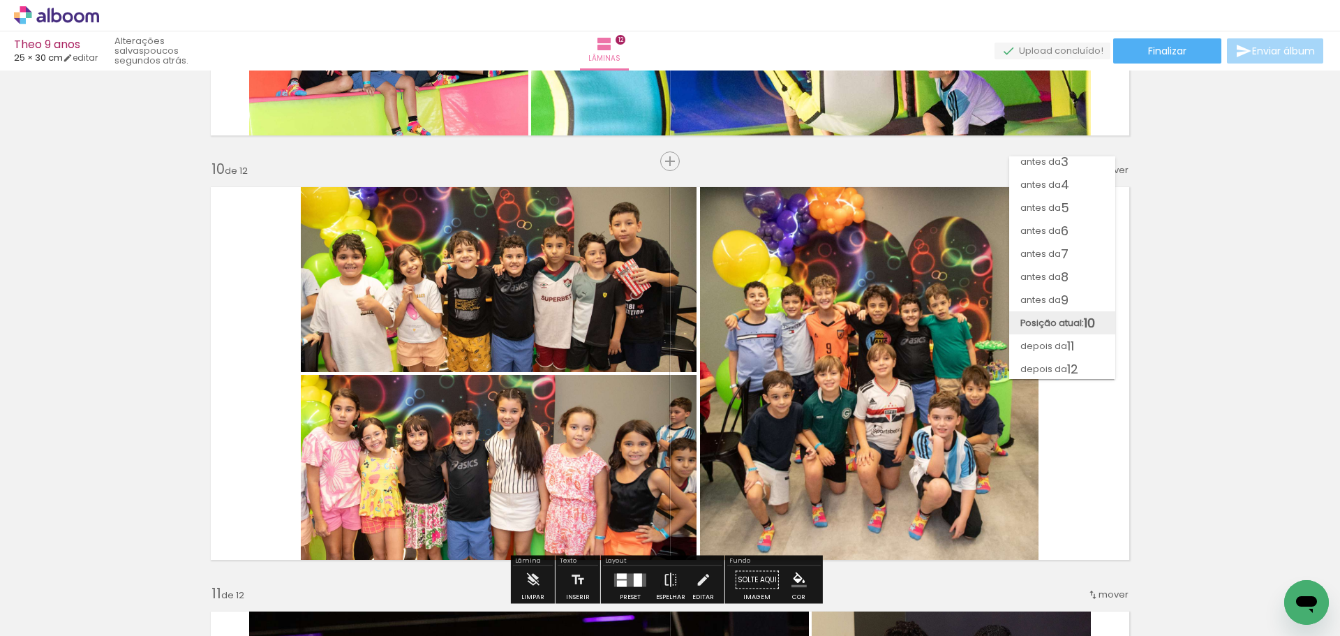
scroll to position [54, 0]
click at [1061, 338] on span "depois da" at bounding box center [1043, 344] width 47 height 23
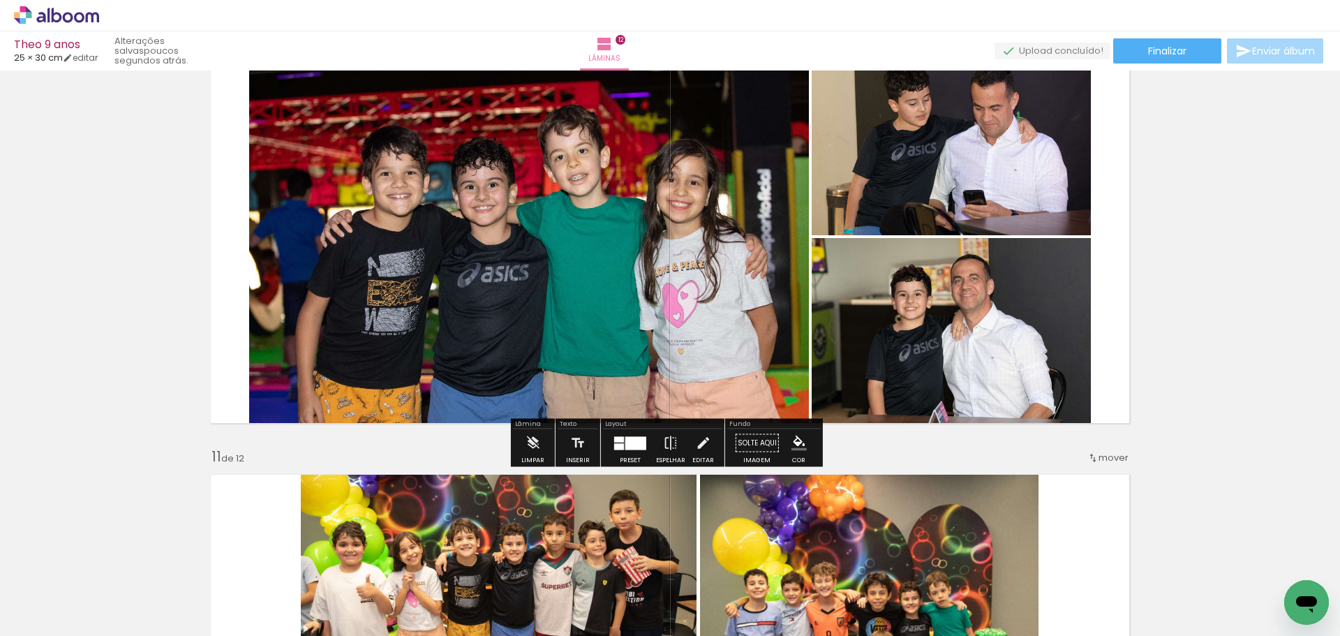
scroll to position [3890, 0]
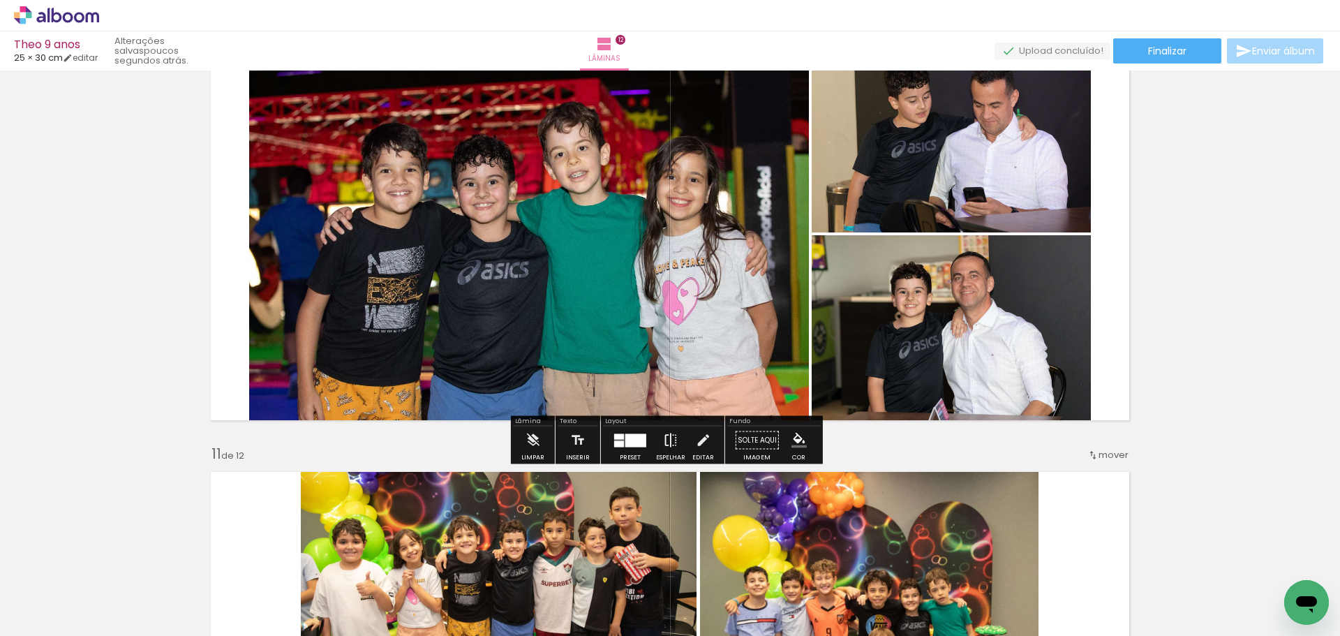
click at [653, 443] on paper-button "Espelhar" at bounding box center [670, 444] width 36 height 36
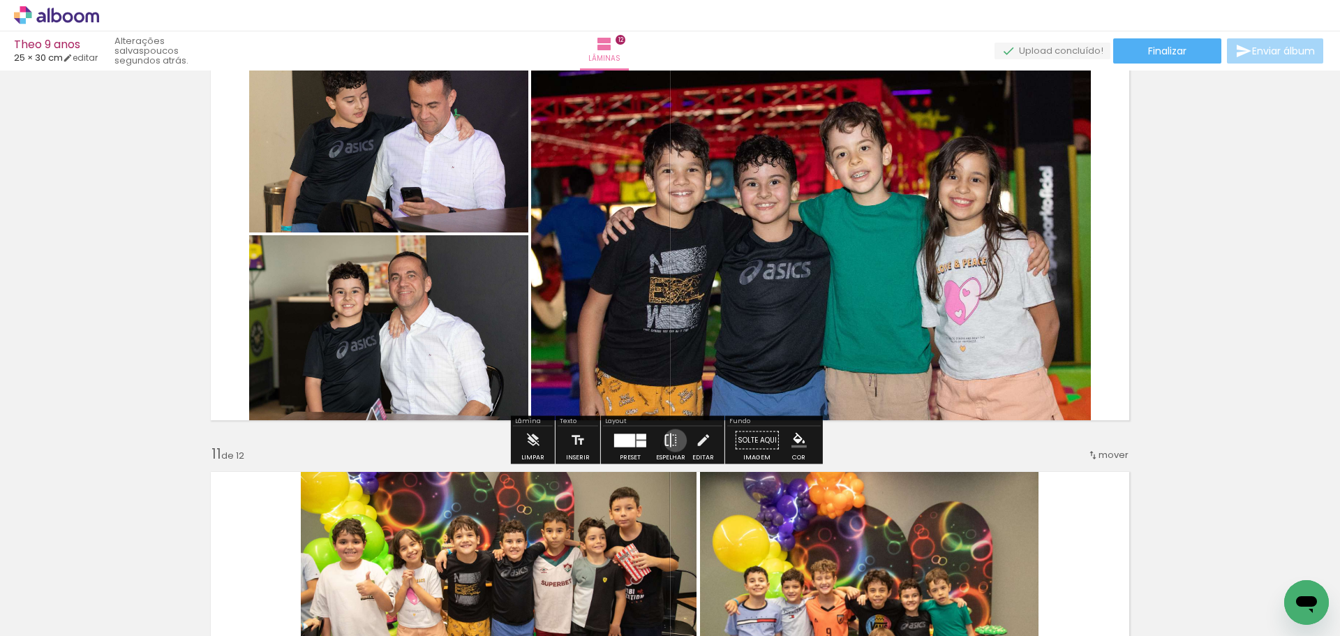
click at [672, 440] on iron-icon at bounding box center [670, 440] width 15 height 28
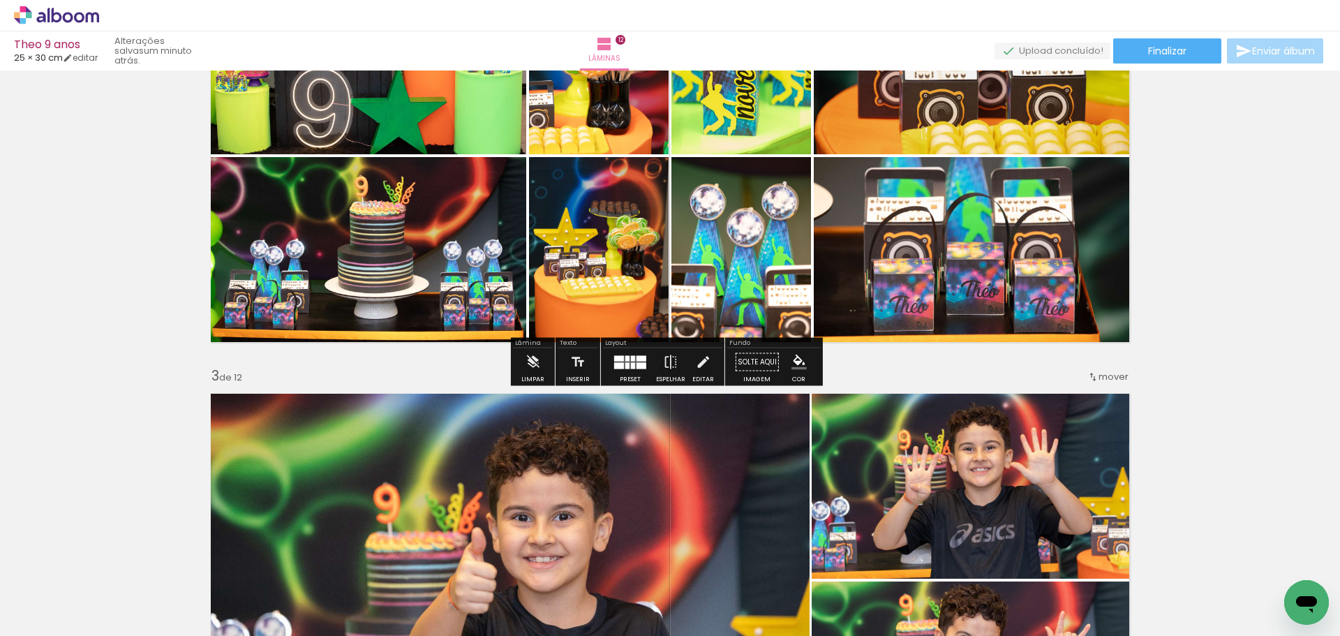
scroll to position [567, 0]
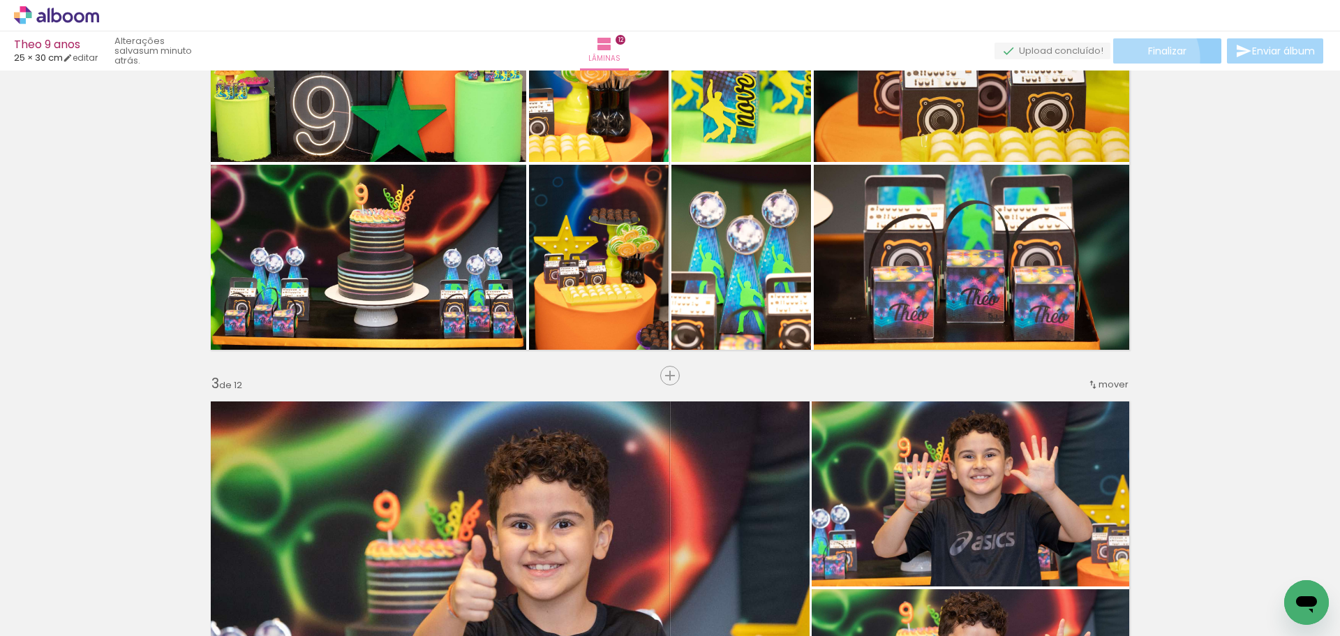
click at [1135, 59] on paper-button "Finalizar" at bounding box center [1167, 50] width 108 height 25
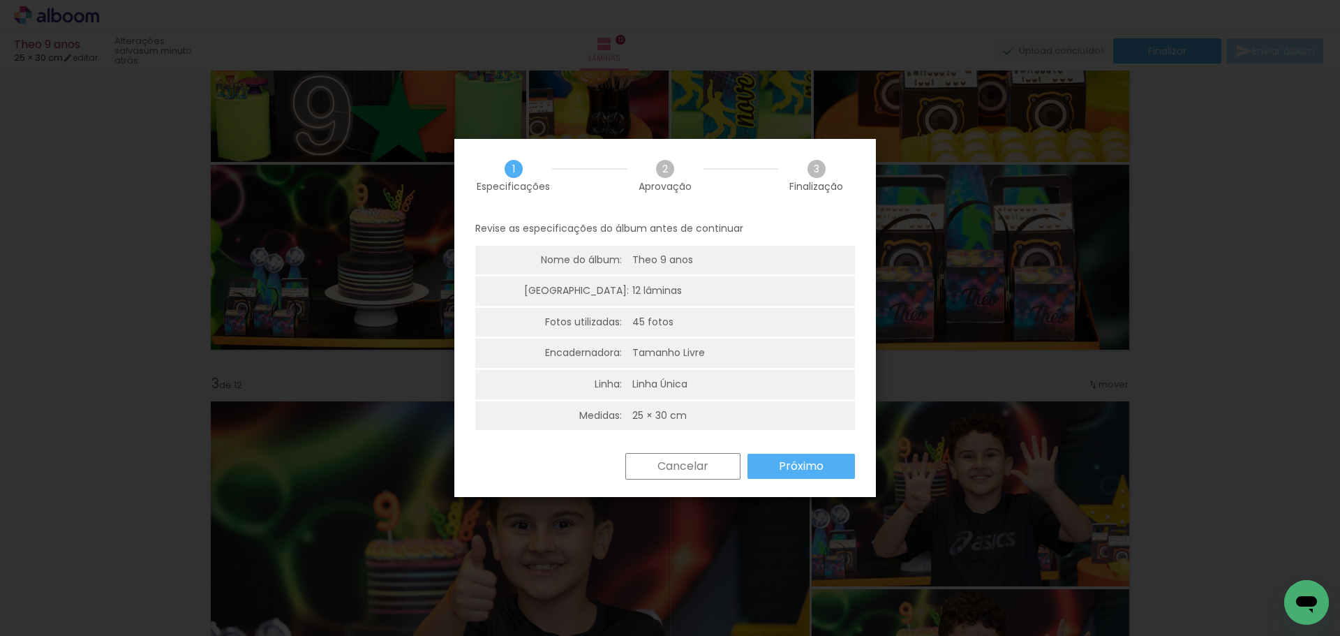
click at [0, 0] on slot "Próximo" at bounding box center [0, 0] width 0 height 0
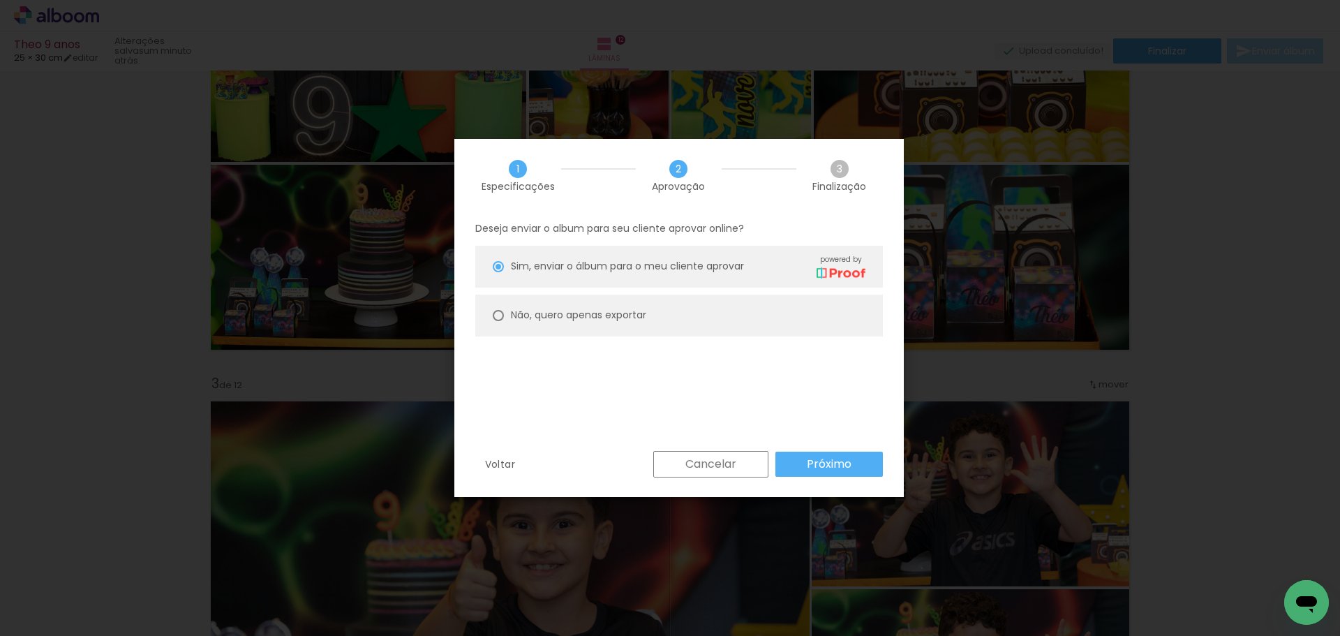
click at [0, 0] on slot "Não, quero apenas exportar" at bounding box center [0, 0] width 0 height 0
type paper-radio-button "on"
click at [809, 472] on paper-button "Próximo" at bounding box center [828, 463] width 107 height 25
type input "Alta, 300 DPI"
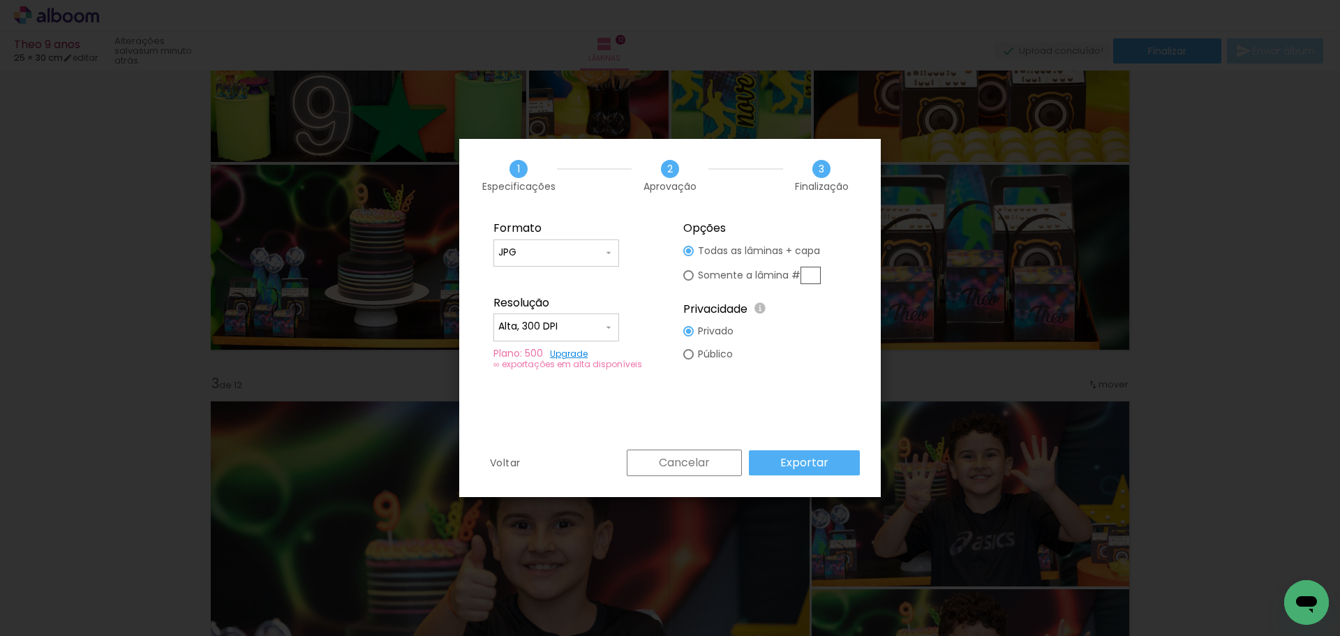
click at [0, 0] on slot "Exportar" at bounding box center [0, 0] width 0 height 0
